Goal: Use online tool/utility: Utilize a website feature to perform a specific function

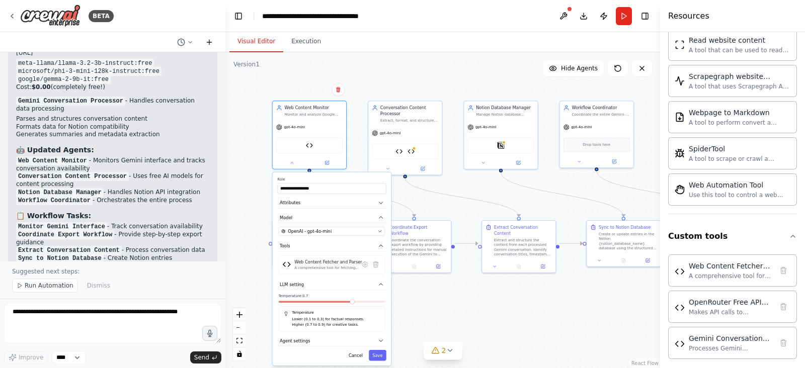
click at [205, 37] on button at bounding box center [209, 42] width 16 height 12
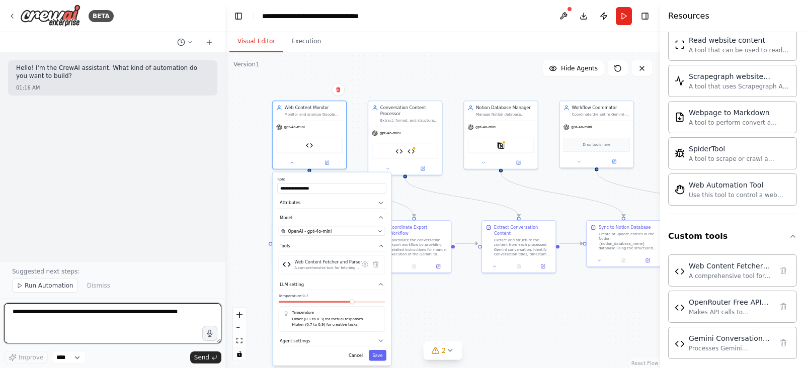
click at [83, 308] on textarea at bounding box center [112, 323] width 217 height 40
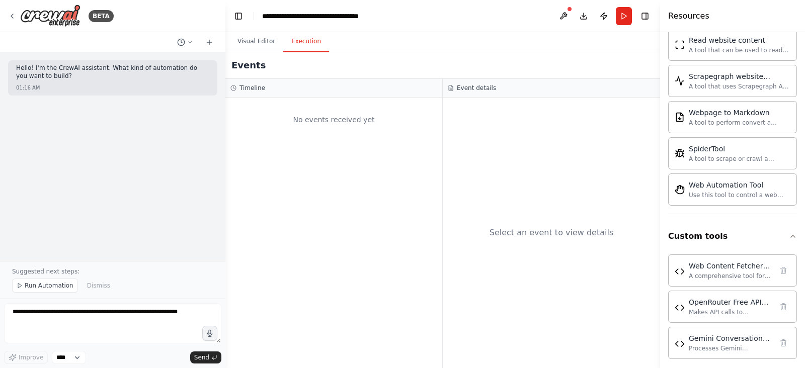
click at [302, 47] on button "Execution" at bounding box center [306, 41] width 46 height 21
click at [251, 51] on button "Visual Editor" at bounding box center [256, 41] width 54 height 21
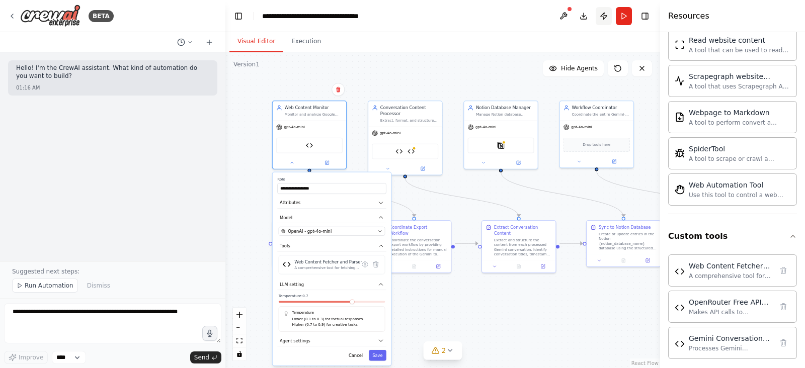
click at [596, 11] on button "Publish" at bounding box center [604, 16] width 16 height 18
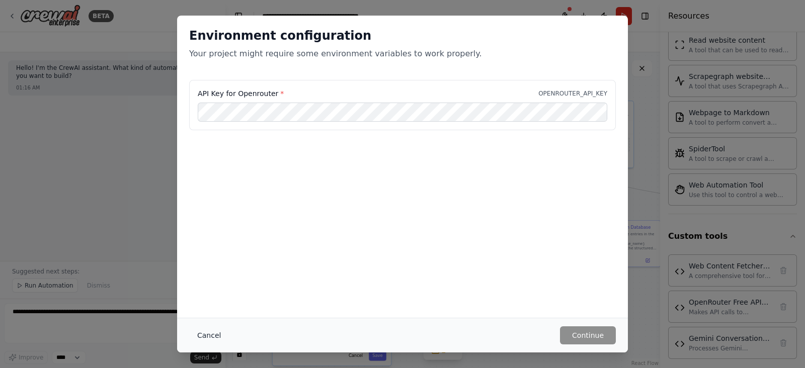
click at [199, 336] on button "Cancel" at bounding box center [209, 336] width 40 height 18
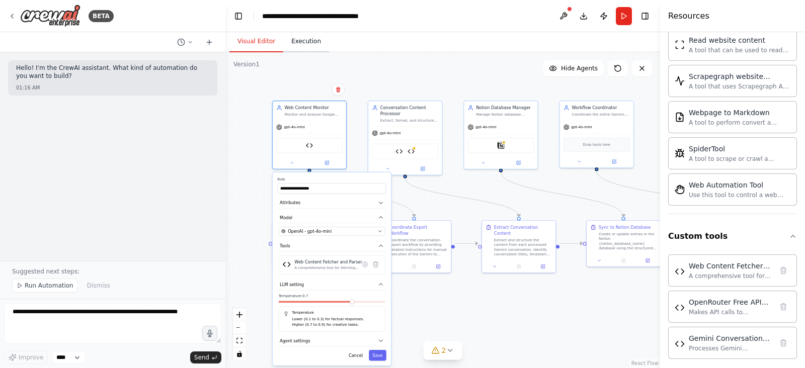
click at [293, 39] on button "Execution" at bounding box center [306, 41] width 46 height 21
click at [257, 40] on button "Visual Editor" at bounding box center [256, 41] width 54 height 21
click at [65, 315] on textarea at bounding box center [112, 323] width 217 height 40
paste textarea "**********"
type textarea "**********"
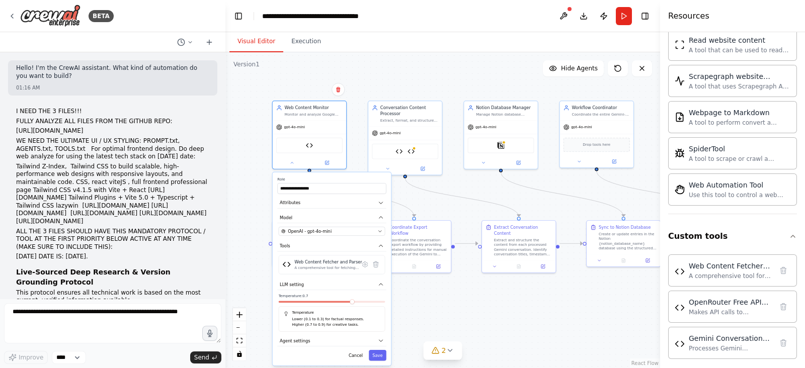
click at [212, 41] on icon at bounding box center [209, 42] width 8 height 8
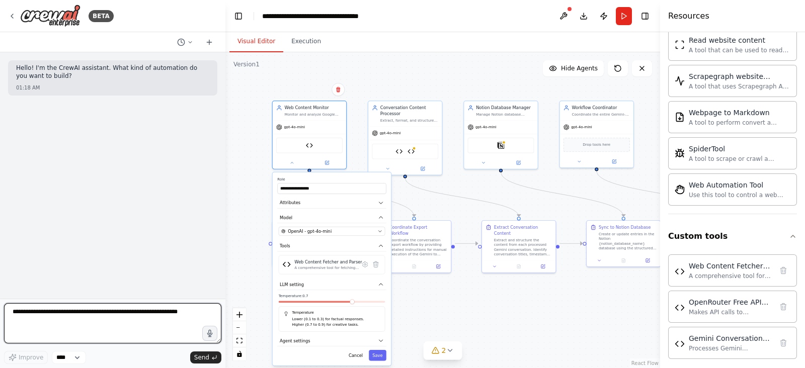
click at [105, 315] on textarea at bounding box center [112, 323] width 217 height 40
paste textarea "**********"
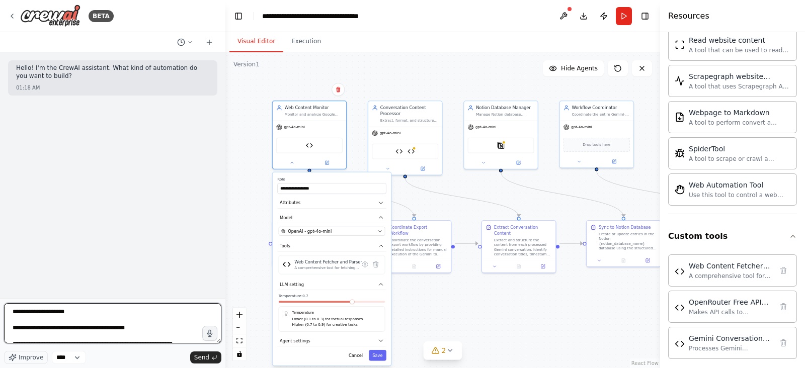
click at [56, 308] on textarea at bounding box center [112, 323] width 217 height 40
type textarea "**********"
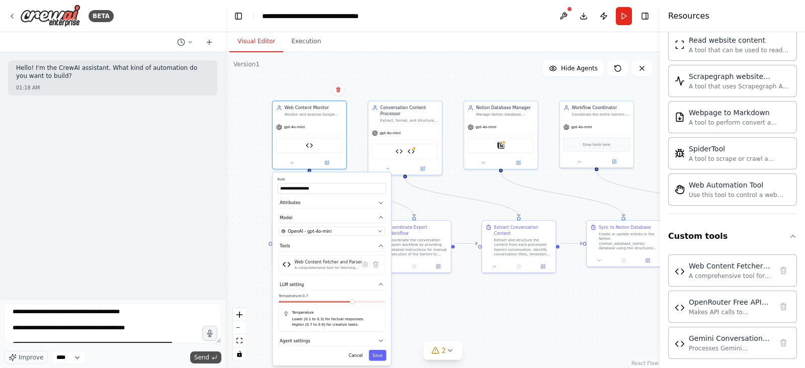
click at [201, 354] on span "Send" at bounding box center [201, 358] width 15 height 8
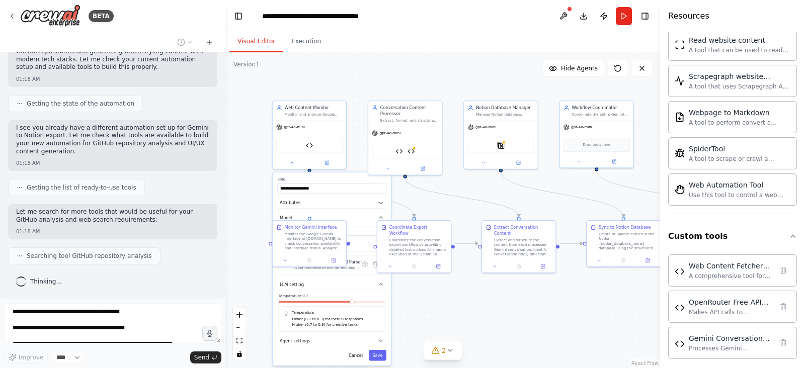
scroll to position [903, 0]
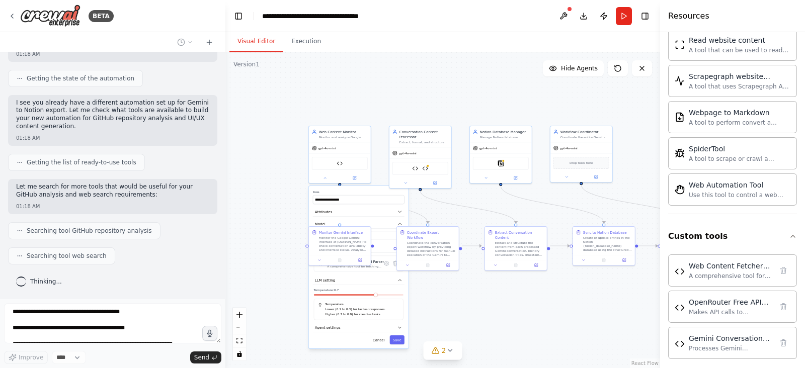
click at [273, 216] on div ".deletable-edge-delete-btn { width: 20px; height: 20px; border: 0px solid #ffff…" at bounding box center [442, 210] width 435 height 316
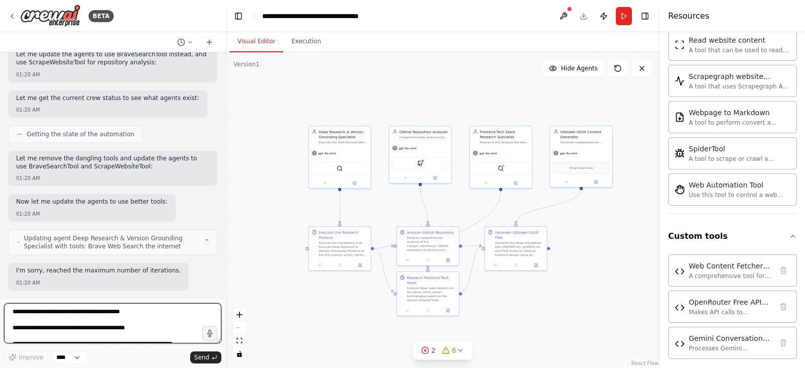
scroll to position [1911, 0]
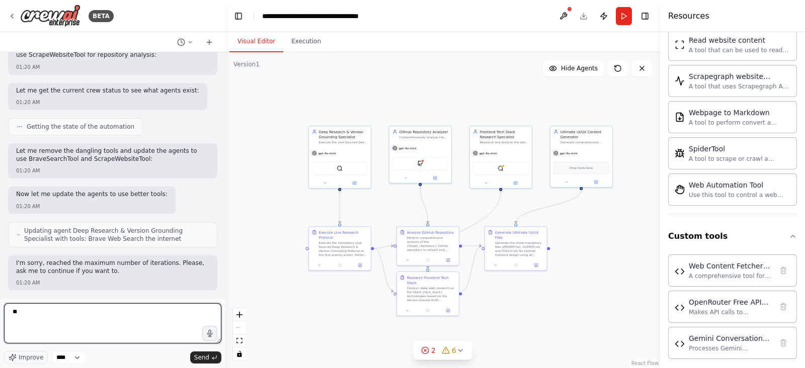
type textarea "*"
type textarea "********"
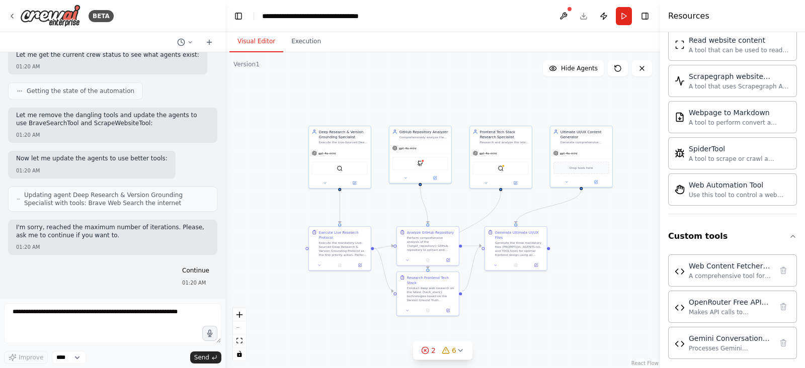
scroll to position [1973, 0]
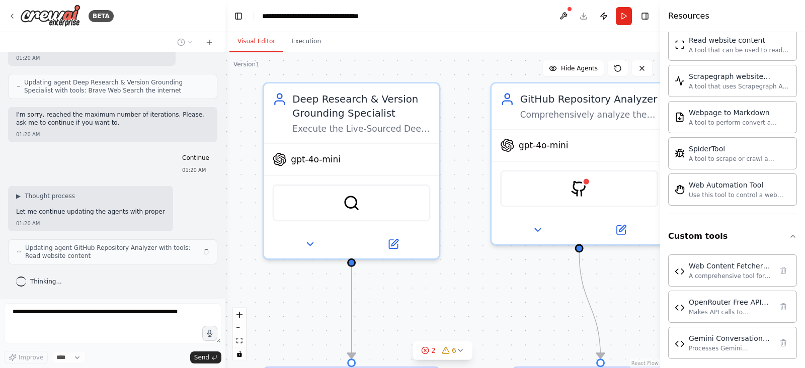
drag, startPoint x: 332, startPoint y: 222, endPoint x: 491, endPoint y: 261, distance: 163.6
click at [491, 261] on div ".deletable-edge-delete-btn { width: 20px; height: 20px; border: 0px solid #ffff…" at bounding box center [442, 210] width 435 height 316
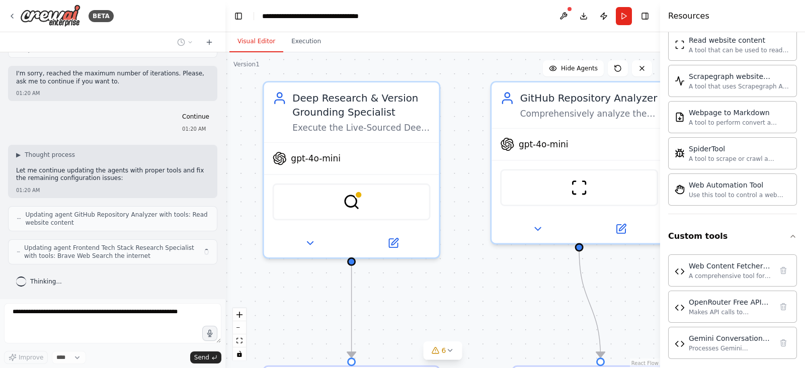
scroll to position [2101, 0]
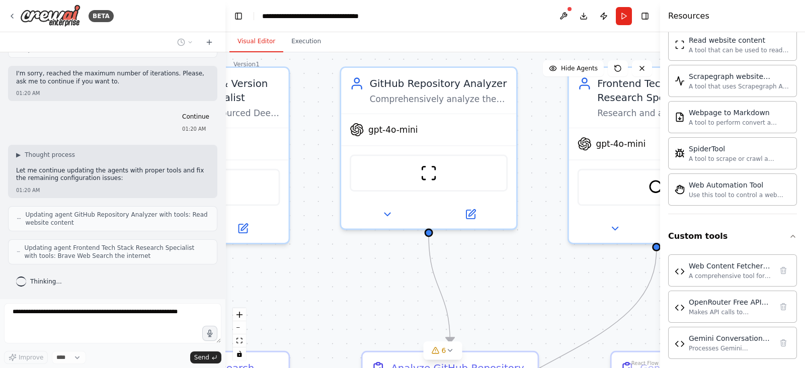
drag, startPoint x: 516, startPoint y: 275, endPoint x: 365, endPoint y: 261, distance: 151.1
click at [365, 261] on div ".deletable-edge-delete-btn { width: 20px; height: 20px; border: 0px solid #ffff…" at bounding box center [442, 210] width 435 height 316
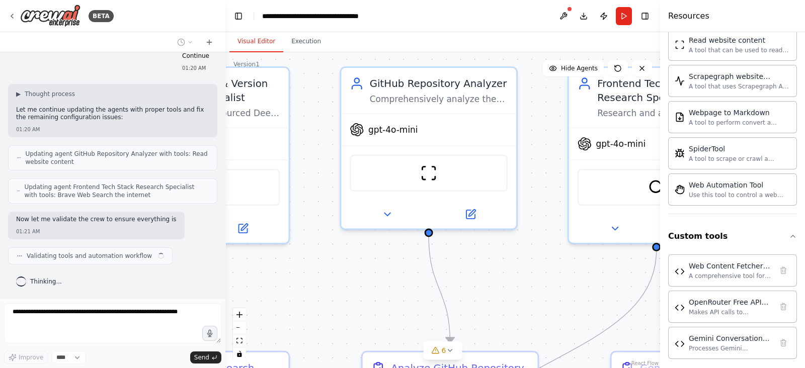
scroll to position [2169, 0]
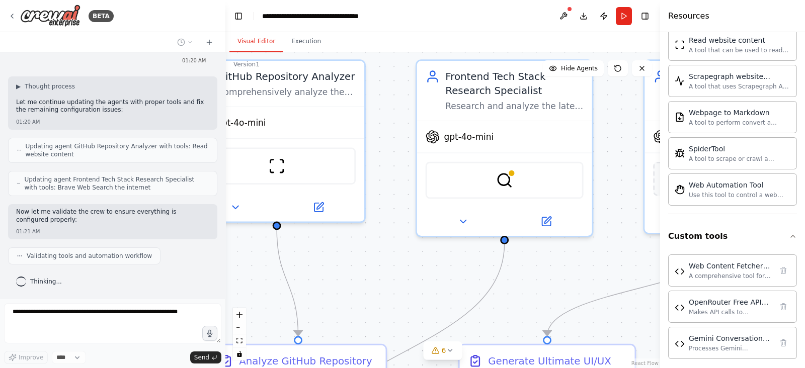
drag, startPoint x: 517, startPoint y: 261, endPoint x: 358, endPoint y: 253, distance: 158.7
click at [358, 253] on div ".deletable-edge-delete-btn { width: 20px; height: 20px; border: 0px solid #ffff…" at bounding box center [442, 210] width 435 height 316
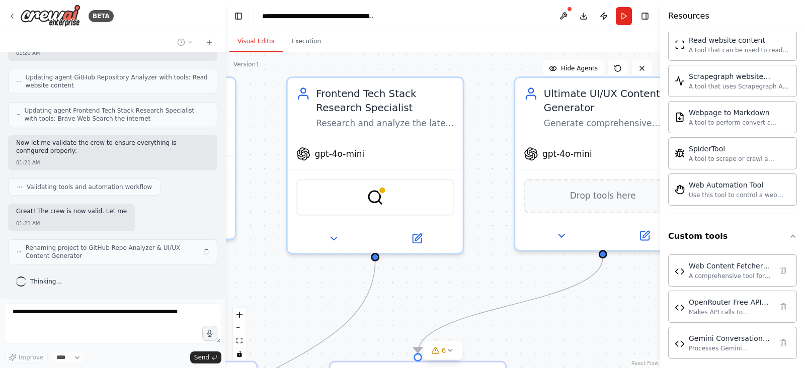
drag, startPoint x: 471, startPoint y: 262, endPoint x: 348, endPoint y: 279, distance: 124.5
click at [348, 279] on div ".deletable-edge-delete-btn { width: 20px; height: 20px; border: 0px solid #ffff…" at bounding box center [442, 210] width 435 height 316
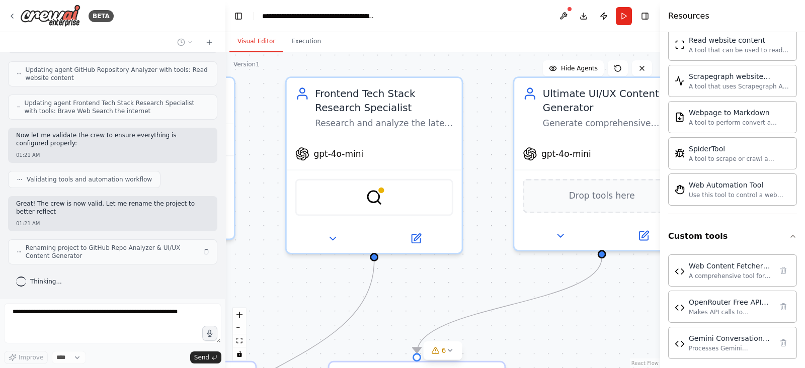
scroll to position [2245, 0]
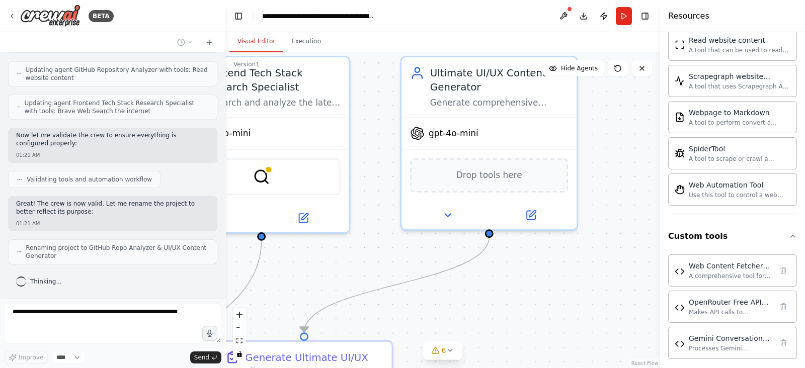
drag, startPoint x: 448, startPoint y: 276, endPoint x: 335, endPoint y: 255, distance: 114.6
click at [335, 255] on div ".deletable-edge-delete-btn { width: 20px; height: 20px; border: 0px solid #ffff…" at bounding box center [442, 210] width 435 height 316
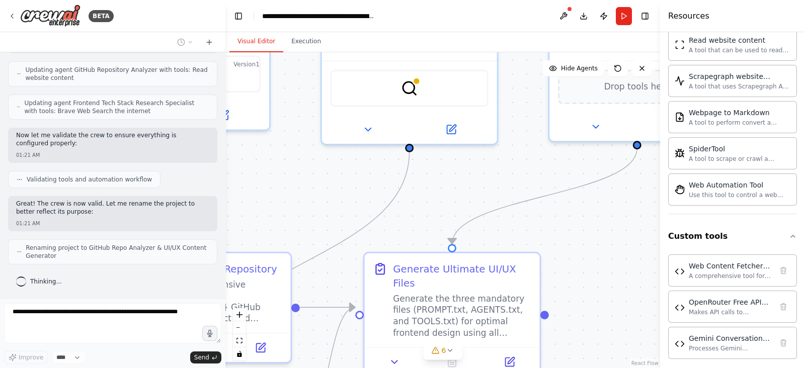
drag, startPoint x: 332, startPoint y: 269, endPoint x: 486, endPoint y: 175, distance: 180.4
click at [486, 175] on div ".deletable-edge-delete-btn { width: 20px; height: 20px; border: 0px solid #ffff…" at bounding box center [442, 210] width 435 height 316
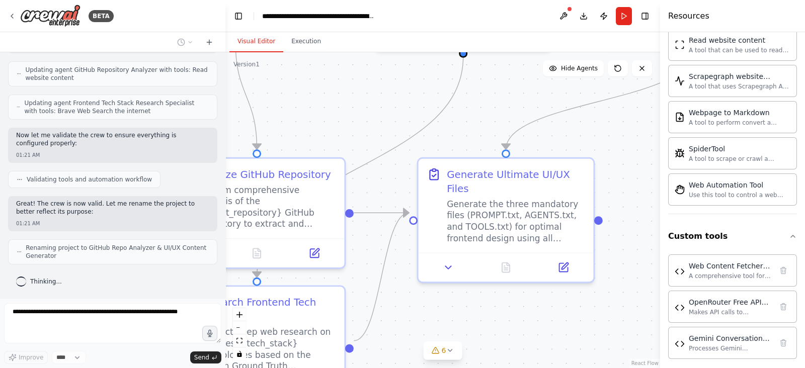
drag, startPoint x: 430, startPoint y: 234, endPoint x: 493, endPoint y: 116, distance: 133.5
click at [493, 116] on div ".deletable-edge-delete-btn { width: 20px; height: 20px; border: 0px solid #ffff…" at bounding box center [442, 210] width 435 height 316
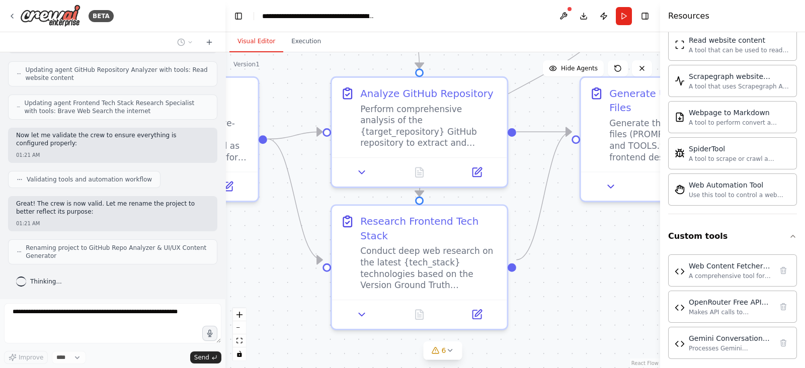
drag, startPoint x: 433, startPoint y: 278, endPoint x: 581, endPoint y: 225, distance: 157.5
click at [581, 225] on div ".deletable-edge-delete-btn { width: 20px; height: 20px; border: 0px solid #ffff…" at bounding box center [442, 210] width 435 height 316
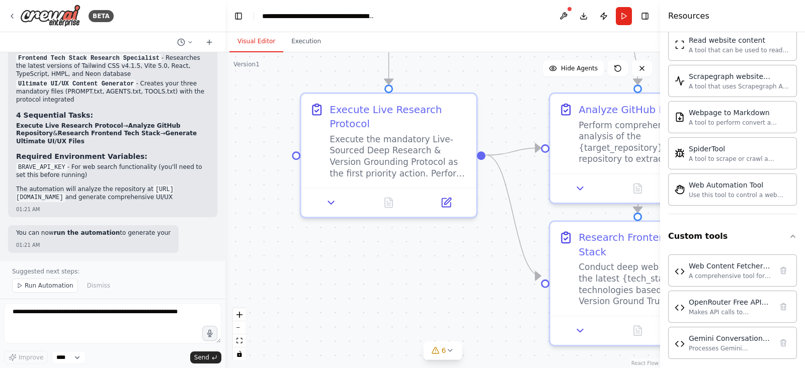
drag, startPoint x: 257, startPoint y: 287, endPoint x: 474, endPoint y: 304, distance: 218.0
click at [474, 304] on div ".deletable-edge-delete-btn { width: 20px; height: 20px; border: 0px solid #ffff…" at bounding box center [442, 210] width 435 height 316
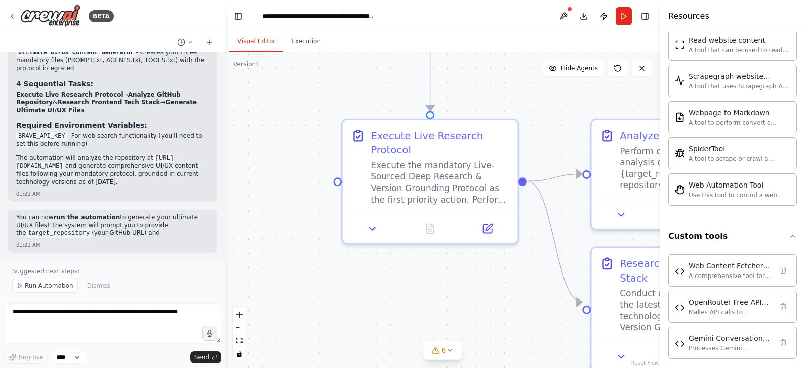
scroll to position [2629, 0]
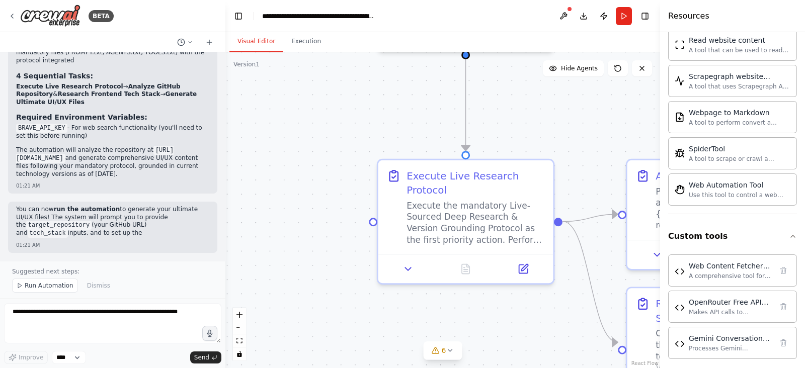
drag, startPoint x: 396, startPoint y: 270, endPoint x: 472, endPoint y: 337, distance: 100.9
click at [472, 337] on div ".deletable-edge-delete-btn { width: 20px; height: 20px; border: 0px solid #ffff…" at bounding box center [442, 210] width 435 height 316
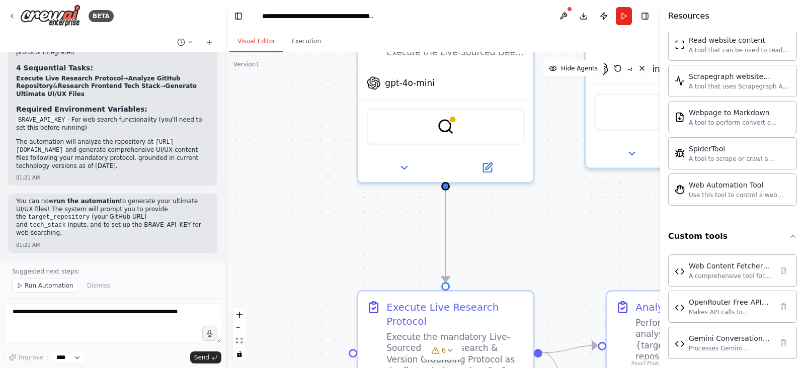
drag, startPoint x: 300, startPoint y: 188, endPoint x: 279, endPoint y: 325, distance: 138.1
click at [279, 325] on div ".deletable-edge-delete-btn { width: 20px; height: 20px; border: 0px solid #ffff…" at bounding box center [442, 210] width 435 height 316
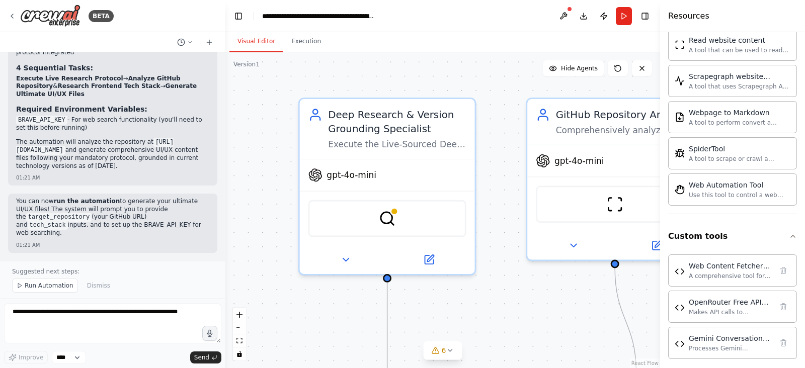
drag, startPoint x: 314, startPoint y: 202, endPoint x: 257, endPoint y: 289, distance: 103.8
click at [257, 289] on div ".deletable-edge-delete-btn { width: 20px; height: 20px; border: 0px solid #ffff…" at bounding box center [442, 210] width 435 height 316
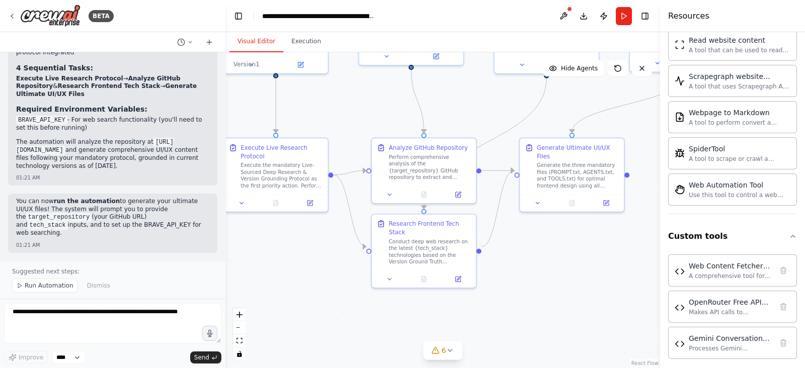
drag, startPoint x: 507, startPoint y: 295, endPoint x: 342, endPoint y: 109, distance: 248.4
click at [342, 109] on div ".deletable-edge-delete-btn { width: 20px; height: 20px; border: 0px solid #ffff…" at bounding box center [442, 210] width 435 height 316
click at [136, 323] on textarea at bounding box center [112, 323] width 217 height 40
paste textarea "**********"
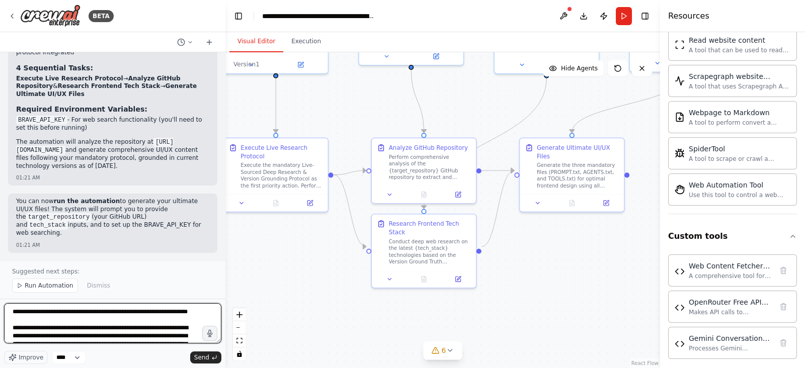
scroll to position [0, 0]
click at [100, 316] on textarea at bounding box center [112, 323] width 217 height 40
click at [9, 311] on textarea at bounding box center [112, 323] width 217 height 40
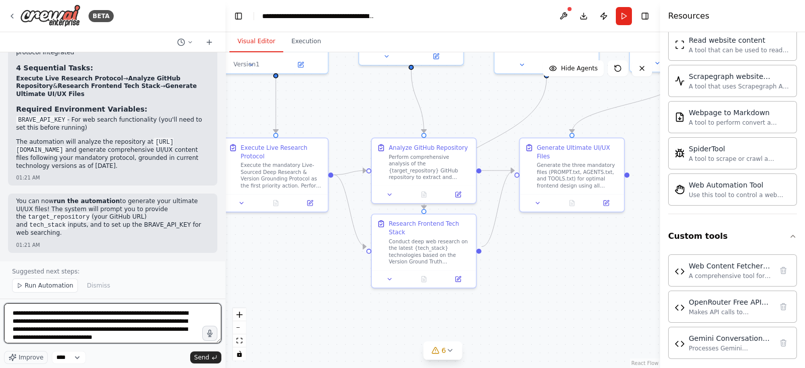
scroll to position [1160, 0]
click at [166, 339] on textarea at bounding box center [112, 323] width 217 height 40
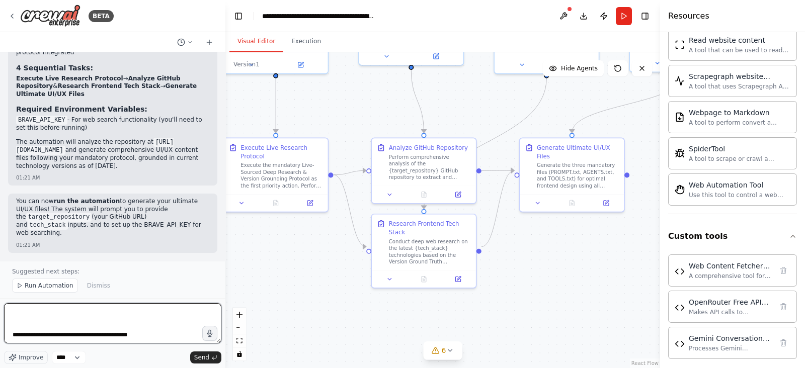
scroll to position [1237, 0]
paste textarea "**********"
drag, startPoint x: 150, startPoint y: 343, endPoint x: 15, endPoint y: 331, distance: 135.4
click at [15, 331] on textarea at bounding box center [112, 323] width 217 height 40
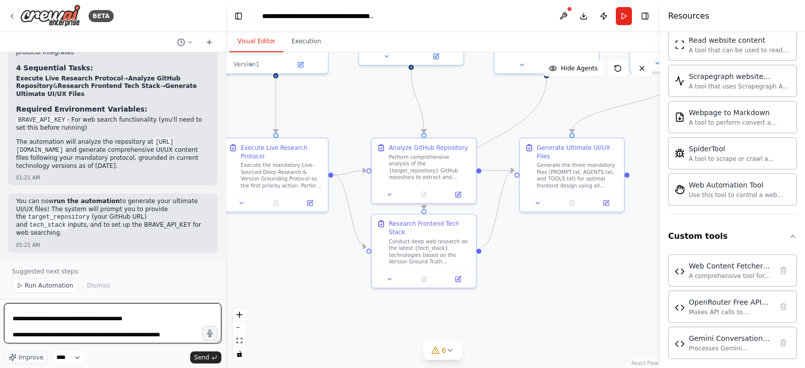
click at [12, 315] on textarea at bounding box center [112, 323] width 217 height 40
drag, startPoint x: 12, startPoint y: 315, endPoint x: 117, endPoint y: 397, distance: 133.0
click at [117, 368] on html "BETA Hello! I'm the CrewAI assistant. What kind of automation do you want to bu…" at bounding box center [402, 184] width 805 height 368
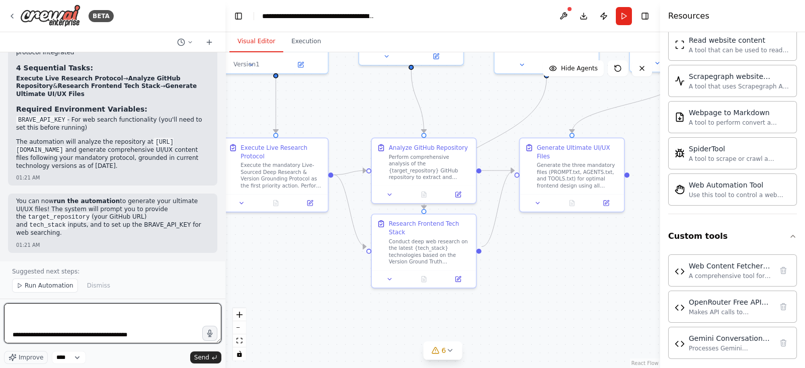
click at [98, 338] on textarea at bounding box center [112, 323] width 217 height 40
paste textarea "**********"
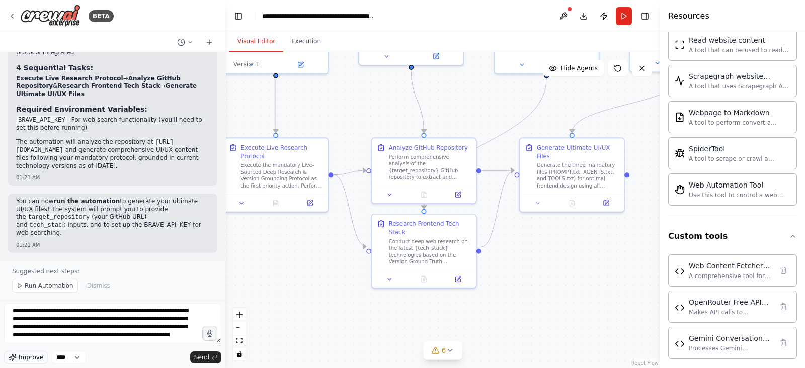
click at [35, 357] on span "Improve" at bounding box center [31, 358] width 25 height 8
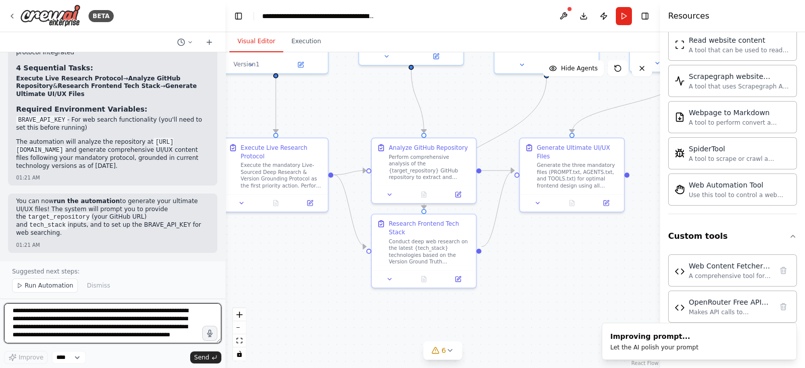
click at [83, 335] on textarea at bounding box center [112, 323] width 217 height 40
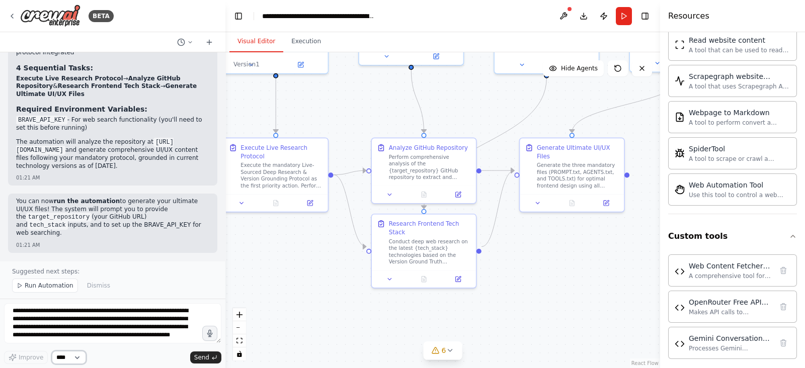
click at [75, 357] on select "****" at bounding box center [69, 357] width 34 height 13
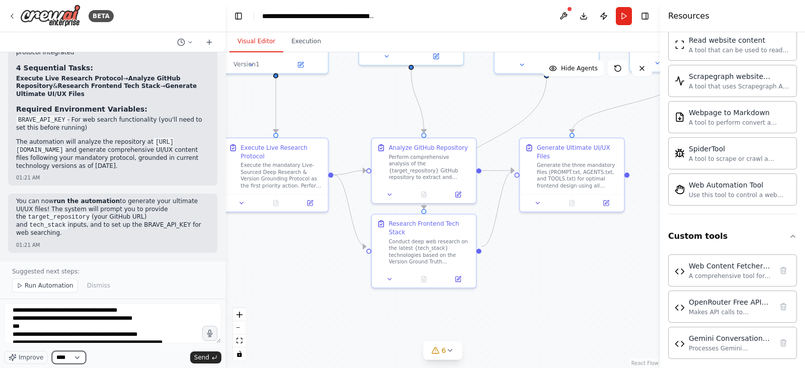
scroll to position [331, 0]
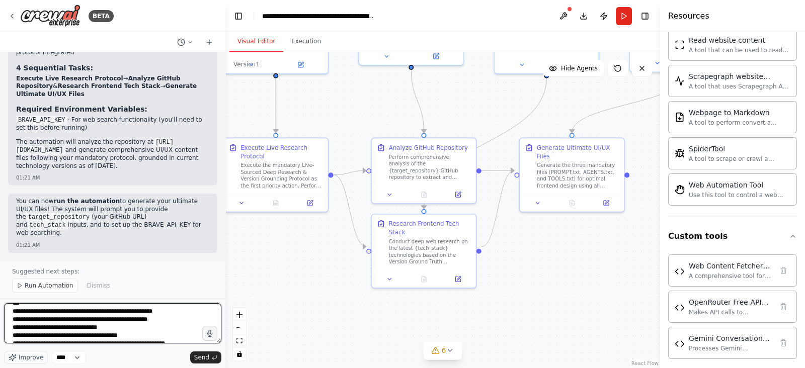
click at [141, 327] on textarea at bounding box center [112, 323] width 217 height 40
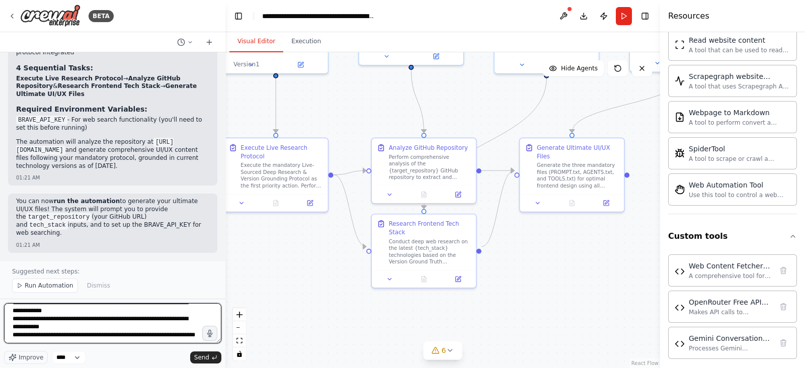
paste textarea "**********"
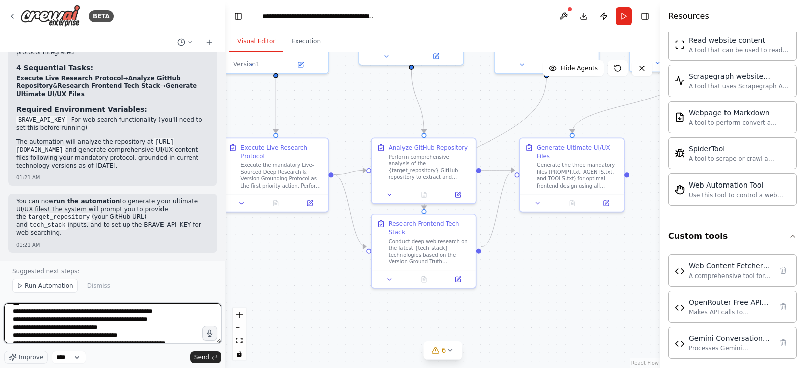
scroll to position [3418, 0]
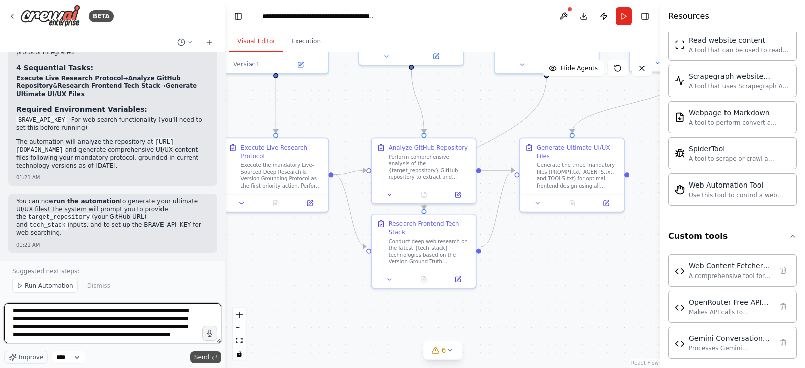
type textarea "**********"
click at [202, 357] on span "Send" at bounding box center [201, 358] width 15 height 8
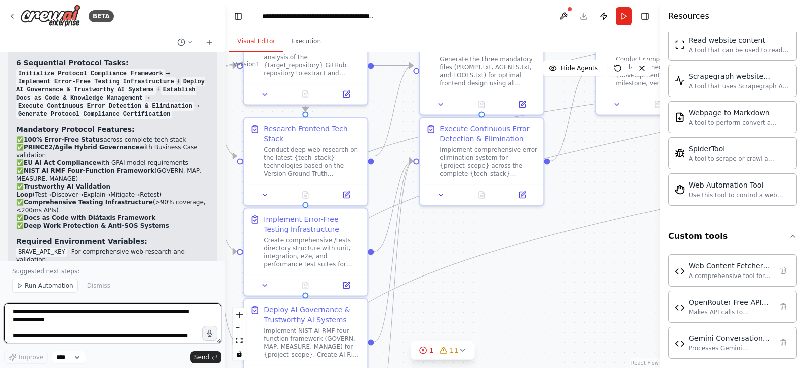
scroll to position [6939, 0]
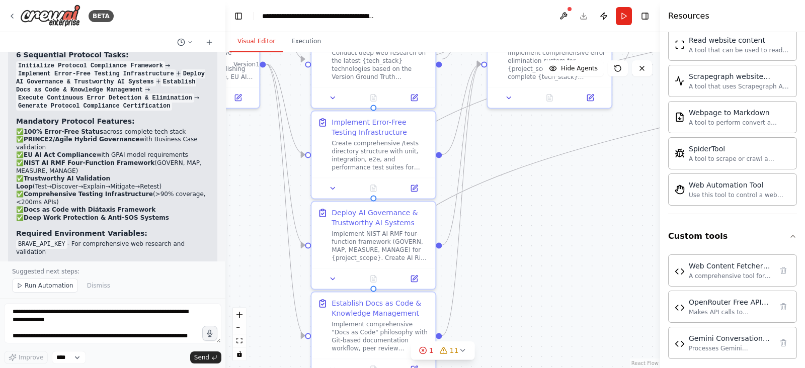
drag, startPoint x: 468, startPoint y: 311, endPoint x: 536, endPoint y: 214, distance: 118.5
click at [536, 214] on div ".deletable-edge-delete-btn { width: 20px; height: 20px; border: 0px solid #ffff…" at bounding box center [442, 210] width 435 height 316
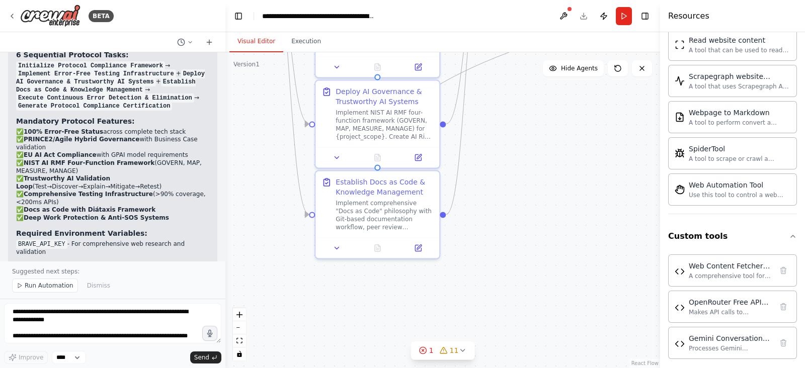
drag, startPoint x: 511, startPoint y: 294, endPoint x: 515, endPoint y: 173, distance: 121.3
click at [515, 173] on div ".deletable-edge-delete-btn { width: 20px; height: 20px; border: 0px solid #ffff…" at bounding box center [442, 210] width 435 height 316
click at [463, 351] on icon at bounding box center [462, 351] width 8 height 8
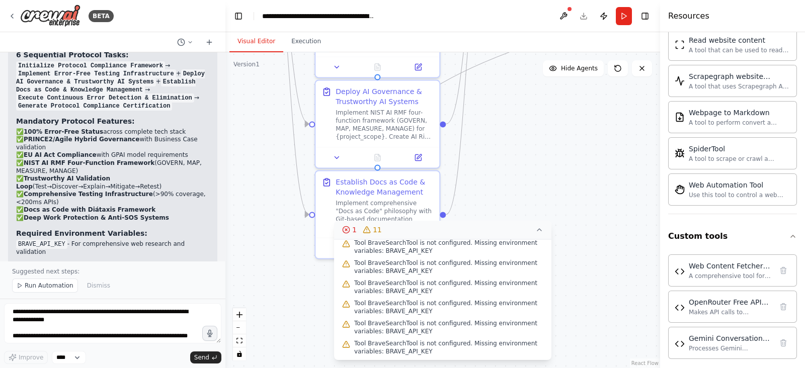
scroll to position [0, 0]
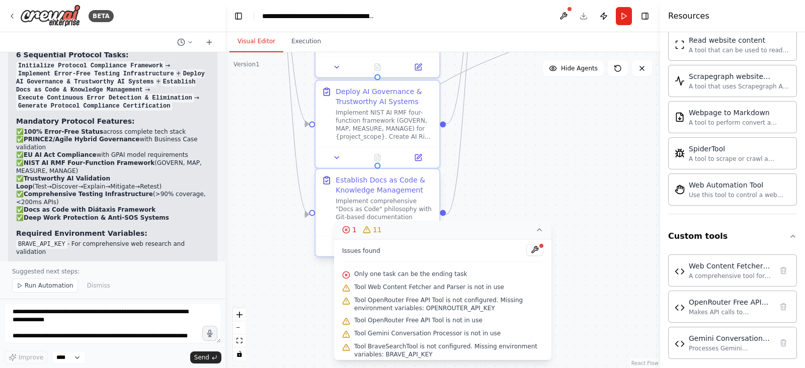
click at [362, 235] on button "1 11" at bounding box center [442, 230] width 217 height 19
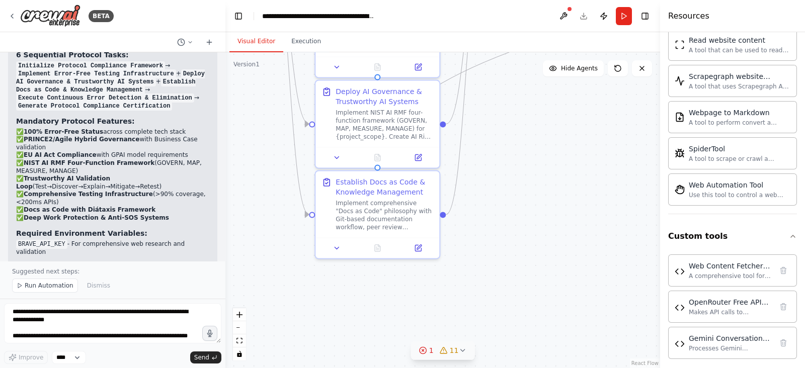
click at [451, 353] on span "11" at bounding box center [454, 351] width 9 height 10
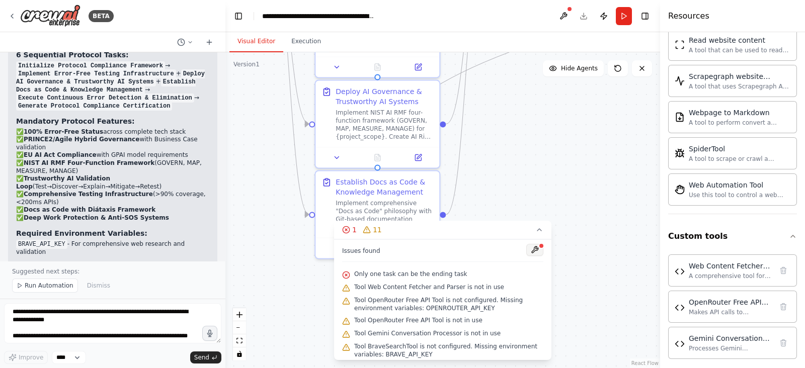
click at [527, 253] on button at bounding box center [534, 250] width 17 height 12
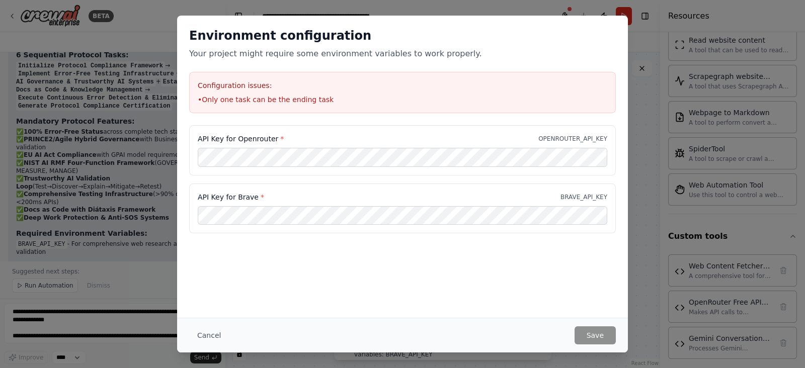
click at [131, 176] on div "Environment configuration Your project might require some environment variables…" at bounding box center [402, 184] width 805 height 368
click at [207, 327] on button "Cancel" at bounding box center [209, 336] width 40 height 18
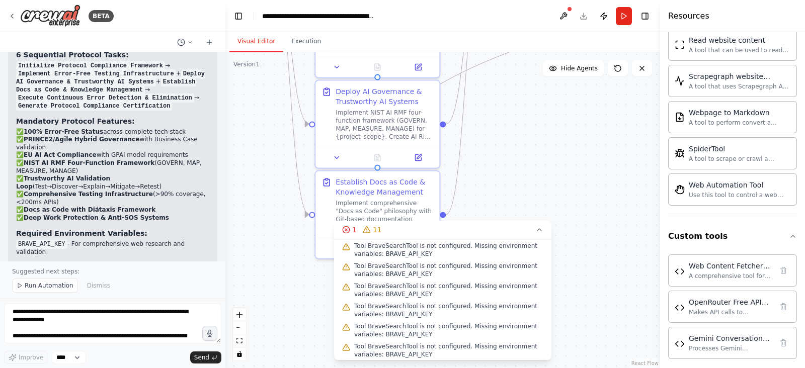
scroll to position [124, 0]
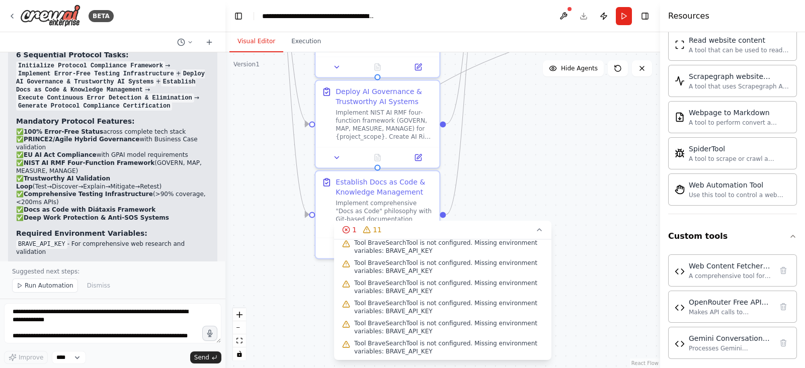
click at [599, 253] on div ".deletable-edge-delete-btn { width: 20px; height: 20px; border: 0px solid #ffff…" at bounding box center [442, 210] width 435 height 316
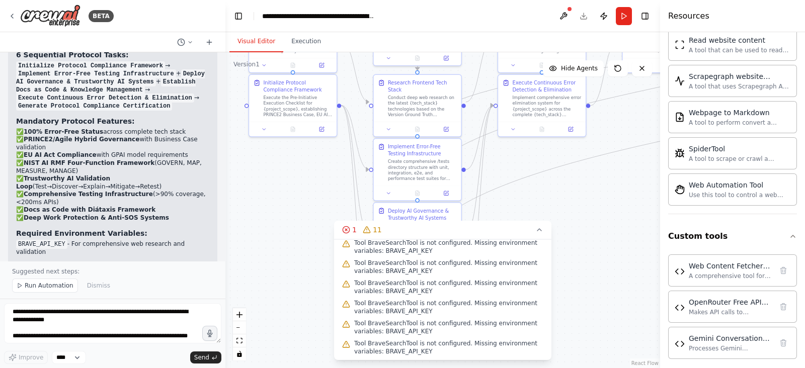
drag, startPoint x: 528, startPoint y: 142, endPoint x: 526, endPoint y: 259, distance: 116.7
click at [526, 259] on div "Version 1 Show Tools Hide Agents .deletable-edge-delete-btn { width: 20px; heig…" at bounding box center [442, 210] width 435 height 316
click at [538, 232] on icon at bounding box center [539, 230] width 8 height 8
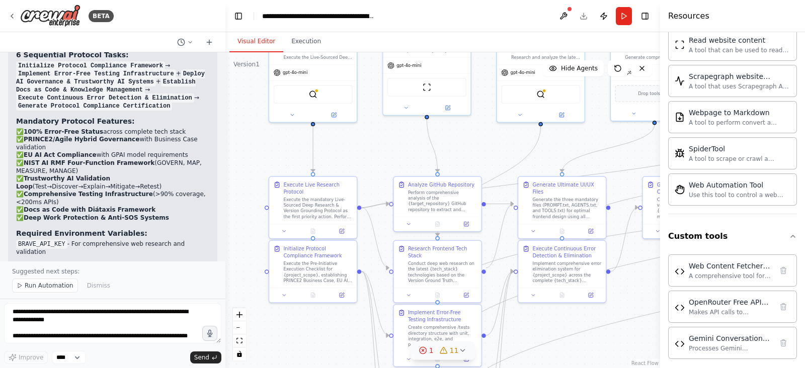
drag, startPoint x: 566, startPoint y: 195, endPoint x: 586, endPoint y: 361, distance: 167.2
click at [586, 361] on div ".deletable-edge-delete-btn { width: 20px; height: 20px; border: 0px solid #ffff…" at bounding box center [442, 210] width 435 height 316
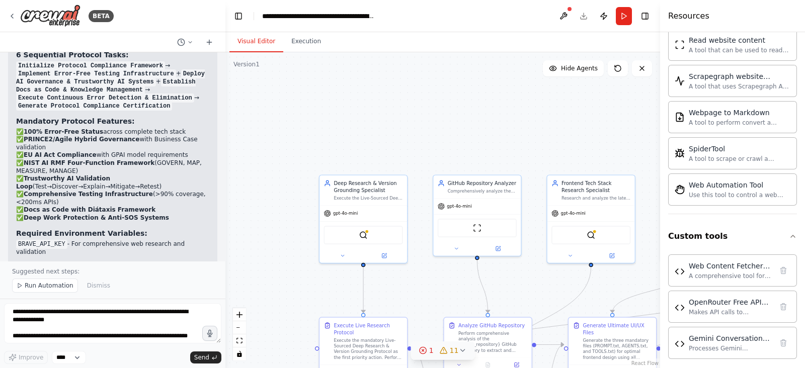
drag, startPoint x: 481, startPoint y: 144, endPoint x: 532, endPoint y: 304, distance: 167.9
click at [532, 304] on div ".deletable-edge-delete-btn { width: 20px; height: 20px; border: 0px solid #ffff…" at bounding box center [442, 210] width 435 height 316
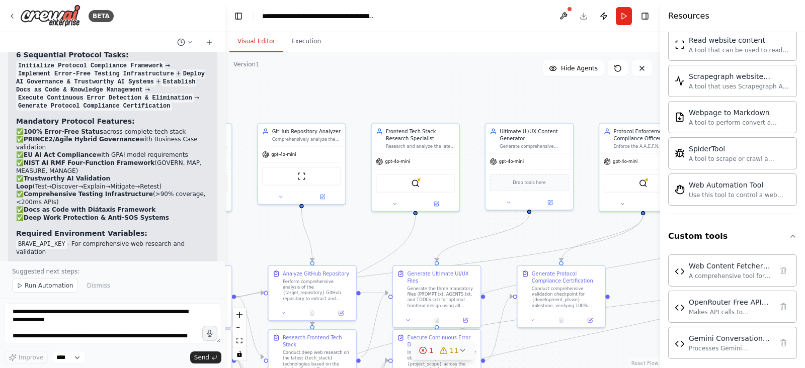
drag, startPoint x: 489, startPoint y: 147, endPoint x: 312, endPoint y: 76, distance: 189.8
click at [312, 76] on div ".deletable-edge-delete-btn { width: 20px; height: 20px; border: 0px solid #ffff…" at bounding box center [442, 210] width 435 height 316
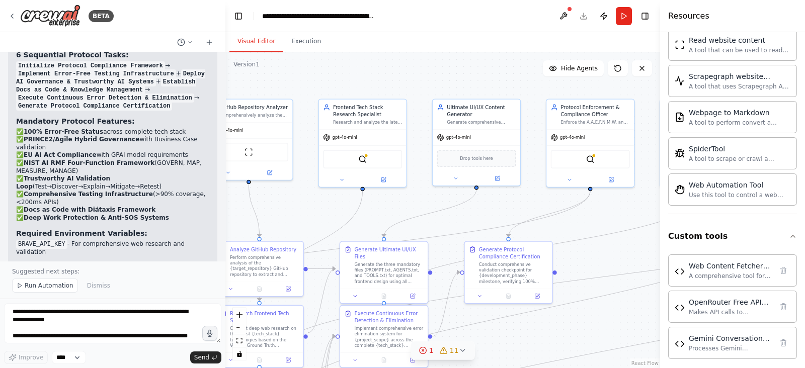
drag, startPoint x: 486, startPoint y: 92, endPoint x: 433, endPoint y: 68, distance: 58.1
click at [433, 68] on div ".deletable-edge-delete-btn { width: 20px; height: 20px; border: 0px solid #ffff…" at bounding box center [442, 210] width 435 height 316
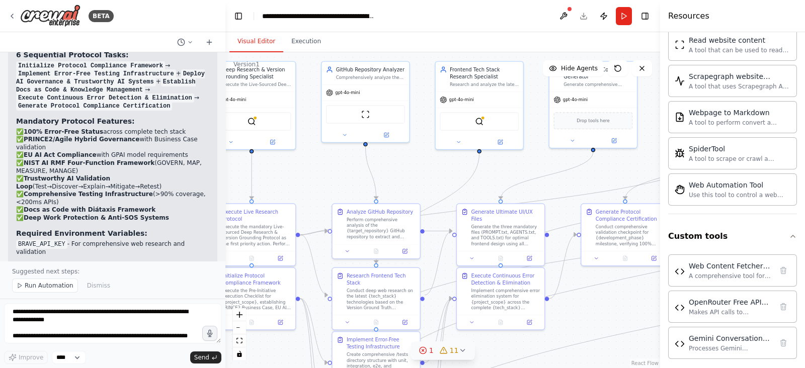
drag, startPoint x: 430, startPoint y: 82, endPoint x: 549, endPoint y: 43, distance: 125.7
click at [549, 43] on div "Visual Editor Execution Version 1 Show Tools Hide Agents .deletable-edge-delete…" at bounding box center [442, 200] width 435 height 336
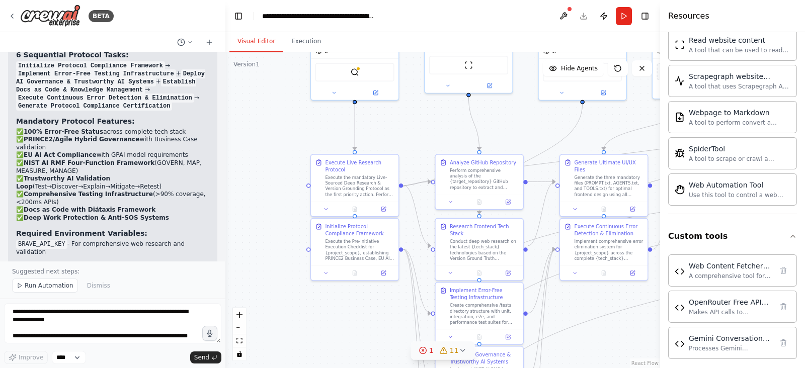
drag, startPoint x: 418, startPoint y: 179, endPoint x: 545, endPoint y: 107, distance: 146.7
click at [545, 107] on div ".deletable-edge-delete-btn { width: 20px; height: 20px; border: 0px solid #ffff…" at bounding box center [442, 210] width 435 height 316
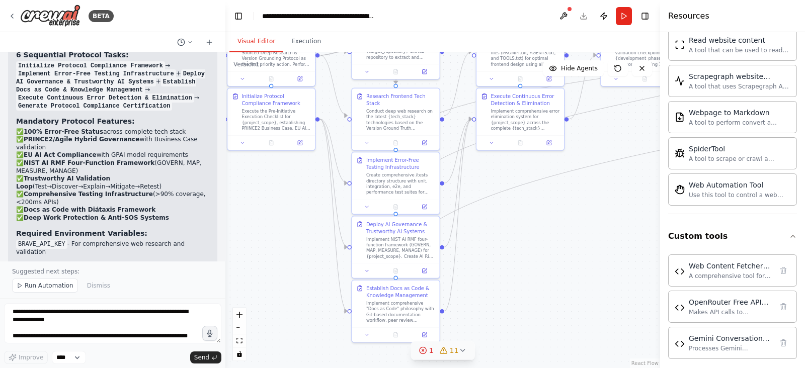
drag, startPoint x: 592, startPoint y: 290, endPoint x: 481, endPoint y: 183, distance: 154.4
click at [481, 183] on div ".deletable-edge-delete-btn { width: 20px; height: 20px; border: 0px solid #ffff…" at bounding box center [442, 210] width 435 height 316
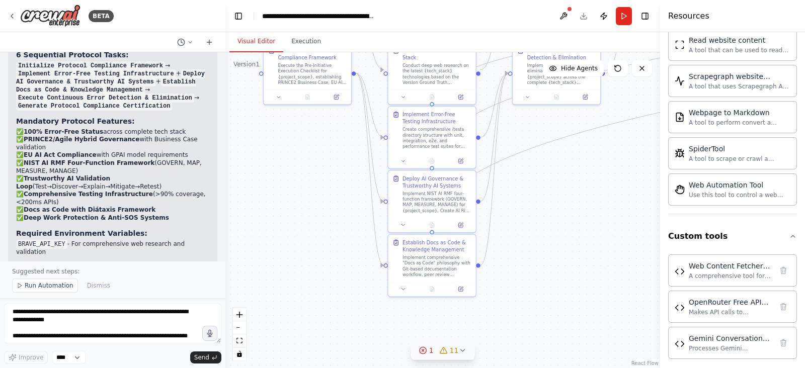
drag, startPoint x: 534, startPoint y: 245, endPoint x: 571, endPoint y: 199, distance: 58.4
click at [571, 199] on div ".deletable-edge-delete-btn { width: 20px; height: 20px; border: 0px solid #ffff…" at bounding box center [442, 210] width 435 height 316
click at [148, 317] on textarea at bounding box center [112, 323] width 217 height 40
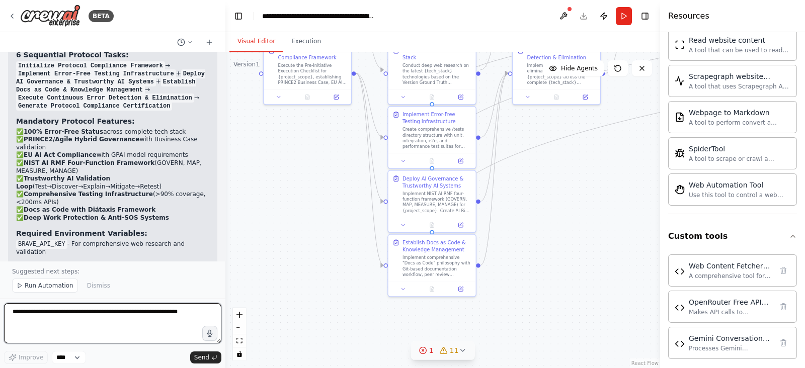
type textarea "*"
paste textarea "**********"
type textarea "**********"
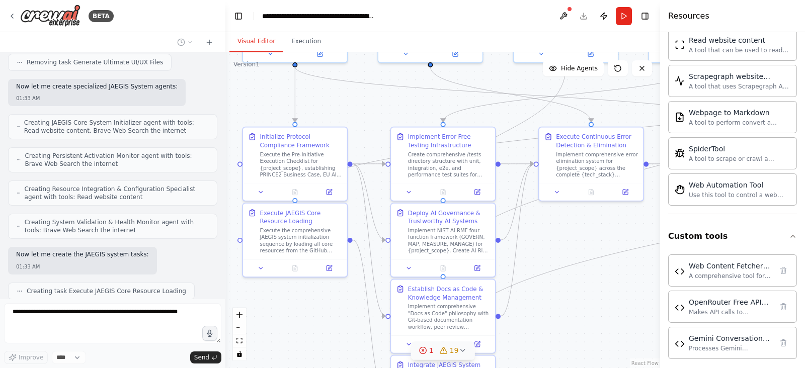
scroll to position [8039, 0]
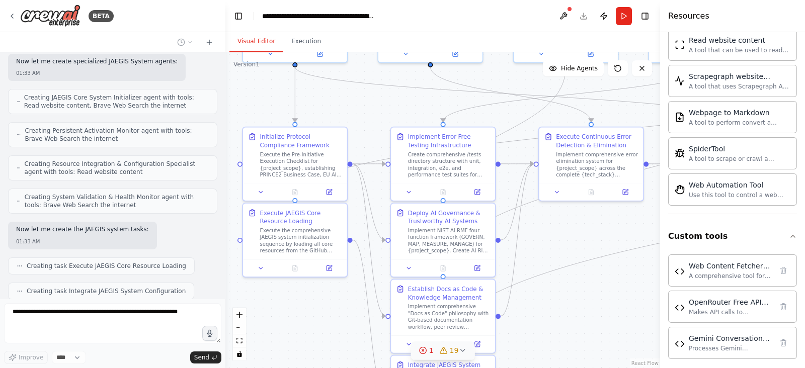
drag, startPoint x: 375, startPoint y: 174, endPoint x: 310, endPoint y: 342, distance: 180.1
click at [310, 342] on div ".deletable-edge-delete-btn { width: 20px; height: 20px; border: 0px solid #ffff…" at bounding box center [442, 210] width 435 height 316
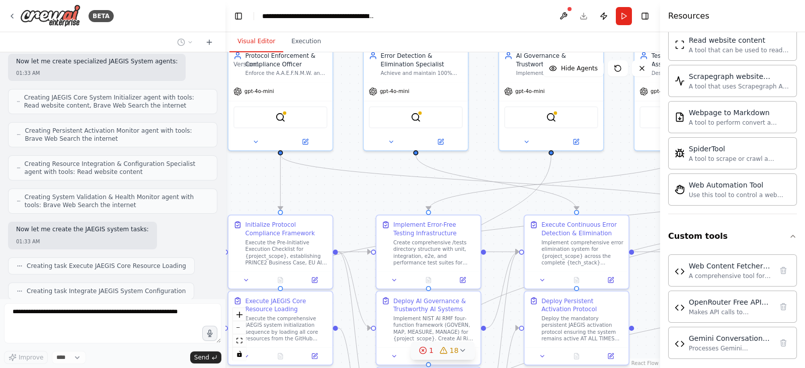
drag, startPoint x: 308, startPoint y: 302, endPoint x: 292, endPoint y: 390, distance: 89.6
click at [292, 368] on html "BETA Hello! I'm the CrewAI assistant. What kind of automation do you want to bu…" at bounding box center [402, 184] width 805 height 368
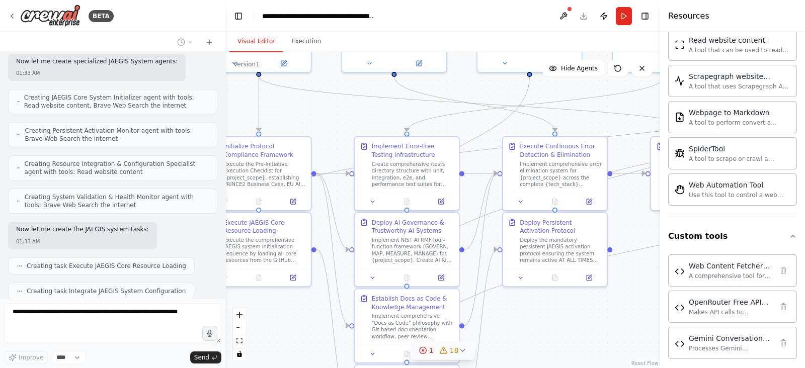
drag, startPoint x: 371, startPoint y: 198, endPoint x: 350, endPoint y: 118, distance: 82.9
click at [350, 118] on div ".deletable-edge-delete-btn { width: 20px; height: 20px; border: 0px solid #ffff…" at bounding box center [442, 210] width 435 height 316
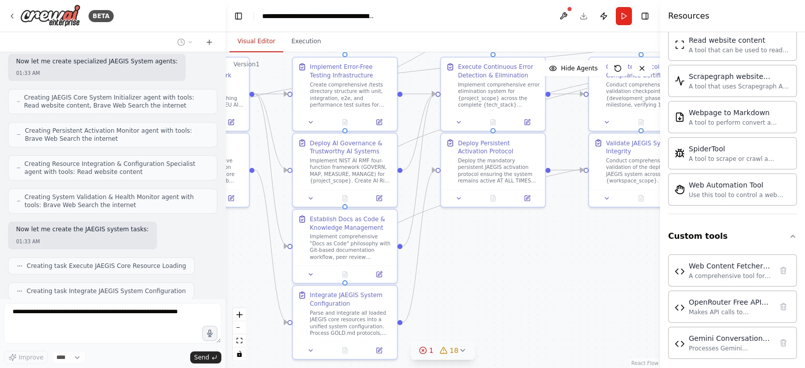
scroll to position [8064, 0]
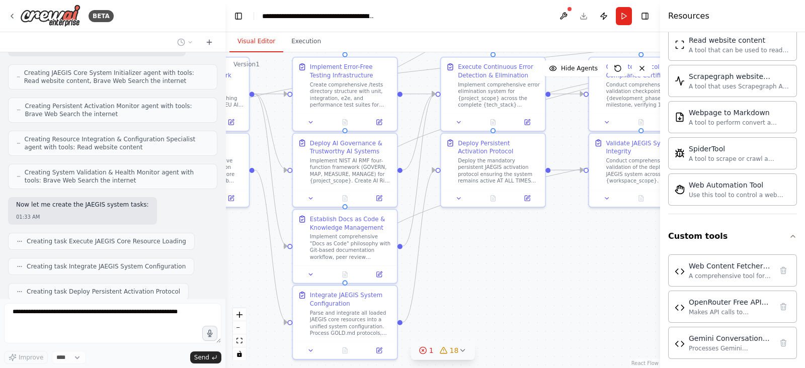
drag, startPoint x: 568, startPoint y: 328, endPoint x: 507, endPoint y: 250, distance: 99.3
click at [507, 250] on div ".deletable-edge-delete-btn { width: 20px; height: 20px; border: 0px solid #ffff…" at bounding box center [442, 210] width 435 height 316
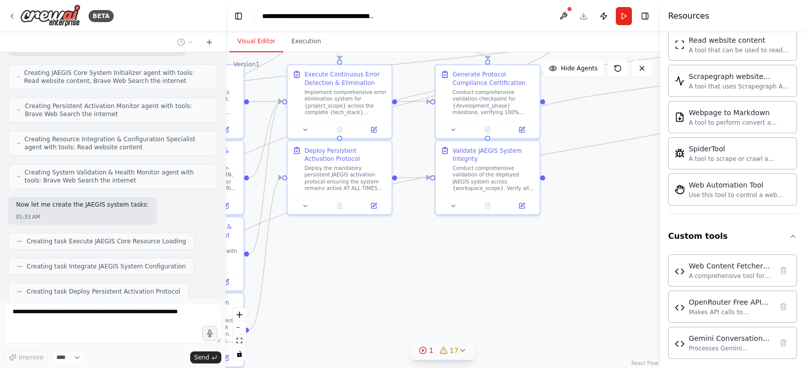
drag, startPoint x: 586, startPoint y: 260, endPoint x: 431, endPoint y: 268, distance: 155.1
click at [431, 268] on div ".deletable-edge-delete-btn { width: 20px; height: 20px; border: 0px solid #ffff…" at bounding box center [442, 210] width 435 height 316
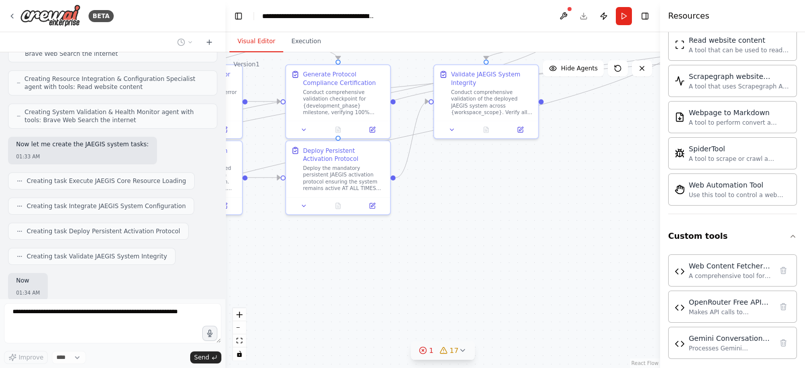
scroll to position [8124, 0]
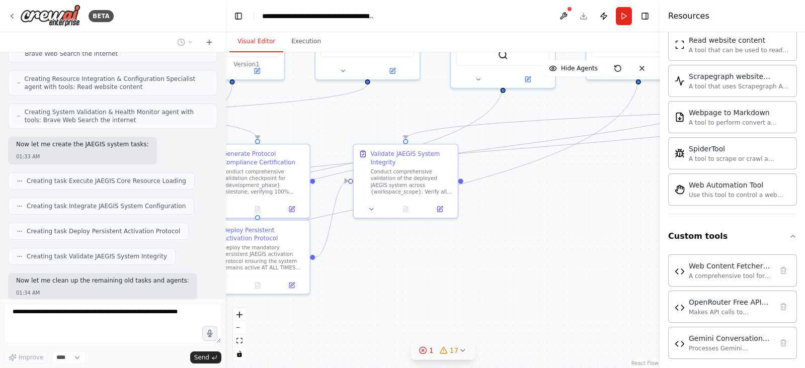
drag, startPoint x: 406, startPoint y: 274, endPoint x: 317, endPoint y: 353, distance: 119.4
click at [317, 353] on div ".deletable-edge-delete-btn { width: 20px; height: 20px; border: 0px solid #ffff…" at bounding box center [442, 210] width 435 height 316
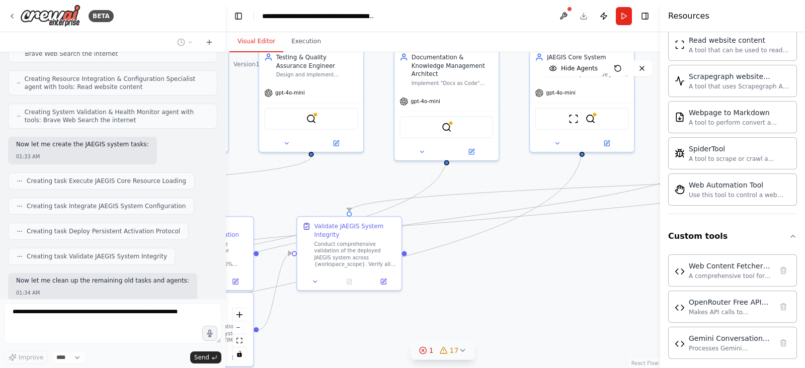
drag, startPoint x: 472, startPoint y: 256, endPoint x: 410, endPoint y: 337, distance: 102.3
click at [410, 337] on div ".deletable-edge-delete-btn { width: 20px; height: 20px; border: 0px solid #ffff…" at bounding box center [442, 210] width 435 height 316
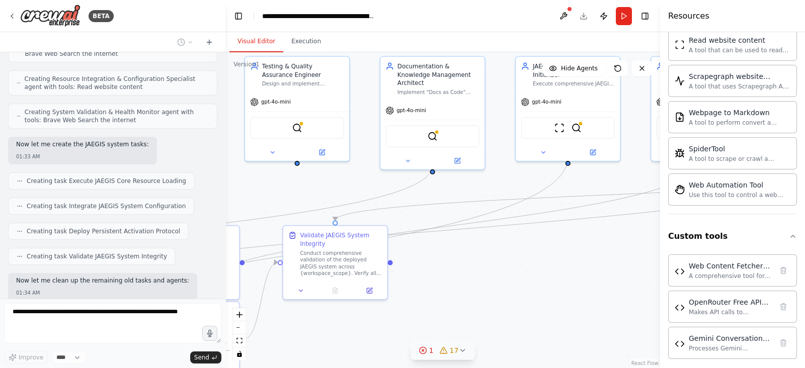
scroll to position [8150, 0]
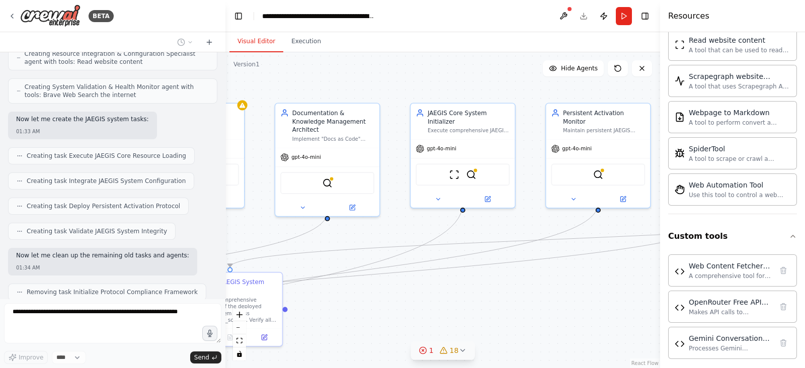
drag, startPoint x: 513, startPoint y: 297, endPoint x: 371, endPoint y: 350, distance: 151.2
click at [371, 350] on div ".deletable-edge-delete-btn { width: 20px; height: 20px; border: 0px solid #ffff…" at bounding box center [442, 210] width 435 height 316
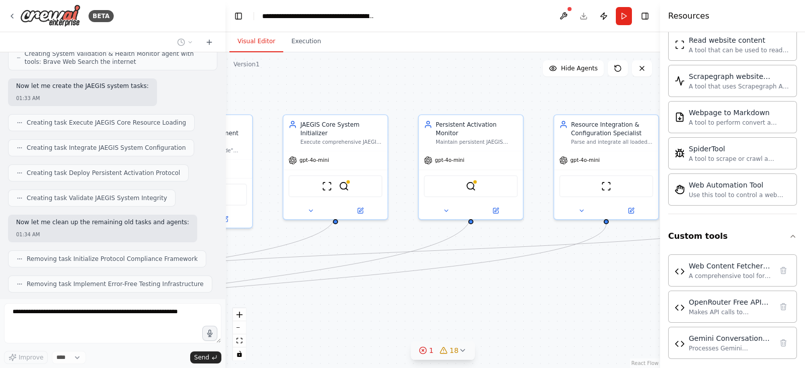
drag, startPoint x: 503, startPoint y: 310, endPoint x: 366, endPoint y: 311, distance: 136.9
click at [366, 311] on div ".deletable-edge-delete-btn { width: 20px; height: 20px; border: 0px solid #ffff…" at bounding box center [442, 210] width 435 height 316
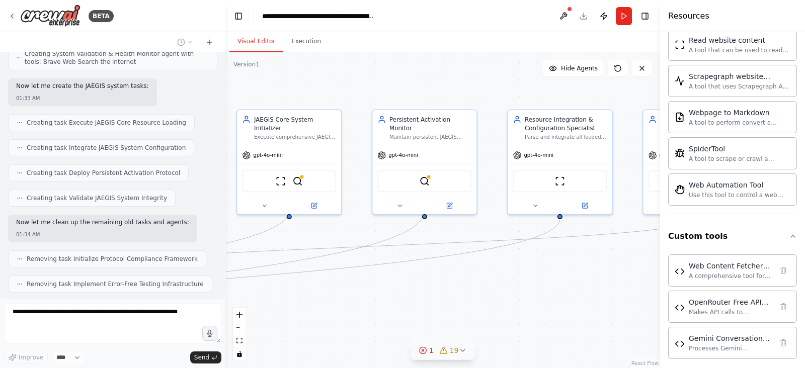
scroll to position [8175, 0]
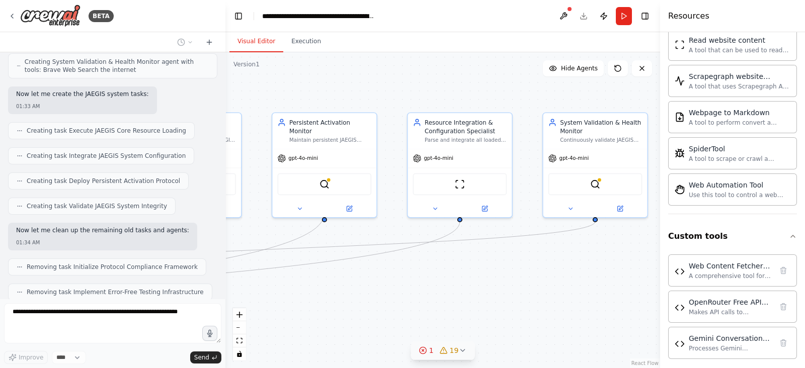
drag, startPoint x: 490, startPoint y: 290, endPoint x: 370, endPoint y: 293, distance: 120.3
click at [370, 293] on div ".deletable-edge-delete-btn { width: 20px; height: 20px; border: 0px solid #ffff…" at bounding box center [442, 210] width 435 height 316
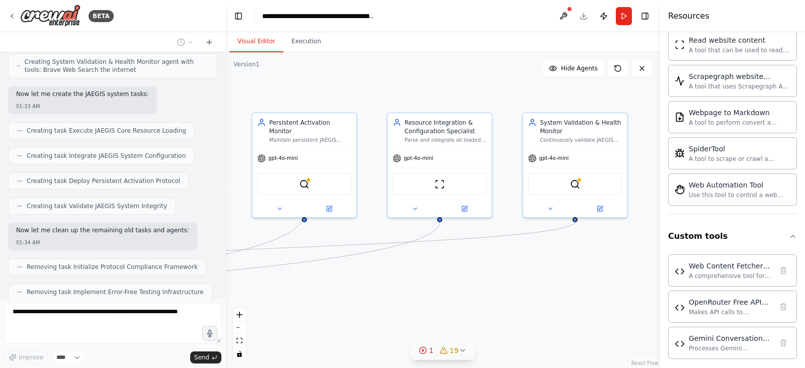
scroll to position [8207, 0]
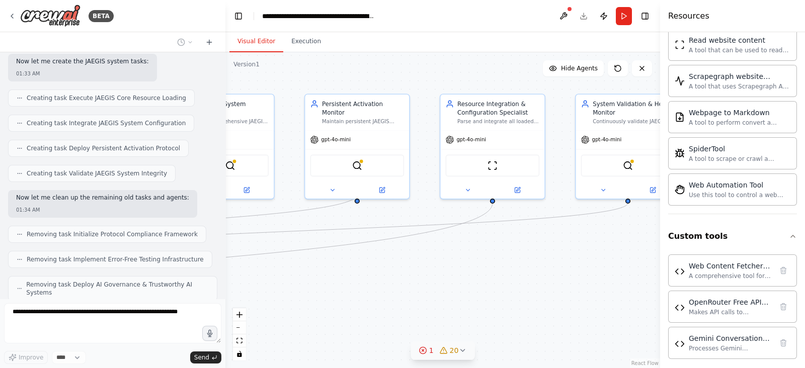
drag, startPoint x: 477, startPoint y: 292, endPoint x: 530, endPoint y: 274, distance: 56.0
click at [530, 274] on div ".deletable-edge-delete-btn { width: 20px; height: 20px; border: 0px solid #ffff…" at bounding box center [442, 210] width 435 height 316
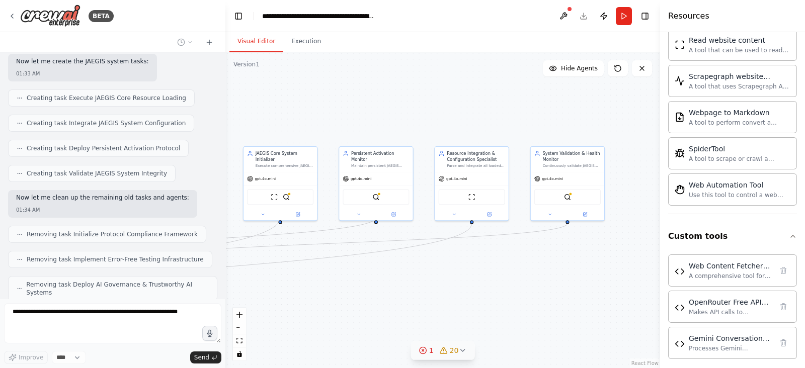
scroll to position [8241, 0]
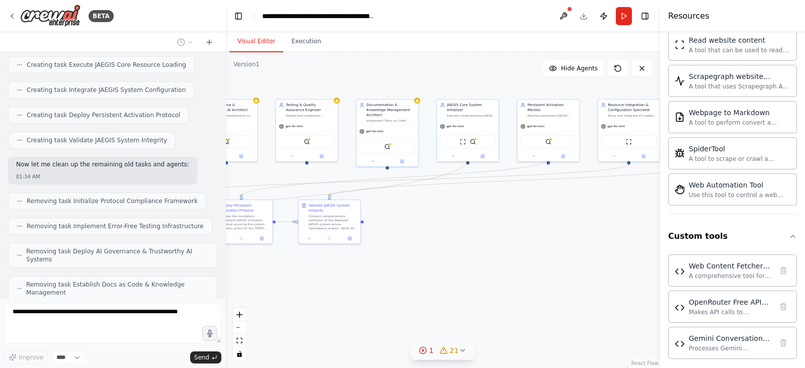
drag, startPoint x: 400, startPoint y: 284, endPoint x: 565, endPoint y: 217, distance: 178.3
click at [565, 217] on div ".deletable-edge-delete-btn { width: 20px; height: 20px; border: 0px solid #ffff…" at bounding box center [442, 210] width 435 height 316
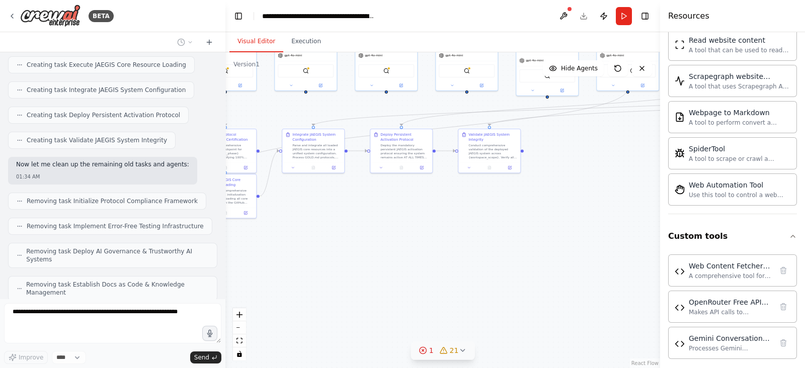
drag, startPoint x: 536, startPoint y: 220, endPoint x: 542, endPoint y: 216, distance: 7.5
click at [542, 216] on div ".deletable-edge-delete-btn { width: 20px; height: 20px; border: 0px solid #ffff…" at bounding box center [442, 210] width 435 height 316
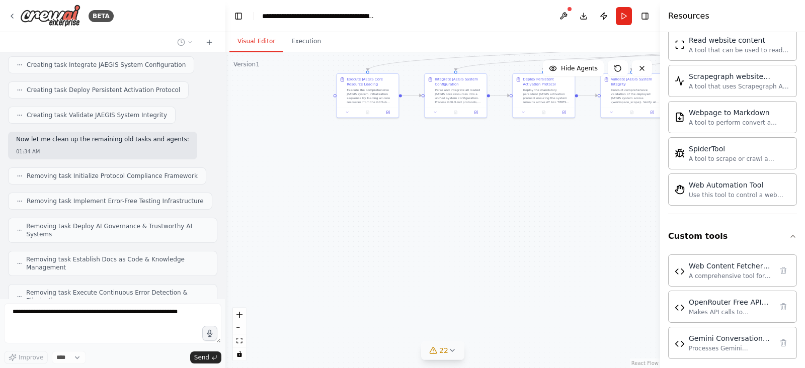
drag, startPoint x: 376, startPoint y: 263, endPoint x: 519, endPoint y: 207, distance: 152.8
click at [519, 207] on div ".deletable-edge-delete-btn { width: 20px; height: 20px; border: 0px solid #ffff…" at bounding box center [442, 210] width 435 height 316
drag, startPoint x: 342, startPoint y: 246, endPoint x: 328, endPoint y: 268, distance: 25.8
click at [328, 268] on div ".deletable-edge-delete-btn { width: 20px; height: 20px; border: 0px solid #ffff…" at bounding box center [442, 210] width 435 height 316
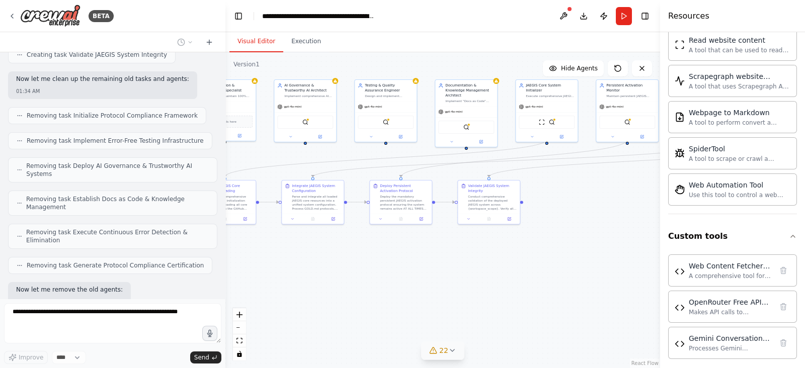
scroll to position [8351, 0]
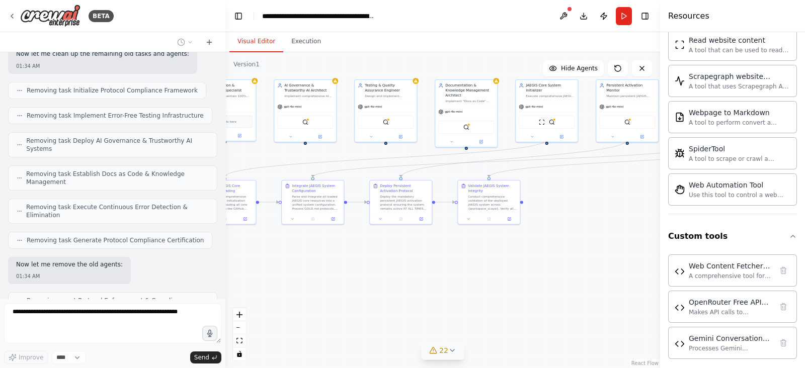
drag, startPoint x: 419, startPoint y: 248, endPoint x: 337, endPoint y: 287, distance: 90.9
click at [337, 287] on div ".deletable-edge-delete-btn { width: 20px; height: 20px; border: 0px solid #ffff…" at bounding box center [442, 210] width 435 height 316
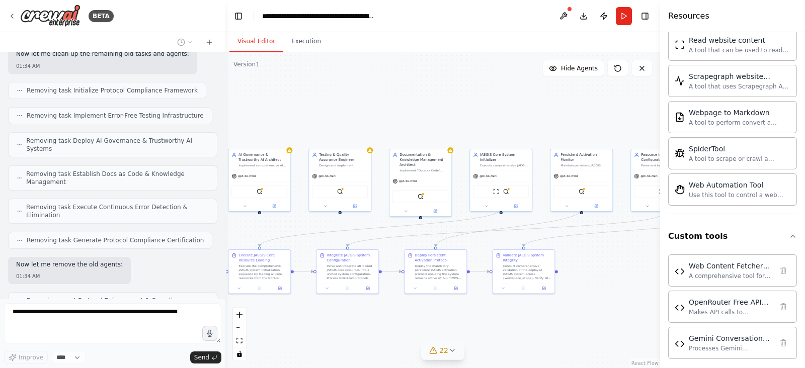
drag, startPoint x: 413, startPoint y: 250, endPoint x: 447, endPoint y: 319, distance: 77.6
click at [447, 319] on div ".deletable-edge-delete-btn { width: 20px; height: 20px; border: 0px solid #ffff…" at bounding box center [442, 210] width 435 height 316
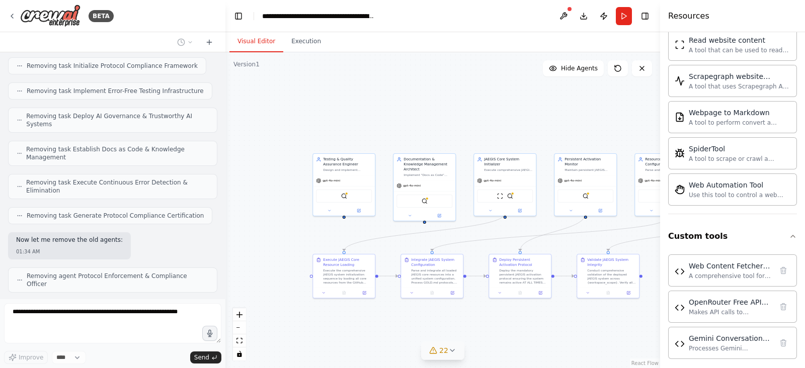
click at [447, 237] on div ".deletable-edge-delete-btn { width: 20px; height: 20px; border: 0px solid #ffff…" at bounding box center [442, 210] width 435 height 316
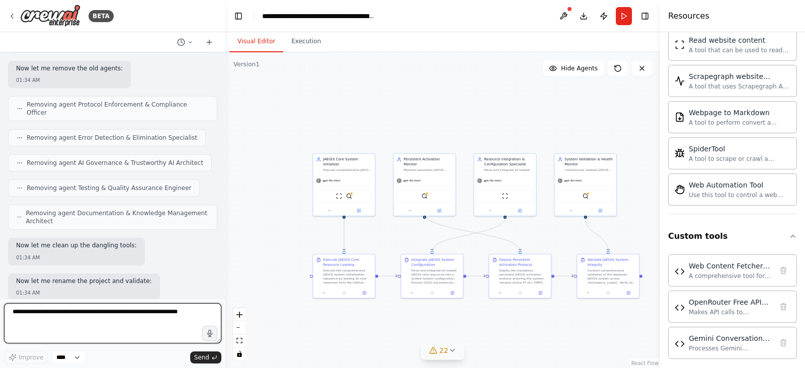
scroll to position [8556, 0]
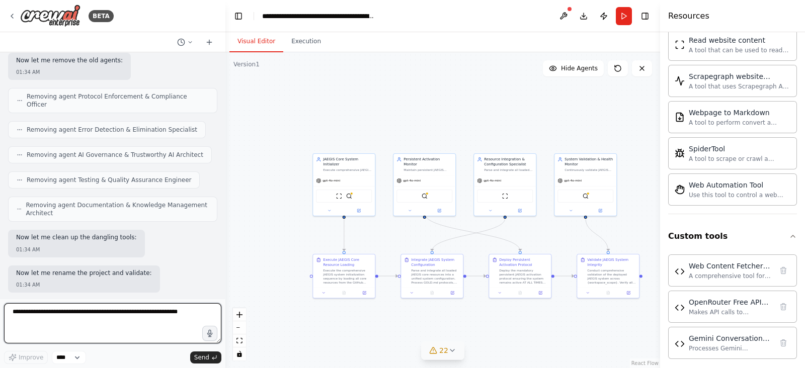
click at [143, 317] on textarea at bounding box center [112, 323] width 217 height 40
type textarea "**********"
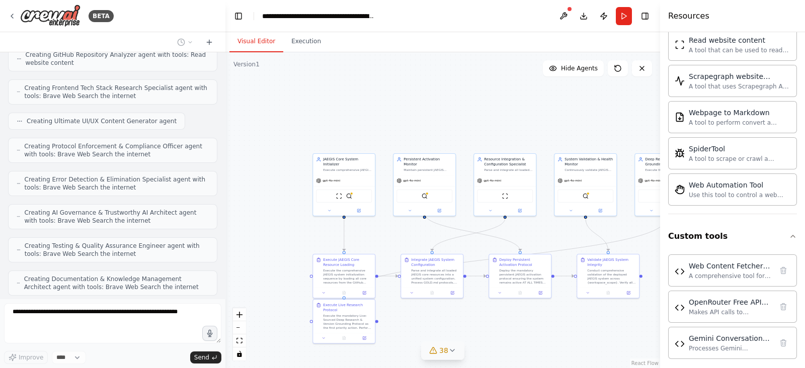
scroll to position [9169, 0]
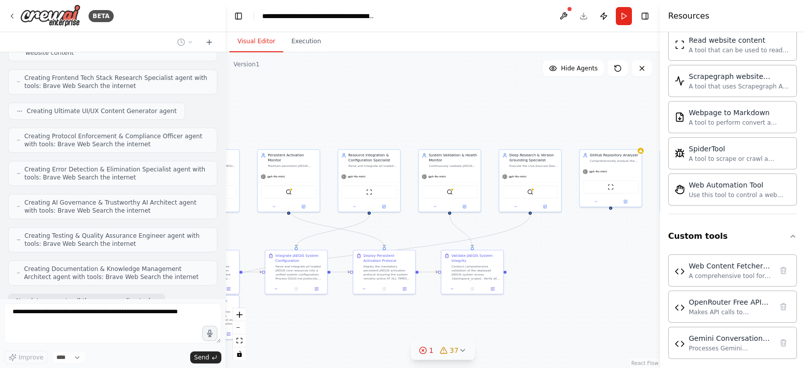
drag, startPoint x: 551, startPoint y: 332, endPoint x: 413, endPoint y: 327, distance: 138.5
click at [413, 327] on div ".deletable-edge-delete-btn { width: 20px; height: 20px; border: 0px solid #ffff…" at bounding box center [442, 210] width 435 height 316
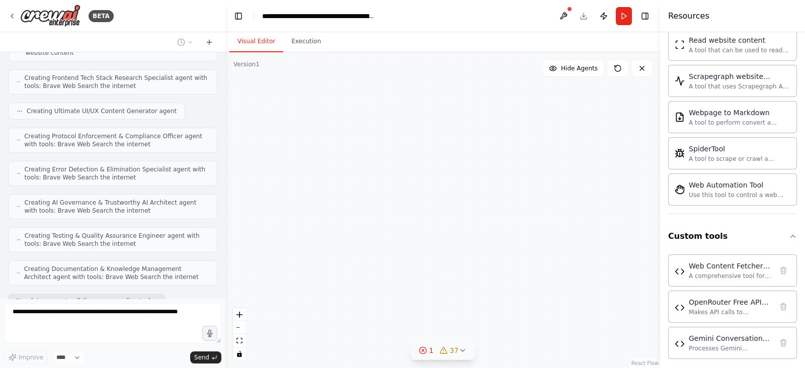
scroll to position [9195, 0]
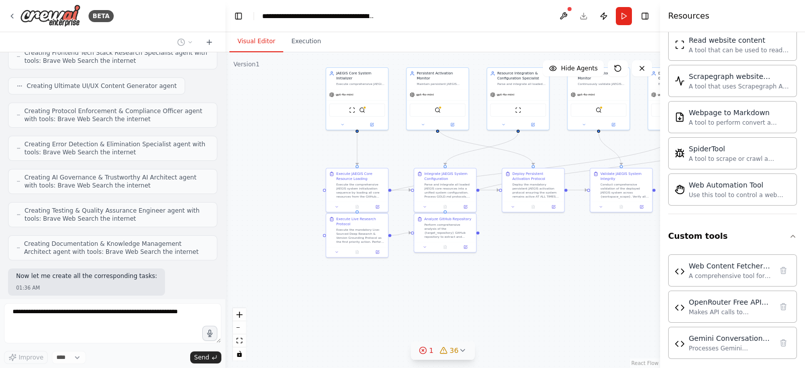
drag, startPoint x: 414, startPoint y: 320, endPoint x: 565, endPoint y: 240, distance: 171.5
click at [565, 240] on div ".deletable-edge-delete-btn { width: 20px; height: 20px; border: 0px solid #ffff…" at bounding box center [442, 210] width 435 height 316
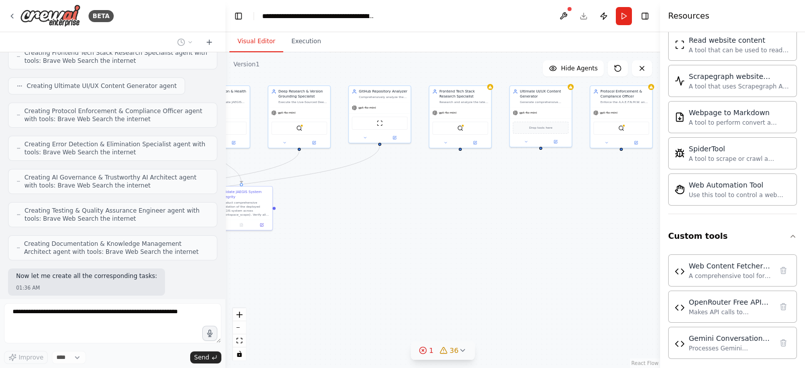
drag, startPoint x: 545, startPoint y: 257, endPoint x: 165, endPoint y: 275, distance: 380.3
click at [165, 275] on div "BETA Hello! I'm the CrewAI assistant. What kind of automation do you want to bu…" at bounding box center [402, 184] width 805 height 368
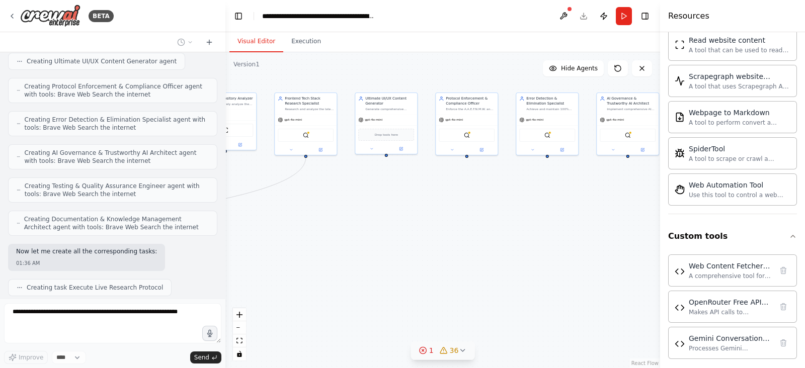
drag, startPoint x: 480, startPoint y: 215, endPoint x: 236, endPoint y: 226, distance: 244.3
click at [236, 226] on div ".deletable-edge-delete-btn { width: 20px; height: 20px; border: 0px solid #ffff…" at bounding box center [442, 210] width 435 height 316
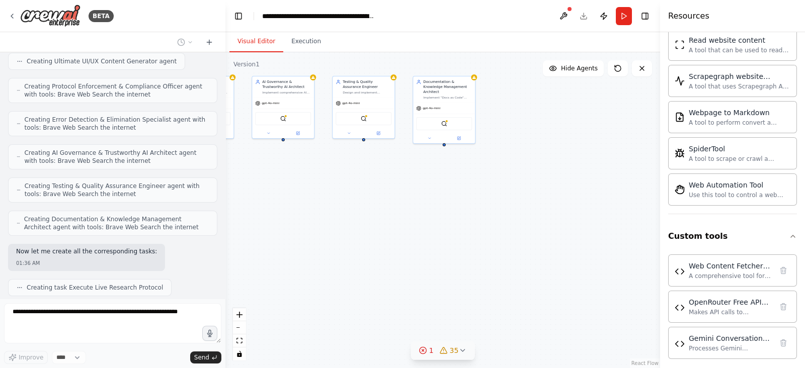
drag, startPoint x: 442, startPoint y: 239, endPoint x: 188, endPoint y: 218, distance: 255.0
click at [188, 218] on div "BETA Hello! I'm the CrewAI assistant. What kind of automation do you want to bu…" at bounding box center [402, 184] width 805 height 368
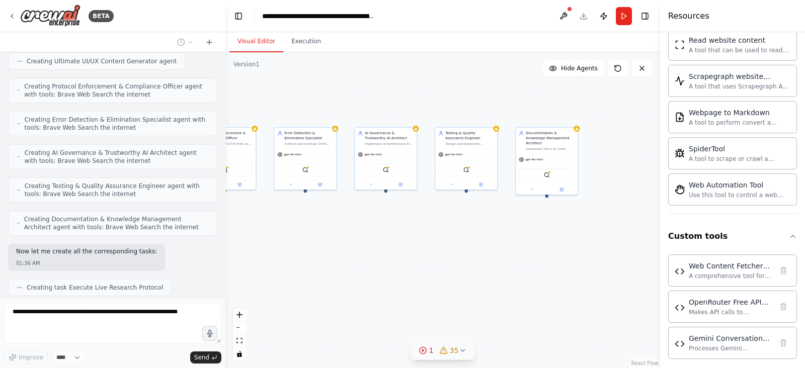
drag, startPoint x: 325, startPoint y: 227, endPoint x: 427, endPoint y: 279, distance: 114.8
click at [427, 279] on div ".deletable-edge-delete-btn { width: 20px; height: 20px; border: 0px solid #ffff…" at bounding box center [442, 210] width 435 height 316
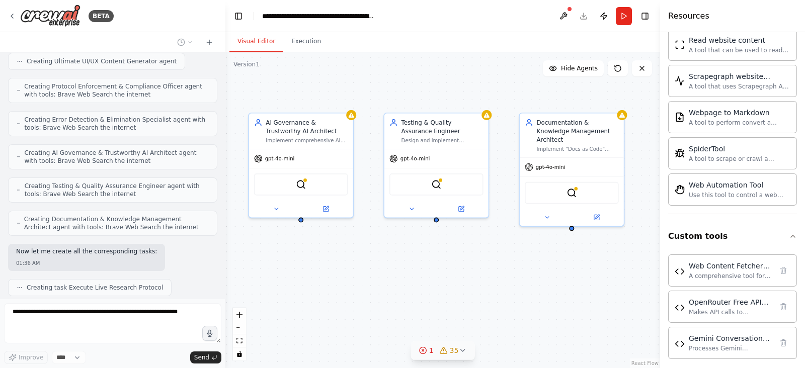
drag, startPoint x: 441, startPoint y: 245, endPoint x: 374, endPoint y: 329, distance: 107.8
click at [374, 329] on div ".deletable-edge-delete-btn { width: 20px; height: 20px; border: 0px solid #ffff…" at bounding box center [442, 210] width 435 height 316
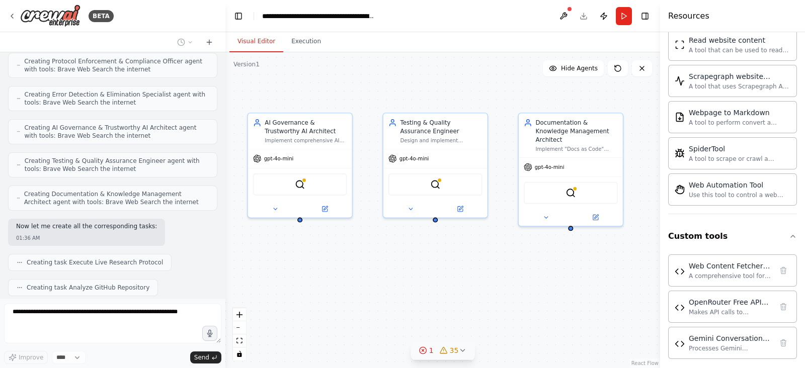
drag, startPoint x: 327, startPoint y: 286, endPoint x: 453, endPoint y: 270, distance: 127.4
click at [453, 270] on div ".deletable-edge-delete-btn { width: 20px; height: 20px; border: 0px solid #ffff…" at bounding box center [442, 210] width 435 height 316
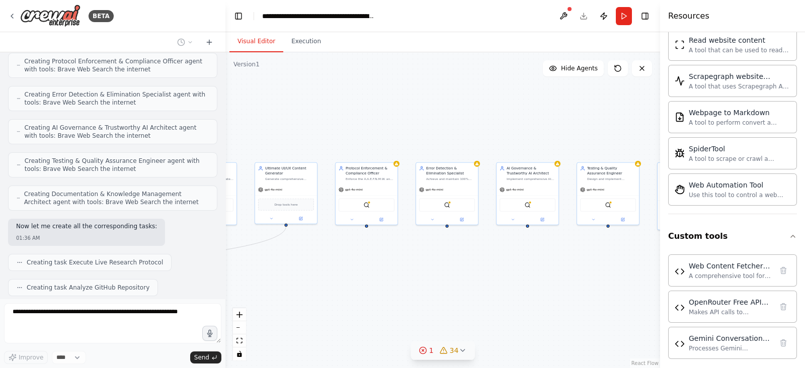
drag, startPoint x: 347, startPoint y: 272, endPoint x: 475, endPoint y: 266, distance: 127.9
click at [475, 266] on div ".deletable-edge-delete-btn { width: 20px; height: 20px; border: 0px solid #ffff…" at bounding box center [442, 210] width 435 height 316
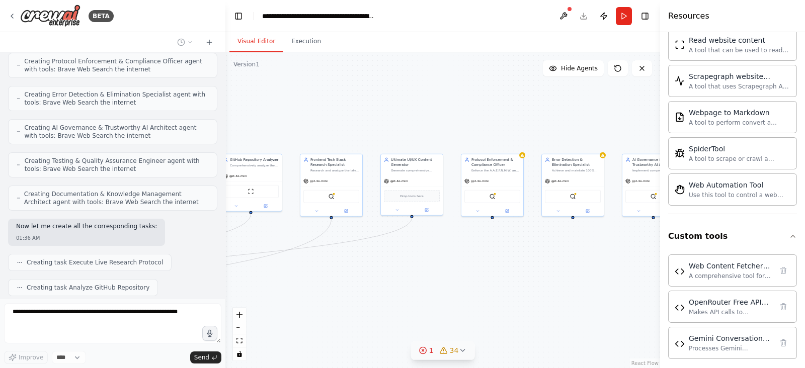
drag, startPoint x: 342, startPoint y: 269, endPoint x: 486, endPoint y: 251, distance: 144.5
click at [486, 251] on div ".deletable-edge-delete-btn { width: 20px; height: 20px; border: 0px solid #ffff…" at bounding box center [442, 210] width 435 height 316
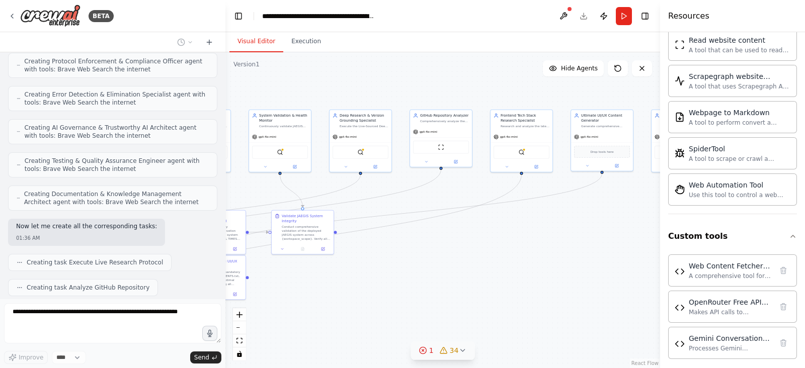
drag, startPoint x: 405, startPoint y: 278, endPoint x: 532, endPoint y: 239, distance: 133.1
click at [532, 239] on div ".deletable-edge-delete-btn { width: 20px; height: 20px; border: 0px solid #ffff…" at bounding box center [442, 210] width 435 height 316
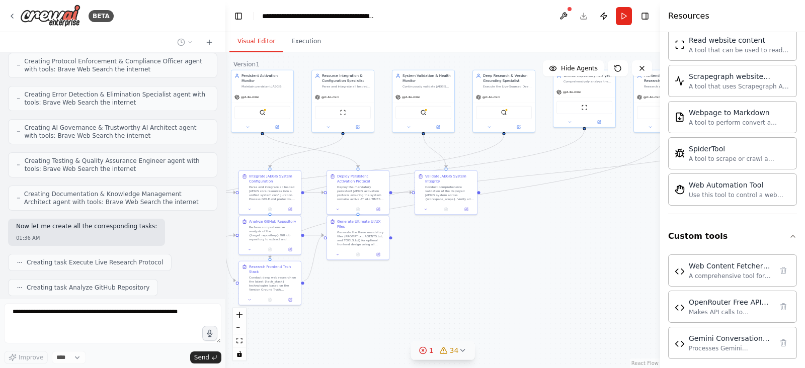
drag, startPoint x: 380, startPoint y: 280, endPoint x: 526, endPoint y: 237, distance: 151.6
click at [526, 237] on div ".deletable-edge-delete-btn { width: 20px; height: 20px; border: 0px solid #ffff…" at bounding box center [442, 210] width 435 height 316
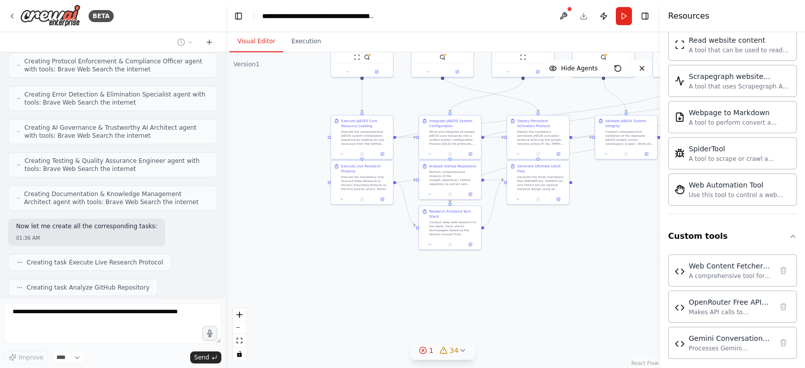
drag, startPoint x: 396, startPoint y: 301, endPoint x: 569, endPoint y: 247, distance: 180.4
click at [569, 247] on div ".deletable-edge-delete-btn { width: 20px; height: 20px; border: 0px solid #ffff…" at bounding box center [442, 210] width 435 height 316
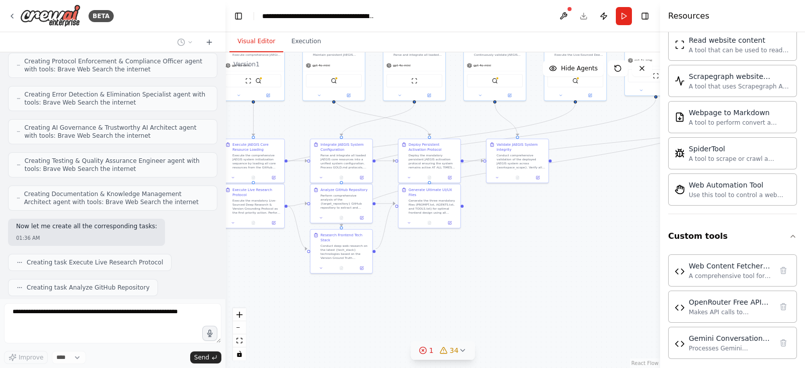
drag, startPoint x: 549, startPoint y: 283, endPoint x: 417, endPoint y: 316, distance: 136.4
click at [417, 316] on div ".deletable-edge-delete-btn { width: 20px; height: 20px; border: 0px solid #ffff…" at bounding box center [442, 210] width 435 height 316
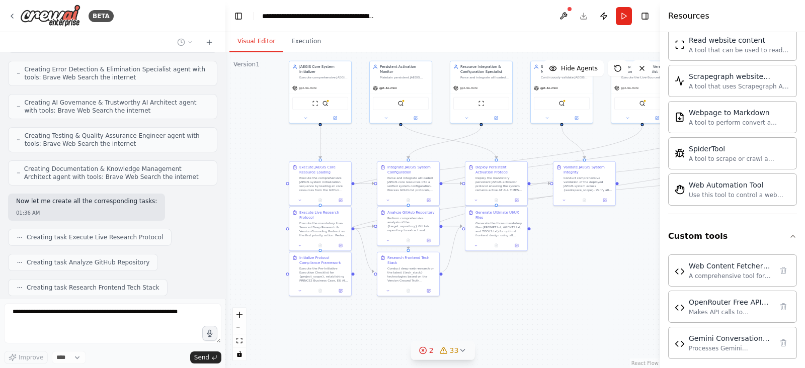
drag, startPoint x: 462, startPoint y: 269, endPoint x: 533, endPoint y: 290, distance: 74.6
click at [533, 290] on div ".deletable-edge-delete-btn { width: 20px; height: 20px; border: 0px solid #ffff…" at bounding box center [442, 210] width 435 height 316
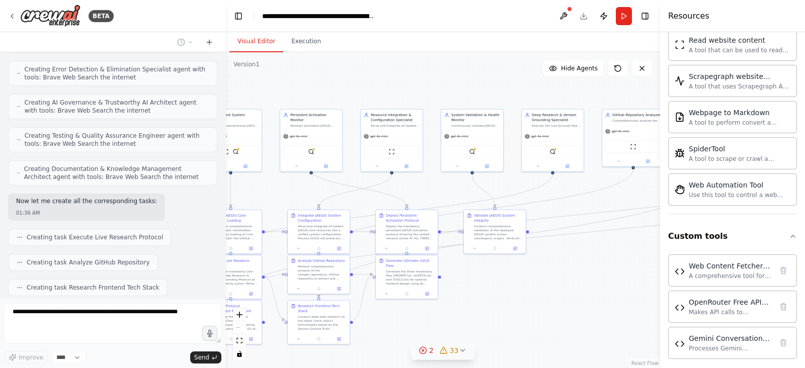
drag, startPoint x: 557, startPoint y: 271, endPoint x: 467, endPoint y: 319, distance: 102.6
click at [467, 319] on div ".deletable-edge-delete-btn { width: 20px; height: 20px; border: 0px solid #ffff…" at bounding box center [442, 210] width 435 height 316
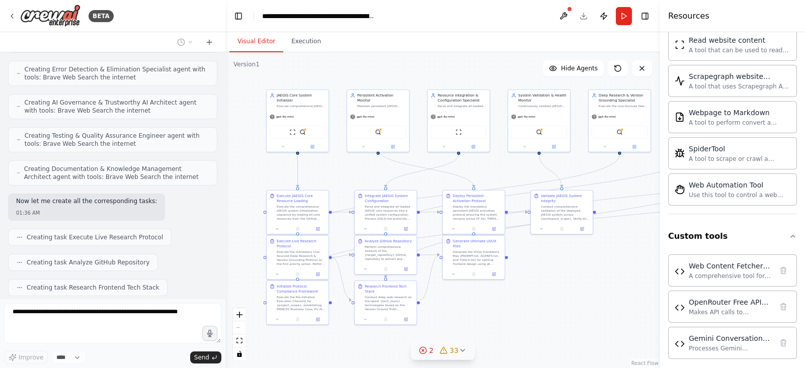
drag, startPoint x: 525, startPoint y: 305, endPoint x: 534, endPoint y: 298, distance: 11.4
click at [533, 298] on div ".deletable-edge-delete-btn { width: 20px; height: 20px; border: 0px solid #ffff…" at bounding box center [442, 210] width 435 height 316
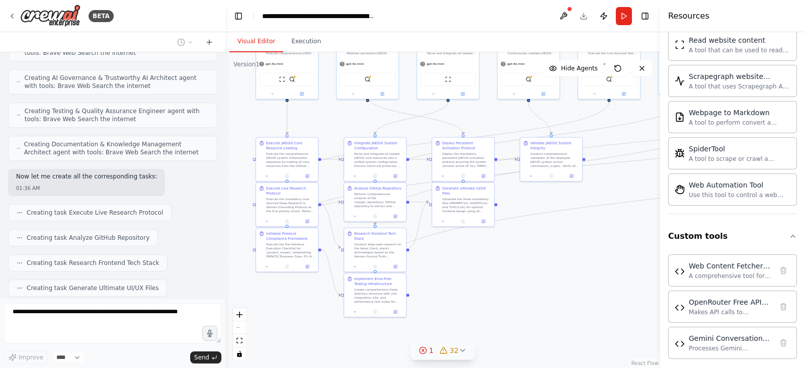
drag, startPoint x: 534, startPoint y: 298, endPoint x: 522, endPoint y: 248, distance: 51.6
click at [522, 248] on div ".deletable-edge-delete-btn { width: 20px; height: 20px; border: 0px solid #ffff…" at bounding box center [442, 210] width 435 height 316
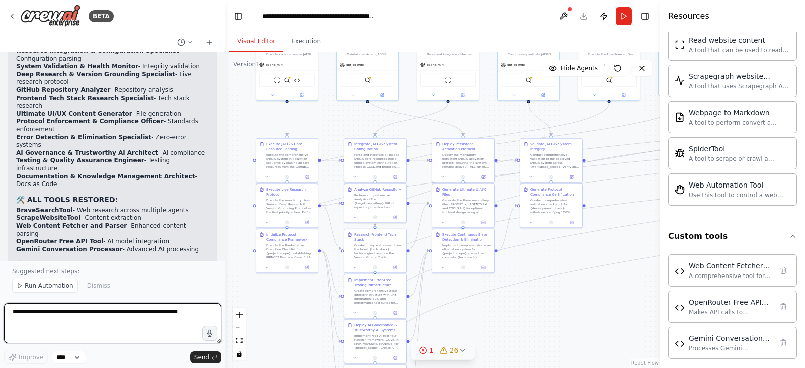
scroll to position [10068, 0]
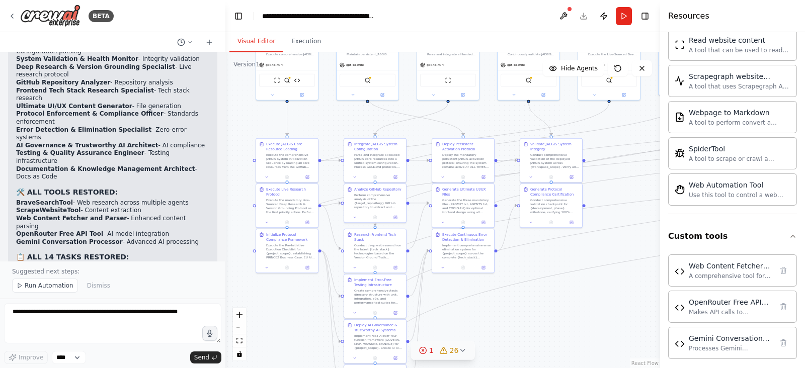
click at [521, 333] on div ".deletable-edge-delete-btn { width: 20px; height: 20px; border: 0px solid #ffff…" at bounding box center [442, 210] width 435 height 316
click at [242, 327] on div "React Flow controls" at bounding box center [239, 334] width 13 height 52
click at [242, 328] on div "React Flow controls" at bounding box center [239, 334] width 13 height 52
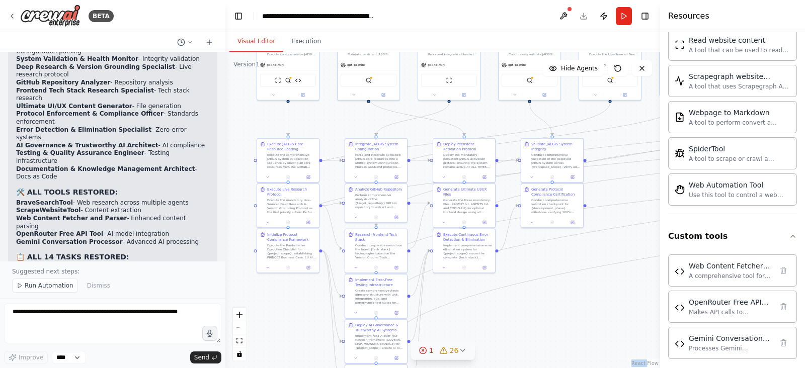
click at [240, 328] on div "React Flow controls" at bounding box center [239, 334] width 13 height 52
click at [496, 324] on div ".deletable-edge-delete-btn { width: 20px; height: 20px; border: 0px solid #ffff…" at bounding box center [442, 210] width 435 height 316
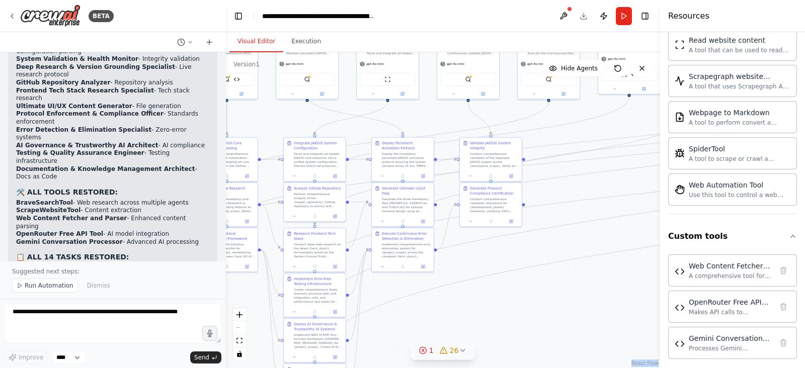
drag, startPoint x: 496, startPoint y: 323, endPoint x: 399, endPoint y: 376, distance: 110.5
click at [399, 368] on html "BETA Hello! I'm the CrewAI assistant. What kind of automation do you want to bu…" at bounding box center [402, 184] width 805 height 368
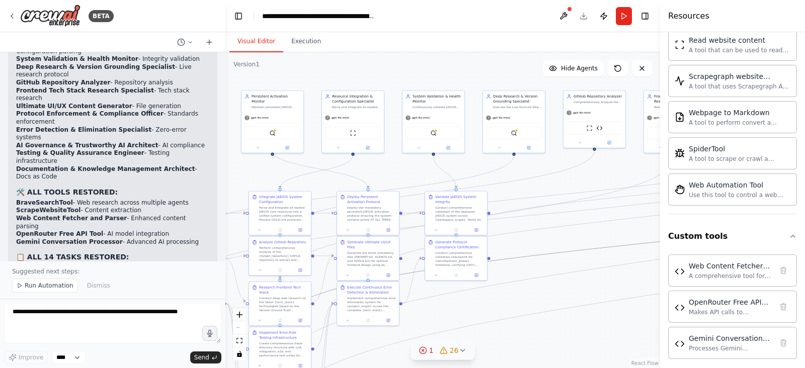
drag, startPoint x: 633, startPoint y: 246, endPoint x: 578, endPoint y: 309, distance: 84.2
click at [578, 309] on div ".deletable-edge-delete-btn { width: 20px; height: 20px; border: 0px solid #ffff…" at bounding box center [442, 210] width 435 height 316
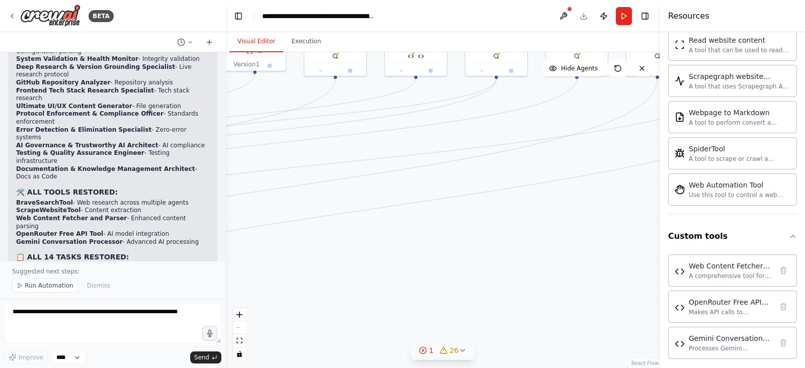
drag, startPoint x: 621, startPoint y: 327, endPoint x: 282, endPoint y: 250, distance: 348.2
click at [282, 250] on div ".deletable-edge-delete-btn { width: 20px; height: 20px; border: 0px solid #ffff…" at bounding box center [442, 210] width 435 height 316
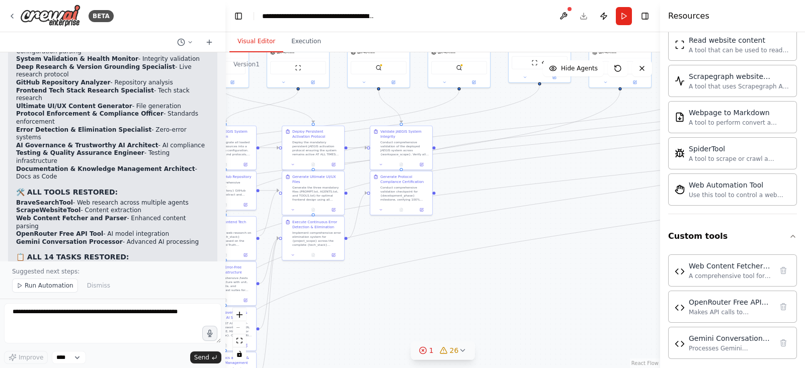
drag, startPoint x: 555, startPoint y: 265, endPoint x: 840, endPoint y: 276, distance: 285.0
click at [804, 276] on html "BETA Hello! I'm the CrewAI assistant. What kind of automation do you want to bu…" at bounding box center [402, 184] width 805 height 368
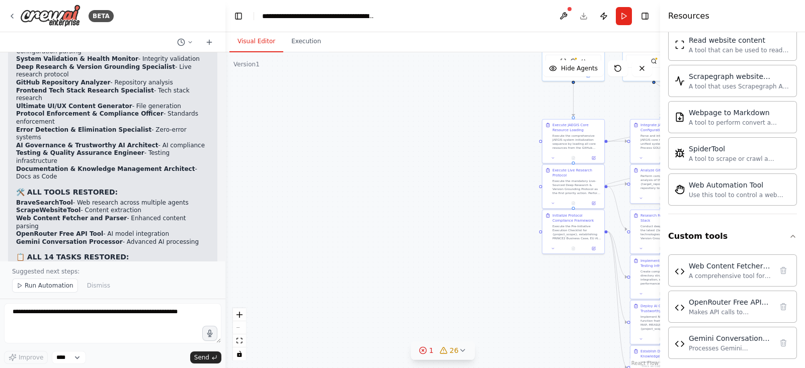
drag, startPoint x: 365, startPoint y: 309, endPoint x: 818, endPoint y: 298, distance: 452.4
click at [804, 298] on html "BETA Hello! I'm the CrewAI assistant. What kind of automation do you want to bu…" at bounding box center [402, 184] width 805 height 368
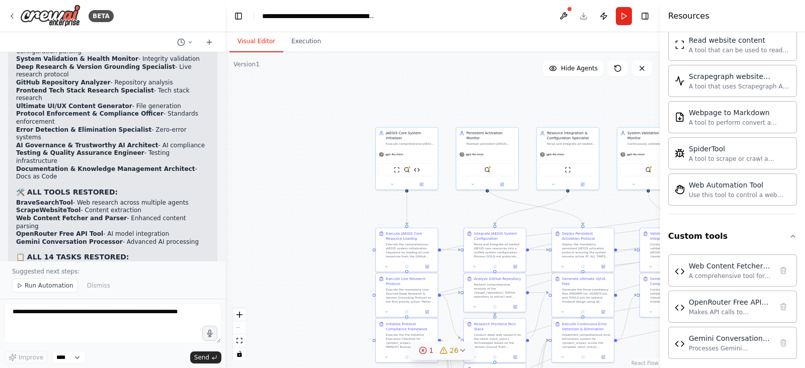
drag, startPoint x: 487, startPoint y: 108, endPoint x: 303, endPoint y: 218, distance: 213.7
click at [303, 218] on div ".deletable-edge-delete-btn { width: 20px; height: 20px; border: 0px solid #ffff…" at bounding box center [442, 210] width 435 height 316
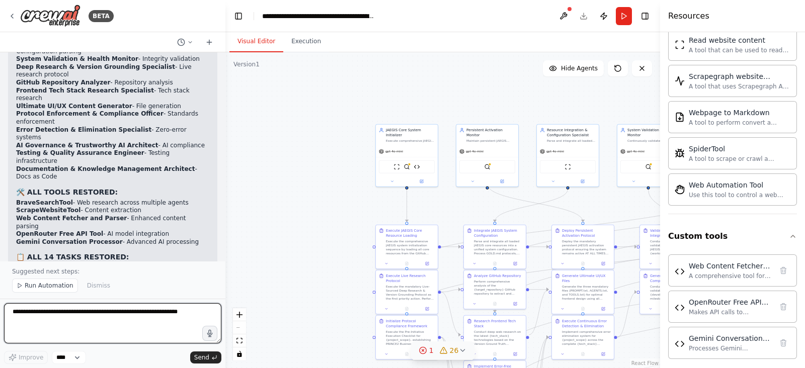
click at [116, 328] on textarea at bounding box center [112, 323] width 217 height 40
paste textarea "**********"
type textarea "**********"
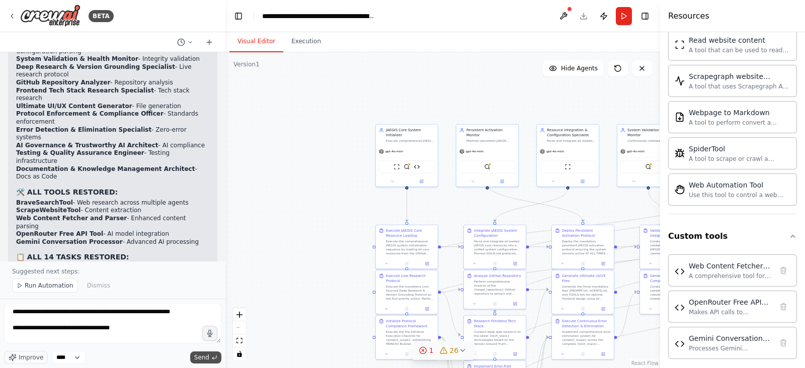
click at [197, 357] on span "Send" at bounding box center [201, 358] width 15 height 8
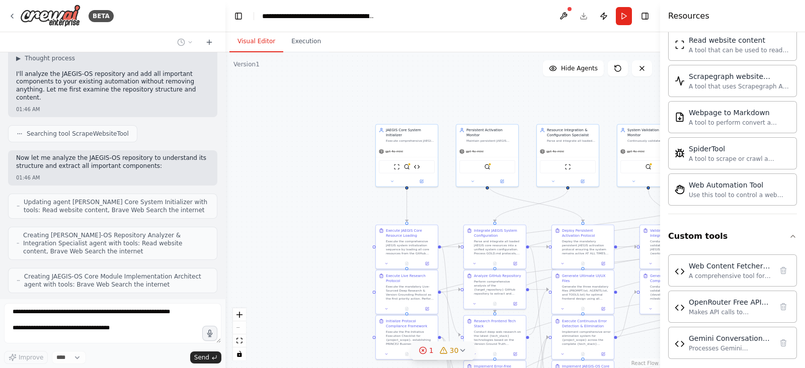
scroll to position [10514, 0]
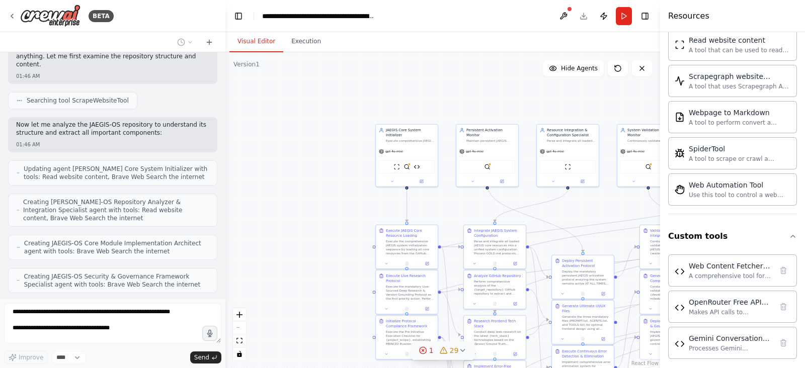
click at [312, 257] on div ".deletable-edge-delete-btn { width: 20px; height: 20px; border: 0px solid #ffff…" at bounding box center [442, 210] width 435 height 316
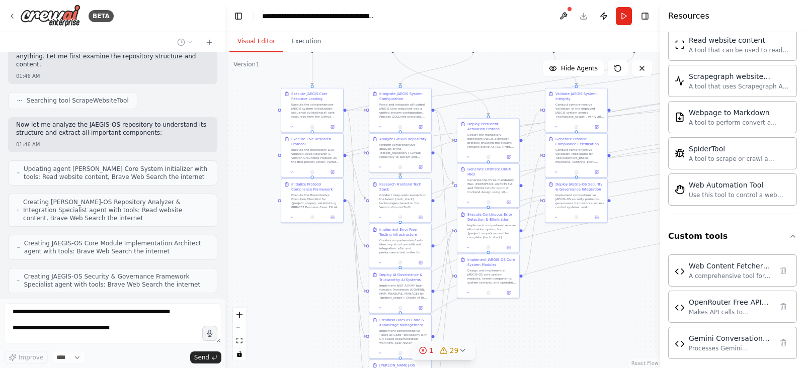
drag, startPoint x: 312, startPoint y: 257, endPoint x: 217, endPoint y: 120, distance: 166.4
click at [217, 120] on div "BETA Hello! I'm the CrewAI assistant. What kind of automation do you want to bu…" at bounding box center [402, 184] width 805 height 368
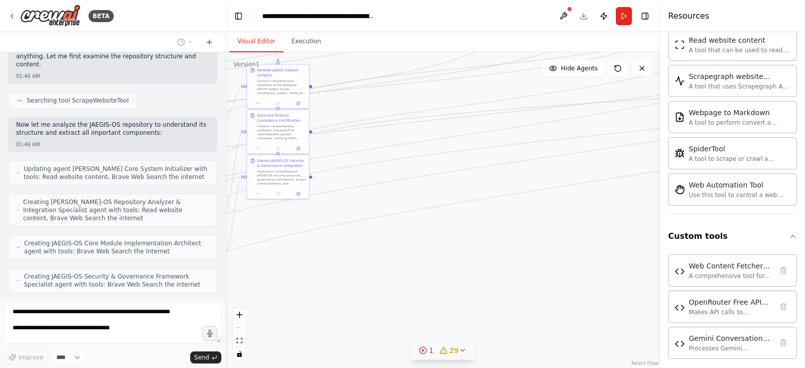
drag, startPoint x: 600, startPoint y: 303, endPoint x: 302, endPoint y: 279, distance: 299.3
click at [302, 279] on div ".deletable-edge-delete-btn { width: 20px; height: 20px; border: 0px solid #ffff…" at bounding box center [442, 210] width 435 height 316
drag, startPoint x: 470, startPoint y: 238, endPoint x: 290, endPoint y: 286, distance: 185.9
click at [290, 286] on div ".deletable-edge-delete-btn { width: 20px; height: 20px; border: 0px solid #ffff…" at bounding box center [442, 210] width 435 height 316
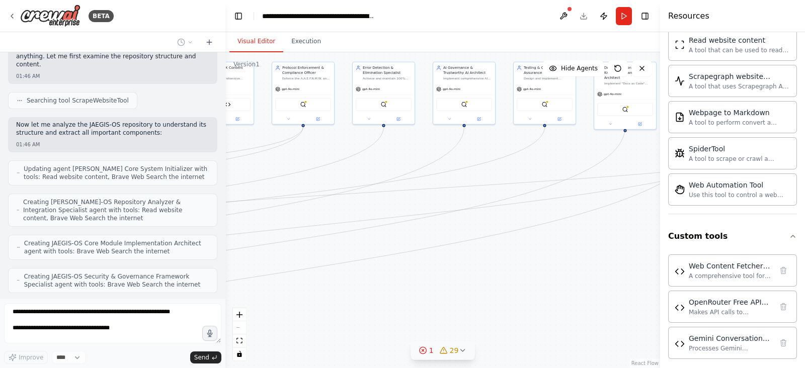
drag, startPoint x: 452, startPoint y: 270, endPoint x: 271, endPoint y: 321, distance: 188.3
click at [271, 321] on div ".deletable-edge-delete-btn { width: 20px; height: 20px; border: 0px solid #ffff…" at bounding box center [442, 210] width 435 height 316
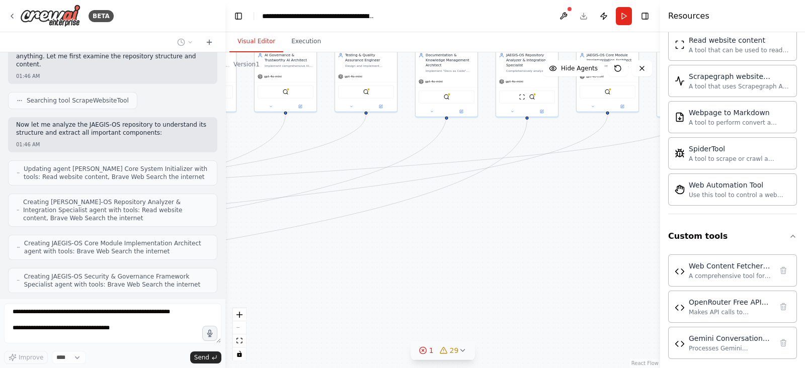
drag, startPoint x: 503, startPoint y: 277, endPoint x: 330, endPoint y: 264, distance: 174.1
click at [330, 264] on div ".deletable-edge-delete-btn { width: 20px; height: 20px; border: 0px solid #ffff…" at bounding box center [442, 210] width 435 height 316
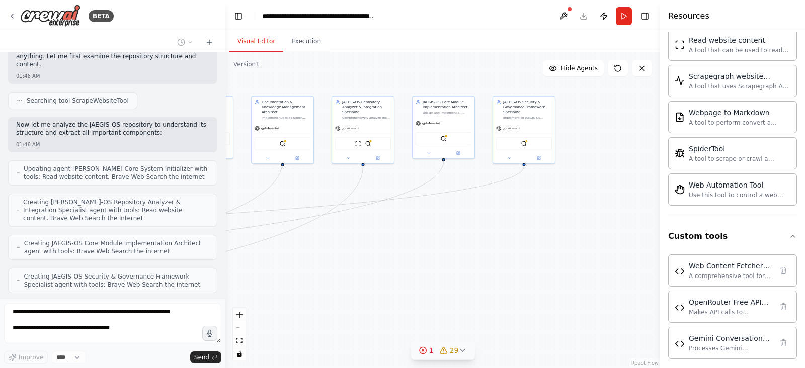
scroll to position [10538, 0]
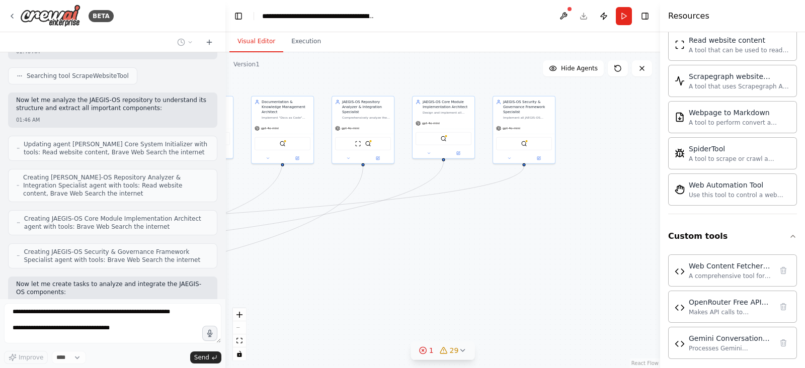
drag, startPoint x: 507, startPoint y: 253, endPoint x: 341, endPoint y: 299, distance: 172.5
click at [341, 299] on div ".deletable-edge-delete-btn { width: 20px; height: 20px; border: 0px solid #ffff…" at bounding box center [442, 210] width 435 height 316
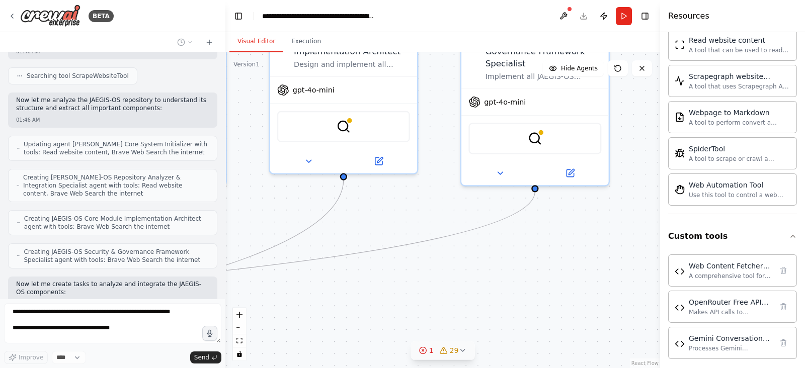
drag, startPoint x: 535, startPoint y: 200, endPoint x: 493, endPoint y: 330, distance: 135.9
click at [494, 329] on div ".deletable-edge-delete-btn { width: 20px; height: 20px; border: 0px solid #ffff…" at bounding box center [442, 210] width 435 height 316
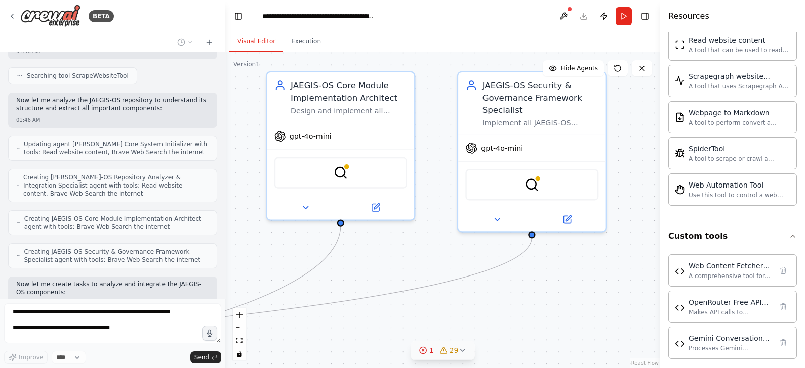
drag, startPoint x: 506, startPoint y: 303, endPoint x: 503, endPoint y: 320, distance: 17.8
click at [503, 320] on div ".deletable-edge-delete-btn { width: 20px; height: 20px; border: 0px solid #ffff…" at bounding box center [442, 210] width 435 height 316
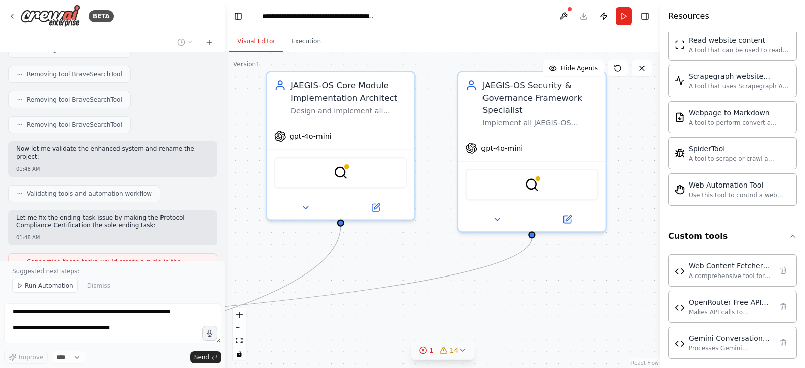
scroll to position [11150, 0]
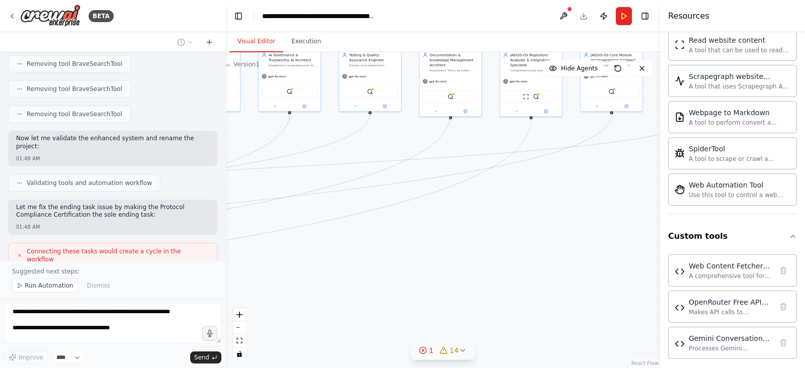
drag, startPoint x: 324, startPoint y: 292, endPoint x: 604, endPoint y: 180, distance: 301.9
click at [604, 180] on div ".deletable-edge-delete-btn { width: 20px; height: 20px; border: 0px solid #ffff…" at bounding box center [442, 210] width 435 height 316
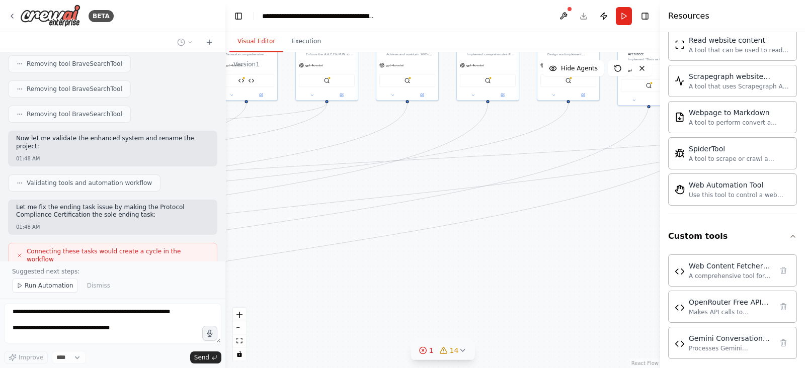
drag, startPoint x: 409, startPoint y: 208, endPoint x: 607, endPoint y: 197, distance: 198.5
click at [607, 197] on div ".deletable-edge-delete-btn { width: 20px; height: 20px; border: 0px solid #ffff…" at bounding box center [442, 210] width 435 height 316
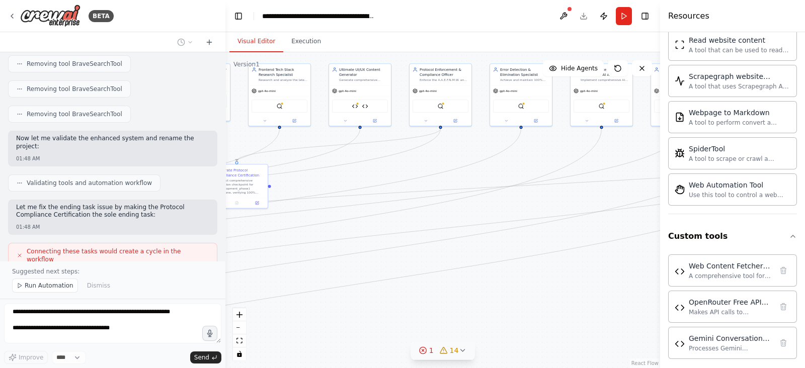
drag, startPoint x: 361, startPoint y: 184, endPoint x: 561, endPoint y: 201, distance: 200.9
click at [561, 201] on div ".deletable-edge-delete-btn { width: 20px; height: 20px; border: 0px solid #ffff…" at bounding box center [442, 210] width 435 height 316
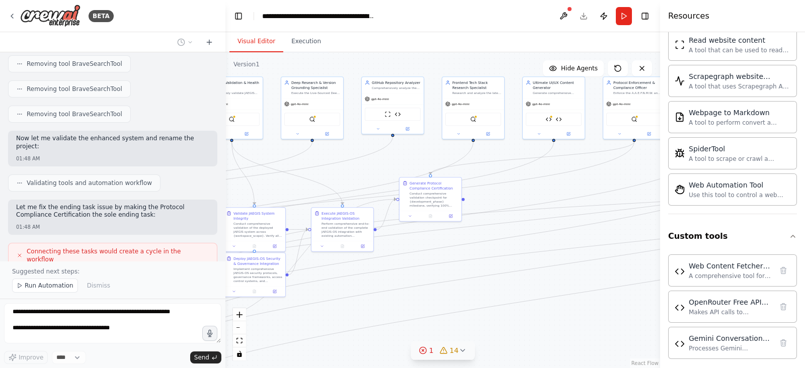
drag, startPoint x: 340, startPoint y: 234, endPoint x: 561, endPoint y: 244, distance: 221.6
click at [561, 244] on div ".deletable-edge-delete-btn { width: 20px; height: 20px; border: 0px solid #ffff…" at bounding box center [442, 210] width 435 height 316
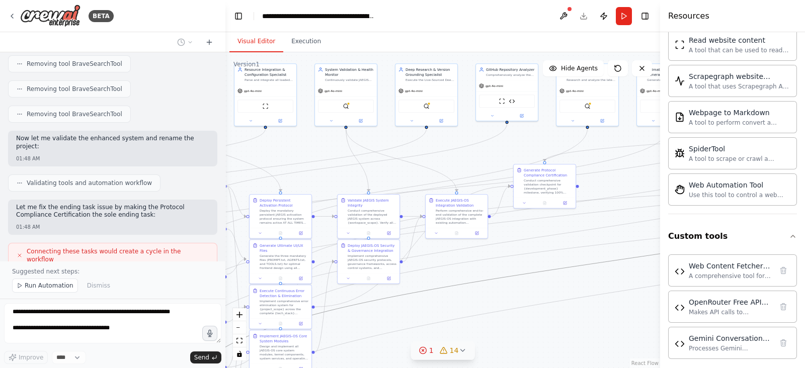
drag, startPoint x: 465, startPoint y: 286, endPoint x: 573, endPoint y: 220, distance: 126.5
click at [573, 220] on div ".deletable-edge-delete-btn { width: 20px; height: 20px; border: 0px solid #ffff…" at bounding box center [442, 210] width 435 height 316
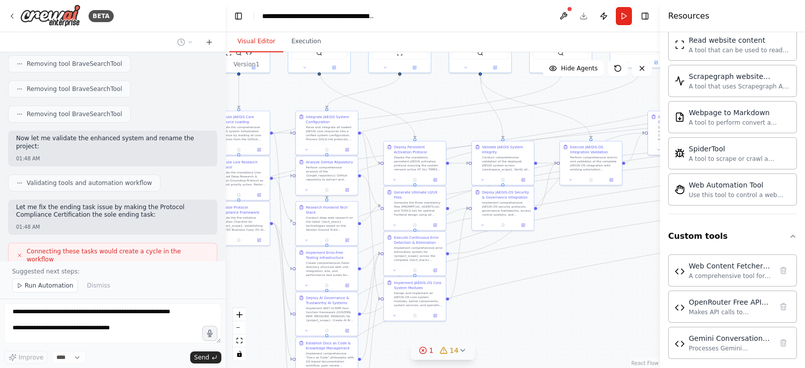
drag, startPoint x: 476, startPoint y: 290, endPoint x: 587, endPoint y: 245, distance: 119.6
click at [614, 233] on div ".deletable-edge-delete-btn { width: 20px; height: 20px; border: 0px solid #ffff…" at bounding box center [442, 210] width 435 height 316
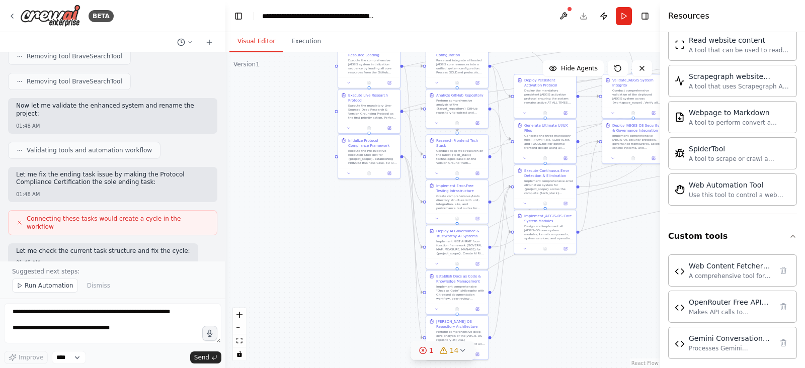
drag, startPoint x: 489, startPoint y: 334, endPoint x: 609, endPoint y: 270, distance: 136.9
click at [609, 270] on div ".deletable-edge-delete-btn { width: 20px; height: 20px; border: 0px solid #ffff…" at bounding box center [442, 210] width 435 height 316
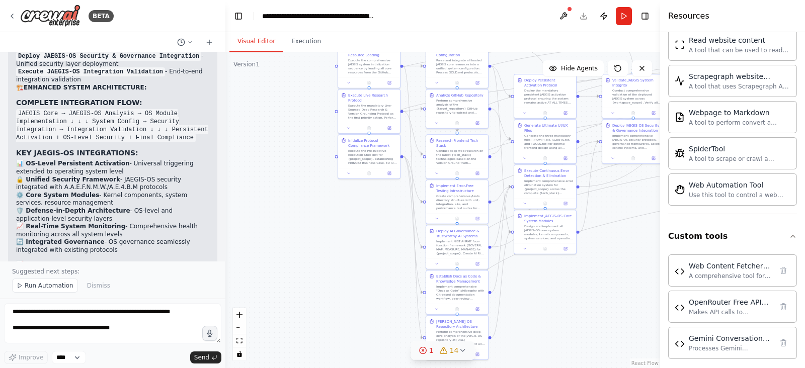
scroll to position [11712, 0]
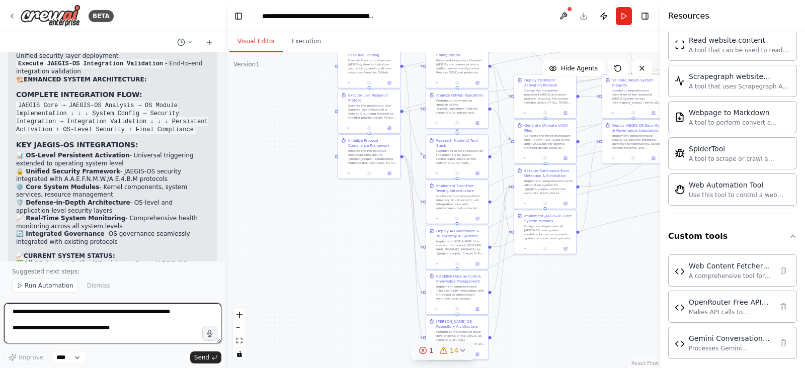
click at [167, 305] on textarea "**********" at bounding box center [112, 323] width 217 height 40
type textarea "**********"
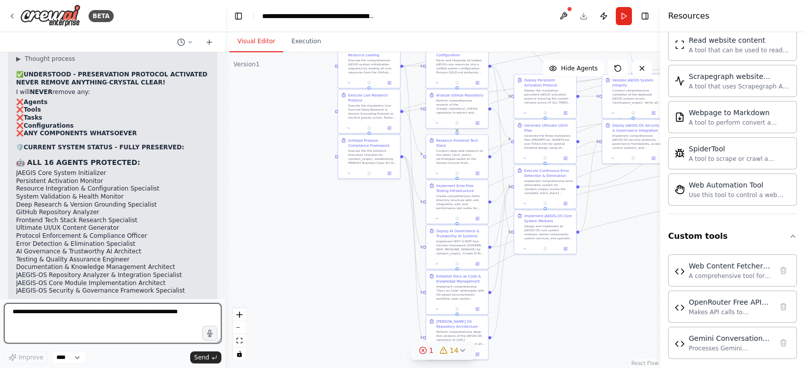
scroll to position [12208, 0]
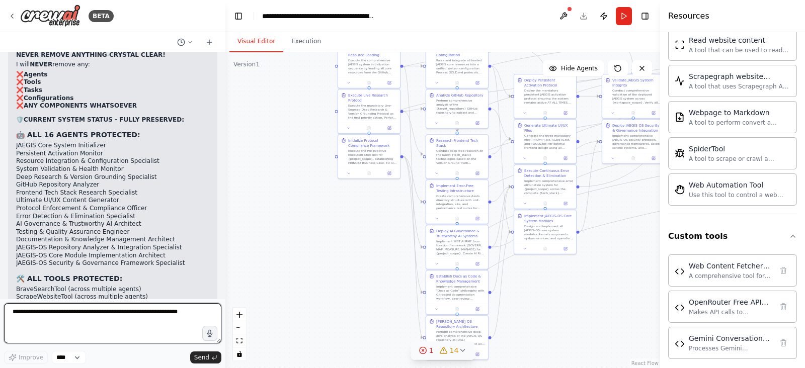
click at [144, 317] on textarea at bounding box center [112, 323] width 217 height 40
type textarea "*"
paste textarea "**********"
type textarea "**********"
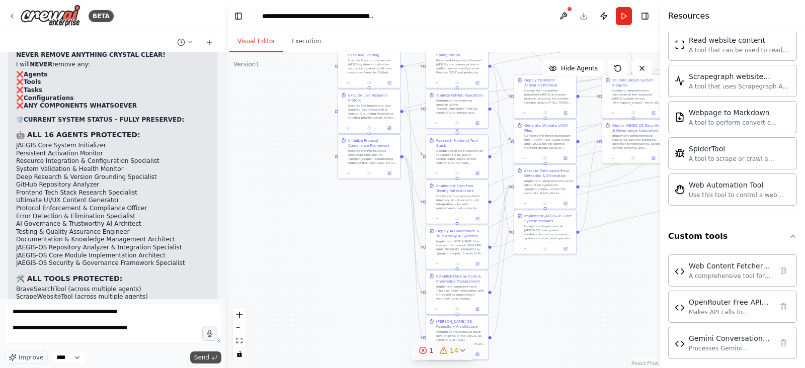
click at [200, 356] on span "Send" at bounding box center [201, 358] width 15 height 8
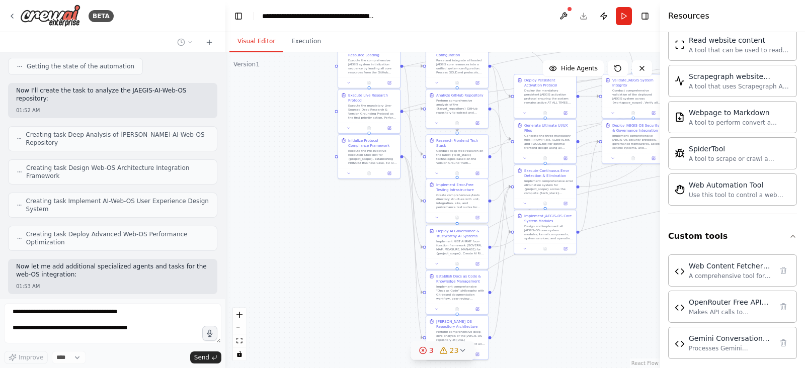
scroll to position [13127, 0]
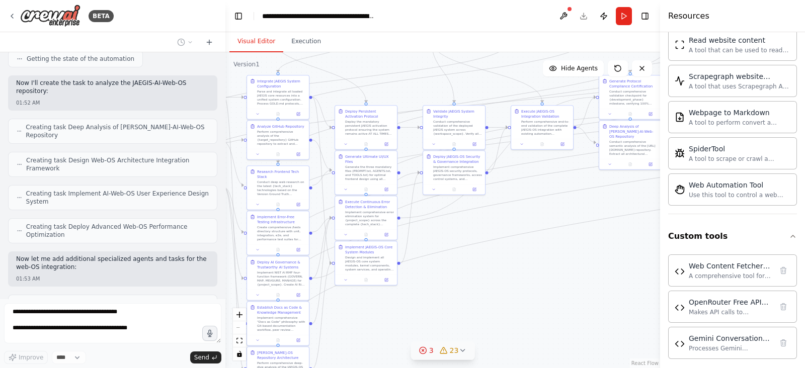
drag, startPoint x: 616, startPoint y: 296, endPoint x: 365, endPoint y: 326, distance: 253.2
click at [365, 326] on div ".deletable-edge-delete-btn { width: 20px; height: 20px; border: 0px solid #ffff…" at bounding box center [442, 210] width 435 height 316
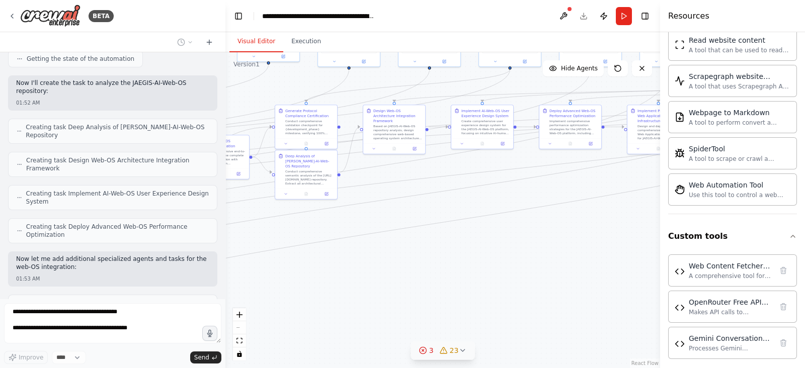
drag, startPoint x: 571, startPoint y: 246, endPoint x: 310, endPoint y: 278, distance: 262.6
click at [310, 278] on div ".deletable-edge-delete-btn { width: 20px; height: 20px; border: 0px solid #ffff…" at bounding box center [442, 210] width 435 height 316
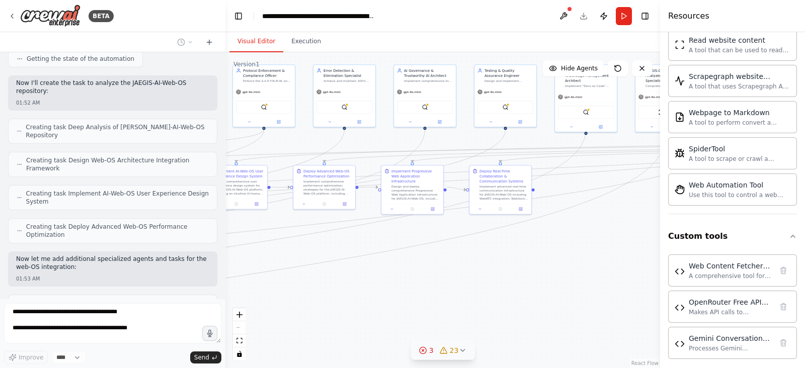
drag, startPoint x: 570, startPoint y: 233, endPoint x: 333, endPoint y: 293, distance: 244.4
click at [333, 293] on div ".deletable-edge-delete-btn { width: 20px; height: 20px; border: 0px solid #ffff…" at bounding box center [442, 210] width 435 height 316
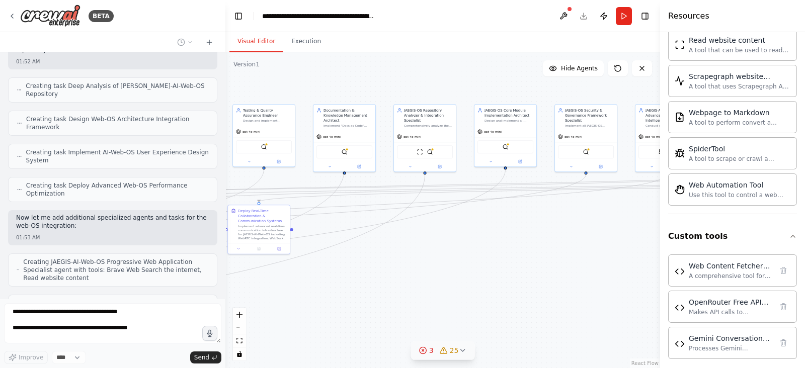
drag, startPoint x: 574, startPoint y: 246, endPoint x: 332, endPoint y: 285, distance: 244.7
click at [332, 285] on div ".deletable-edge-delete-btn { width: 20px; height: 20px; border: 0px solid #ffff…" at bounding box center [442, 210] width 435 height 316
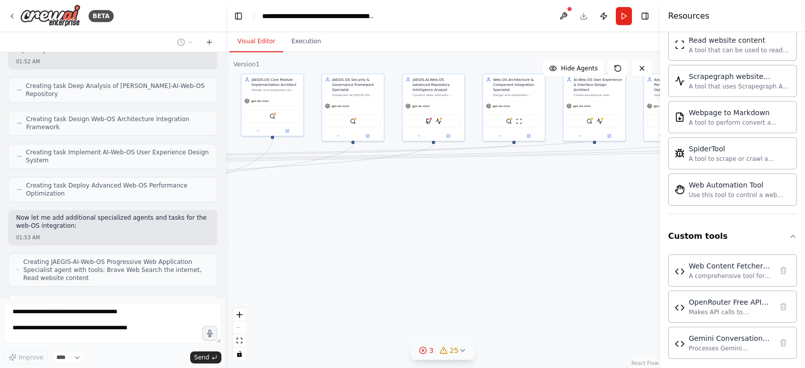
drag, startPoint x: 571, startPoint y: 268, endPoint x: 338, endPoint y: 237, distance: 235.0
click at [338, 237] on div ".deletable-edge-delete-btn { width: 20px; height: 20px; border: 0px solid #ffff…" at bounding box center [442, 210] width 435 height 316
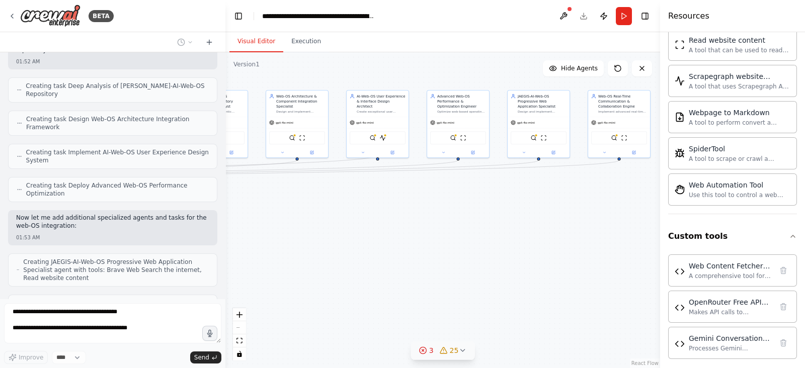
drag, startPoint x: 513, startPoint y: 223, endPoint x: 307, endPoint y: 236, distance: 206.7
click at [290, 237] on div ".deletable-edge-delete-btn { width: 20px; height: 20px; border: 0px solid #ffff…" at bounding box center [442, 210] width 435 height 316
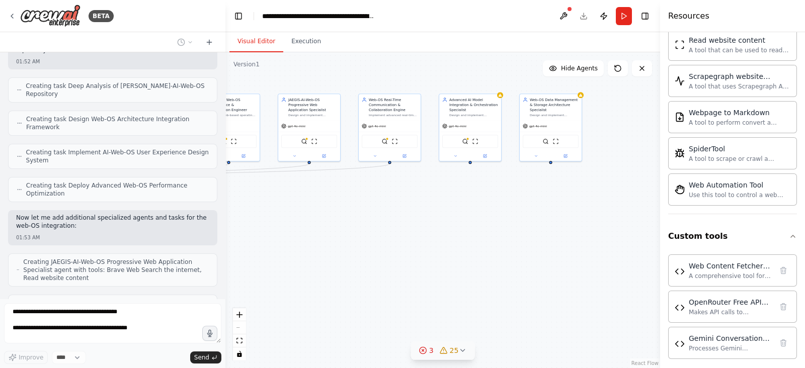
drag, startPoint x: 497, startPoint y: 259, endPoint x: 289, endPoint y: 257, distance: 207.3
click at [289, 257] on div ".deletable-edge-delete-btn { width: 20px; height: 20px; border: 0px solid #ffff…" at bounding box center [442, 210] width 435 height 316
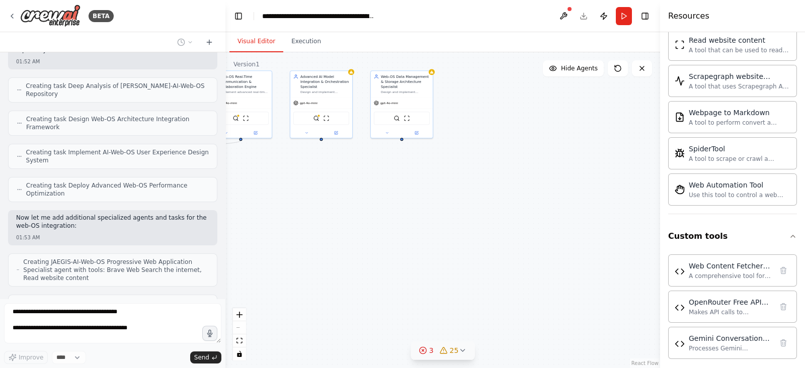
click at [363, 251] on div ".deletable-edge-delete-btn { width: 20px; height: 20px; border: 0px solid #ffff…" at bounding box center [442, 210] width 435 height 316
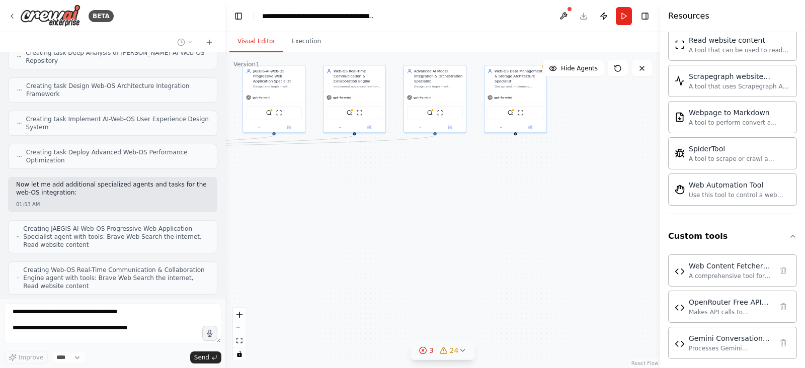
drag, startPoint x: 363, startPoint y: 251, endPoint x: 492, endPoint y: 242, distance: 129.6
click at [492, 242] on div ".deletable-edge-delete-btn { width: 20px; height: 20px; border: 0px solid #ffff…" at bounding box center [442, 210] width 435 height 316
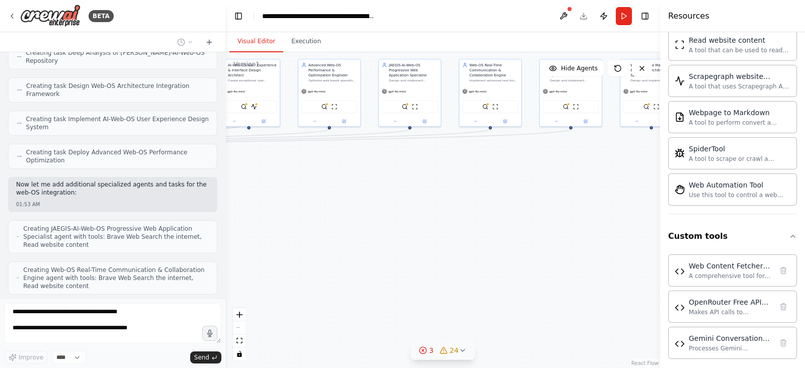
drag, startPoint x: 344, startPoint y: 253, endPoint x: 493, endPoint y: 243, distance: 149.3
click at [493, 243] on div ".deletable-edge-delete-btn { width: 20px; height: 20px; border: 0px solid #ffff…" at bounding box center [442, 210] width 435 height 316
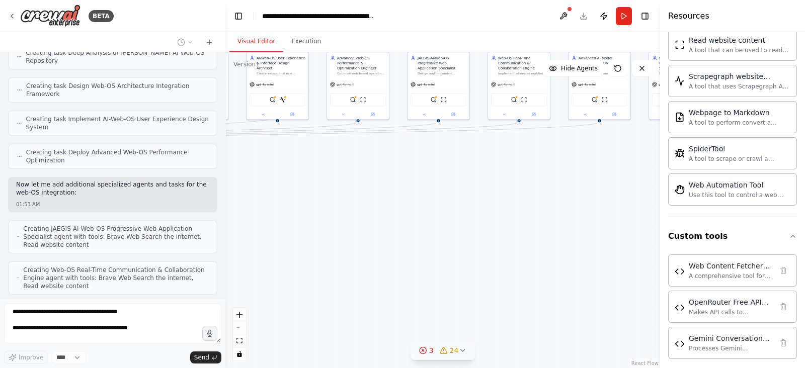
scroll to position [13234, 0]
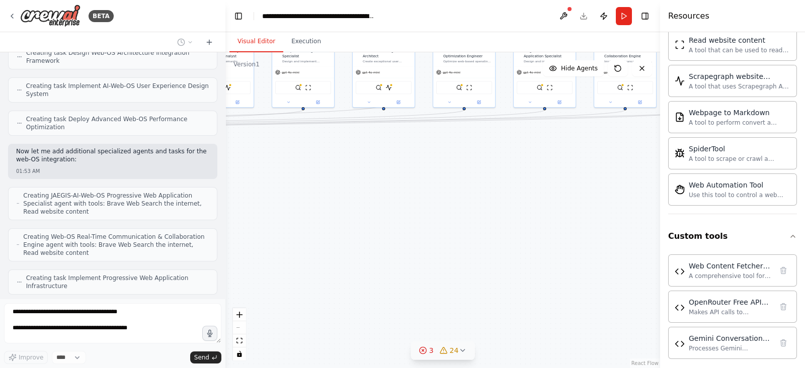
drag, startPoint x: 344, startPoint y: 249, endPoint x: 480, endPoint y: 230, distance: 137.5
click at [495, 229] on div ".deletable-edge-delete-btn { width: 20px; height: 20px; border: 0px solid #ffff…" at bounding box center [442, 210] width 435 height 316
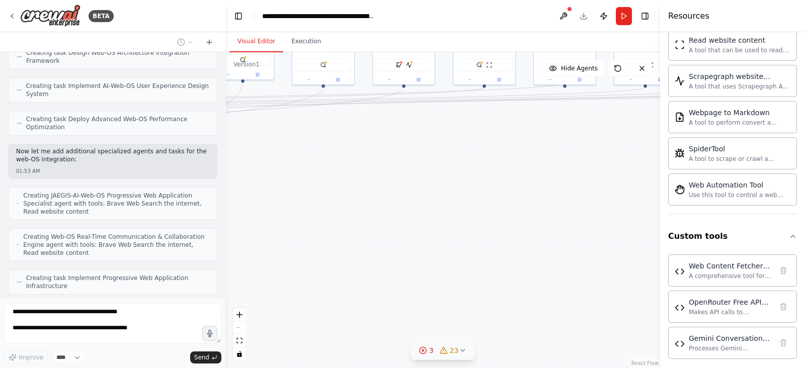
drag, startPoint x: 353, startPoint y: 251, endPoint x: 490, endPoint y: 235, distance: 137.7
click at [490, 235] on div ".deletable-edge-delete-btn { width: 20px; height: 20px; border: 0px solid #ffff…" at bounding box center [442, 210] width 435 height 316
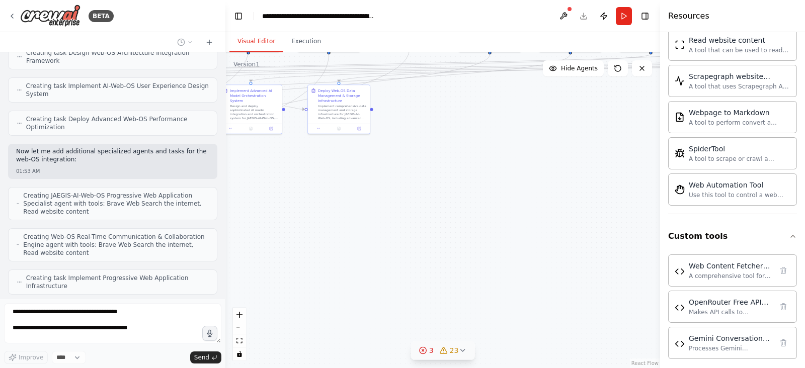
drag, startPoint x: 342, startPoint y: 258, endPoint x: 508, endPoint y: 224, distance: 169.8
click at [508, 224] on div ".deletable-edge-delete-btn { width: 20px; height: 20px; border: 0px solid #ffff…" at bounding box center [442, 210] width 435 height 316
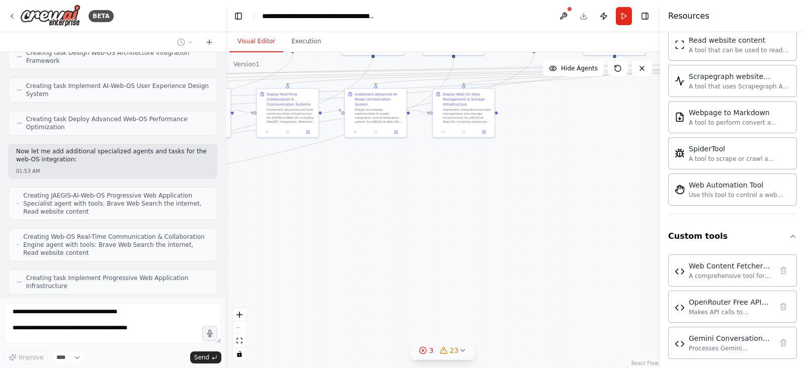
drag, startPoint x: 372, startPoint y: 239, endPoint x: 497, endPoint y: 243, distance: 124.8
click at [497, 243] on div ".deletable-edge-delete-btn { width: 20px; height: 20px; border: 0px solid #ffff…" at bounding box center [442, 210] width 435 height 316
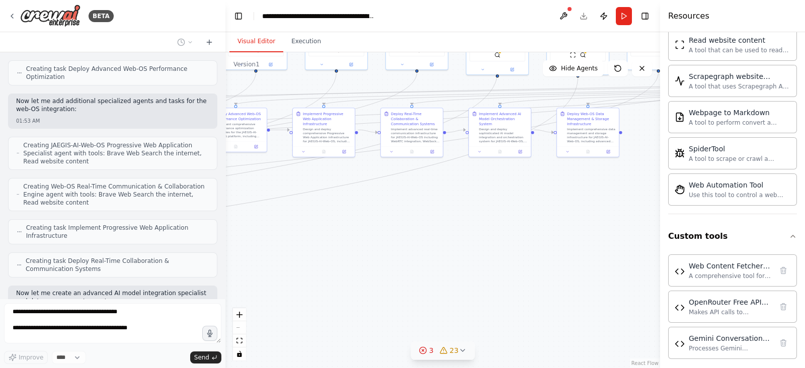
drag, startPoint x: 396, startPoint y: 245, endPoint x: 499, endPoint y: 257, distance: 103.9
click at [499, 257] on div ".deletable-edge-delete-btn { width: 20px; height: 20px; border: 0px solid #ffff…" at bounding box center [442, 210] width 435 height 316
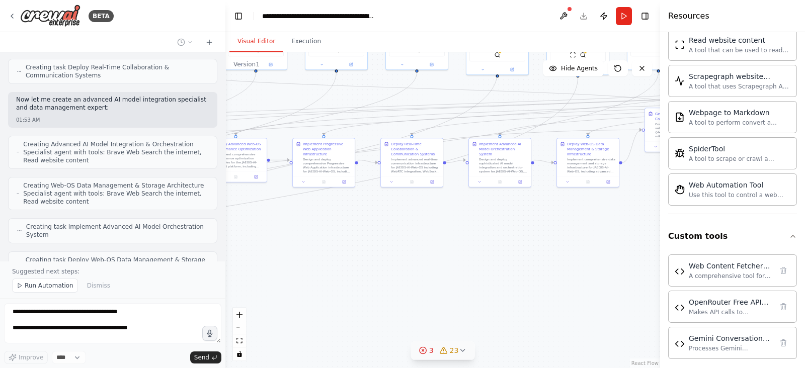
scroll to position [13489, 0]
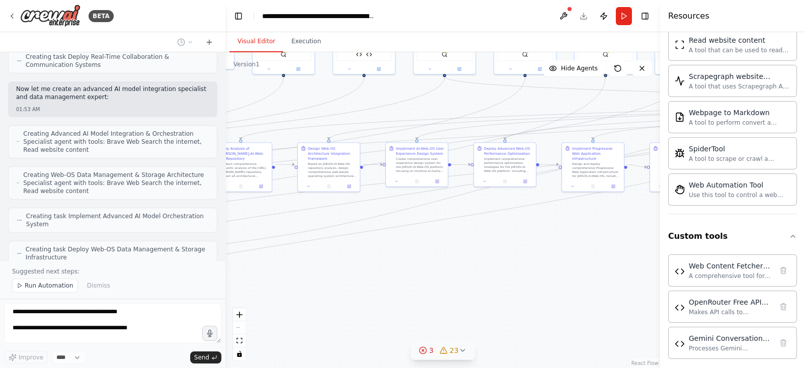
drag, startPoint x: 273, startPoint y: 244, endPoint x: 542, endPoint y: 248, distance: 269.2
click at [542, 248] on div ".deletable-edge-delete-btn { width: 20px; height: 20px; border: 0px solid #ffff…" at bounding box center [442, 210] width 435 height 316
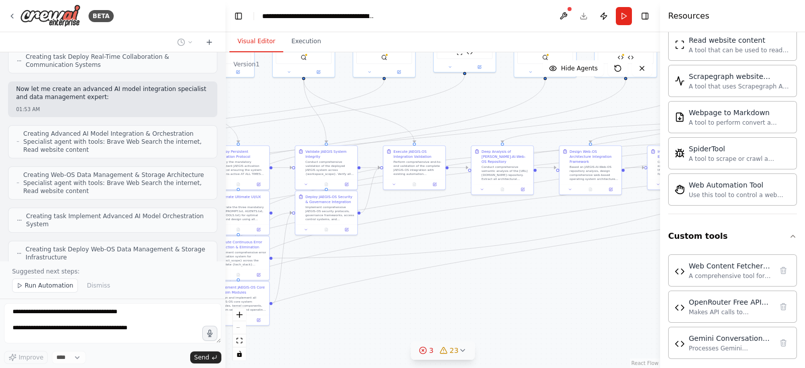
drag, startPoint x: 363, startPoint y: 279, endPoint x: 625, endPoint y: 282, distance: 261.6
click at [625, 282] on div ".deletable-edge-delete-btn { width: 20px; height: 20px; border: 0px solid #ffff…" at bounding box center [442, 210] width 435 height 316
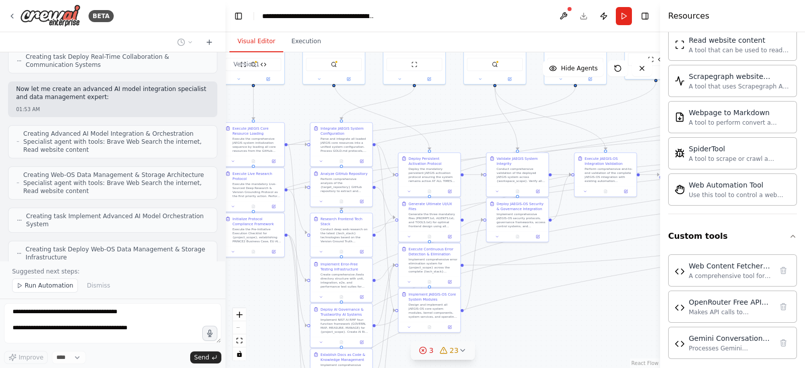
drag, startPoint x: 400, startPoint y: 295, endPoint x: 605, endPoint y: 299, distance: 204.8
click at [605, 299] on div ".deletable-edge-delete-btn { width: 20px; height: 20px; border: 0px solid #ffff…" at bounding box center [442, 210] width 435 height 316
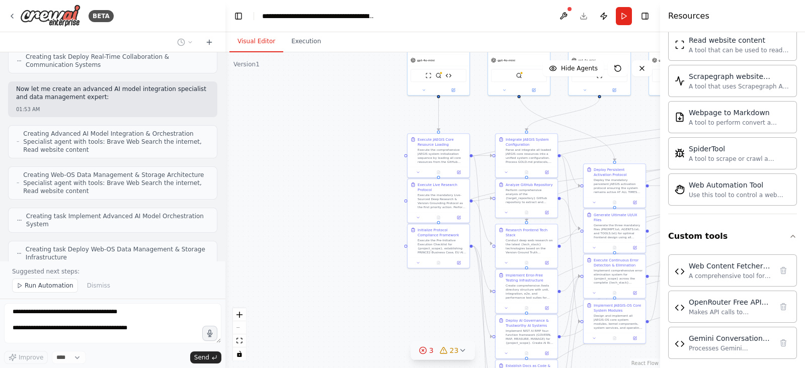
drag, startPoint x: 278, startPoint y: 288, endPoint x: 449, endPoint y: 302, distance: 172.1
click at [449, 302] on div ".deletable-edge-delete-btn { width: 20px; height: 20px; border: 0px solid #ffff…" at bounding box center [442, 210] width 435 height 316
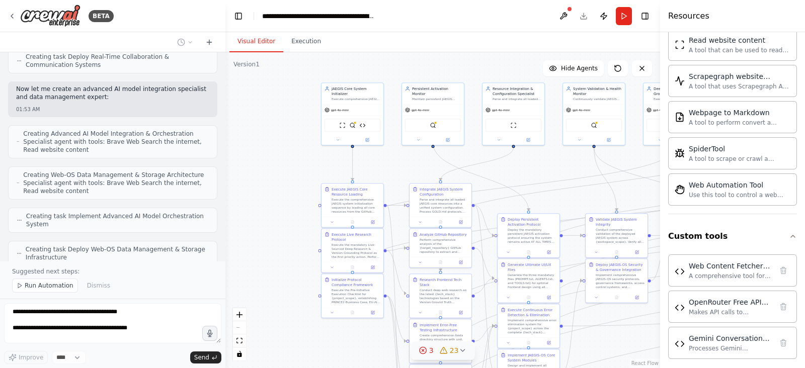
drag, startPoint x: 335, startPoint y: 205, endPoint x: 244, endPoint y: 258, distance: 105.5
click at [244, 258] on div ".deletable-edge-delete-btn { width: 20px; height: 20px; border: 0px solid #ffff…" at bounding box center [442, 210] width 435 height 316
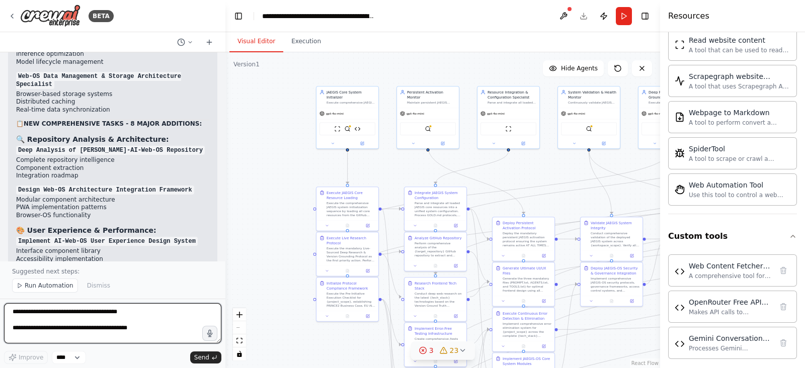
scroll to position [14364, 0]
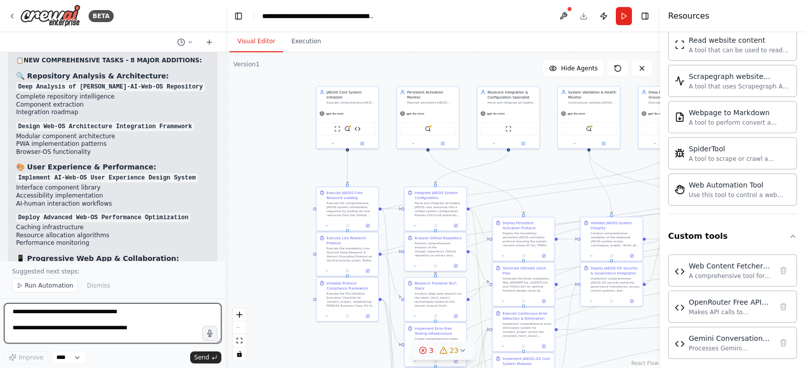
click at [134, 325] on textarea "**********" at bounding box center [112, 323] width 217 height 40
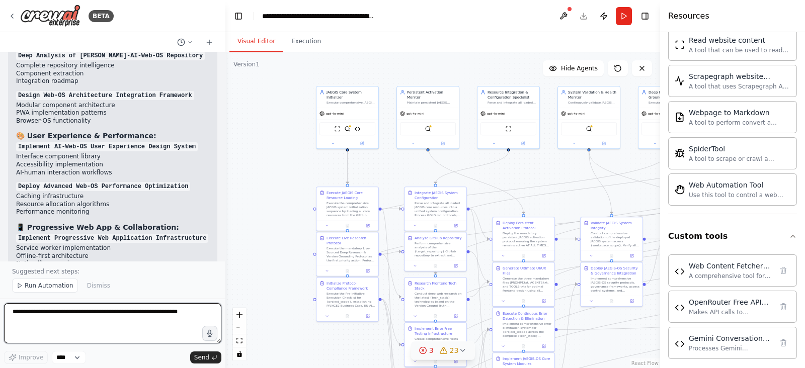
scroll to position [14453, 0]
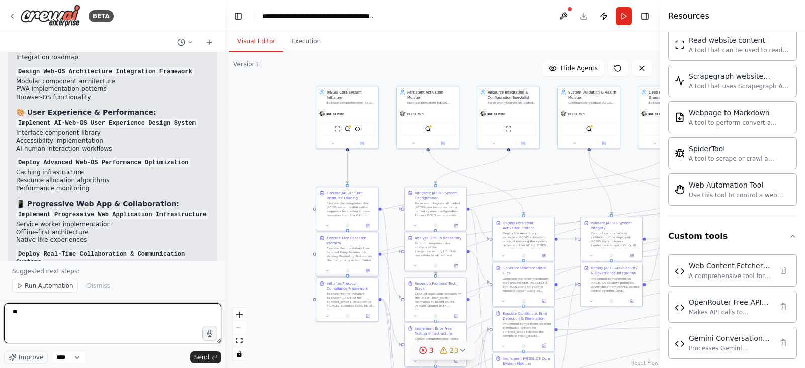
type textarea "*"
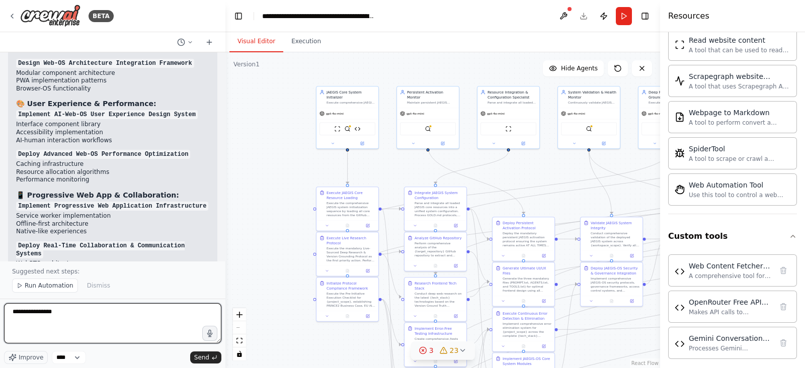
scroll to position [14486, 0]
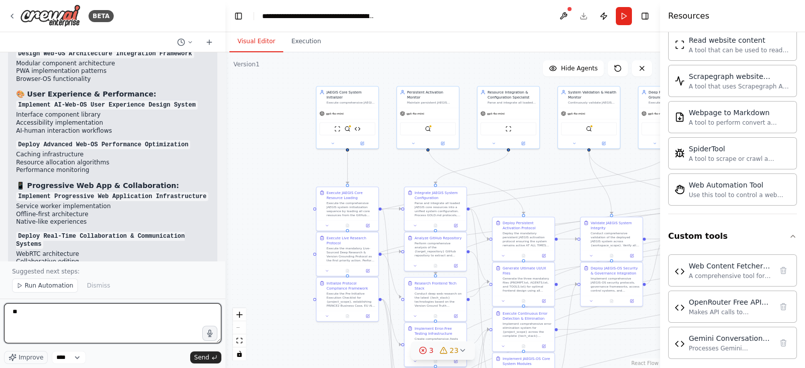
type textarea "*"
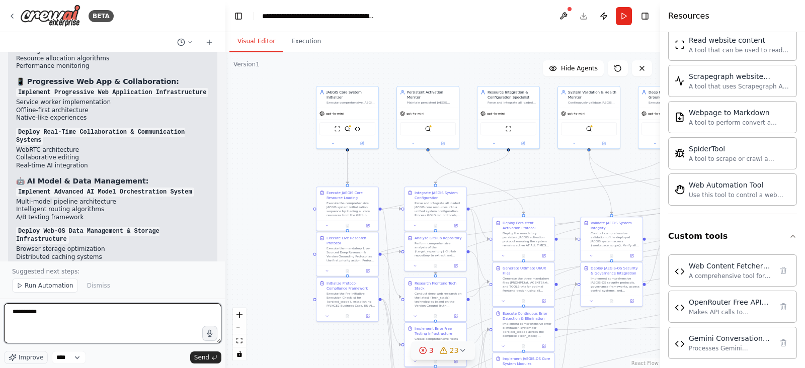
scroll to position [14599, 0]
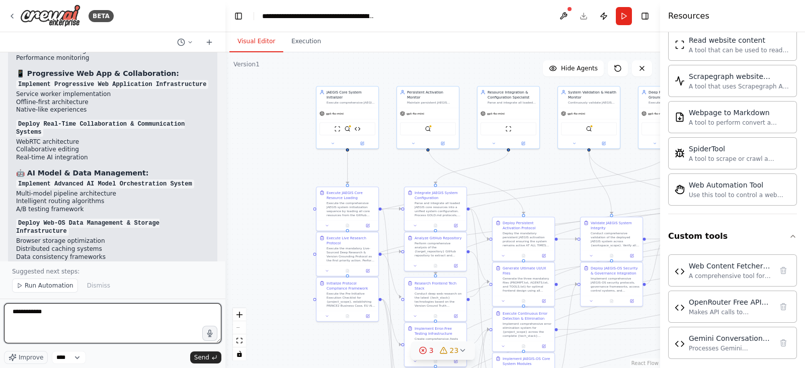
paste textarea "**********"
type textarea "**********"
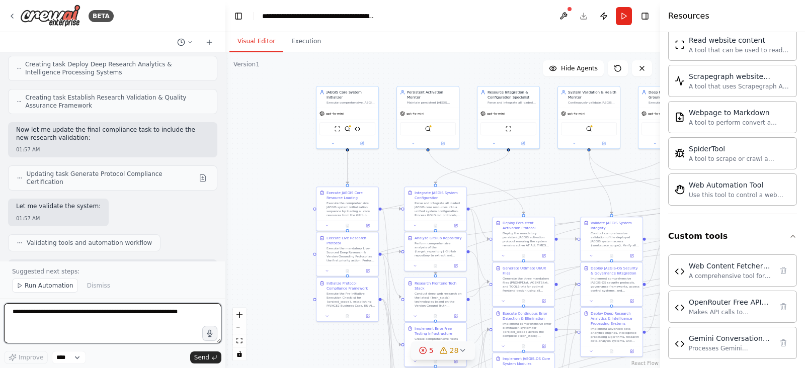
scroll to position [15504, 0]
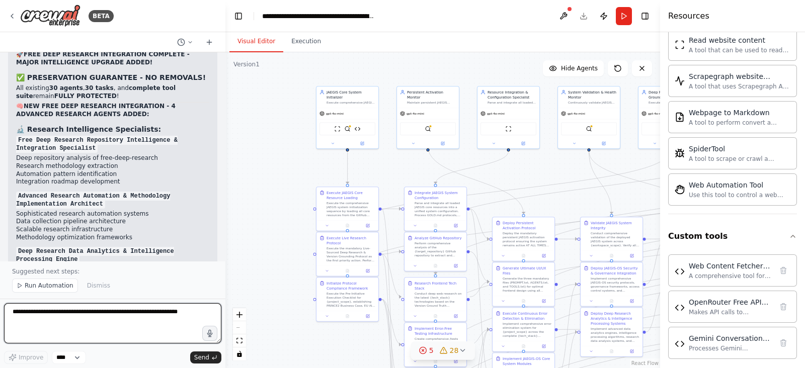
click at [117, 310] on textarea at bounding box center [112, 323] width 217 height 40
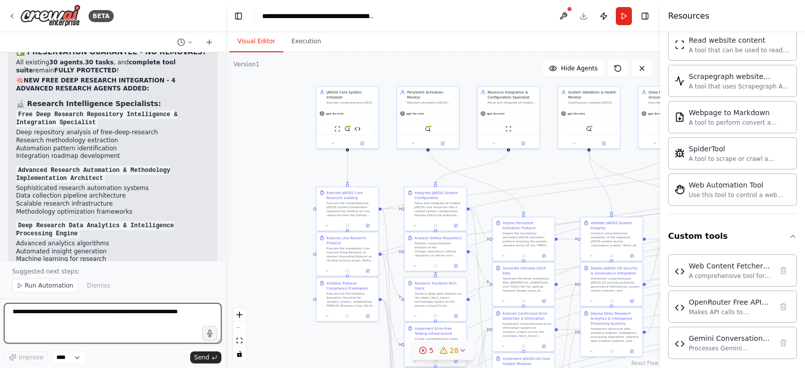
paste textarea "**********"
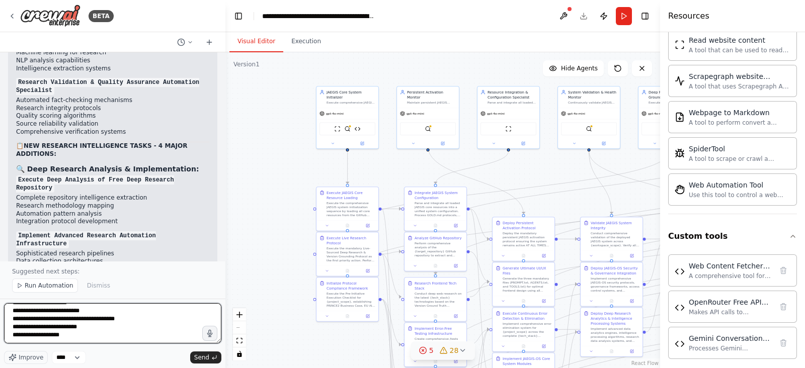
scroll to position [0, 0]
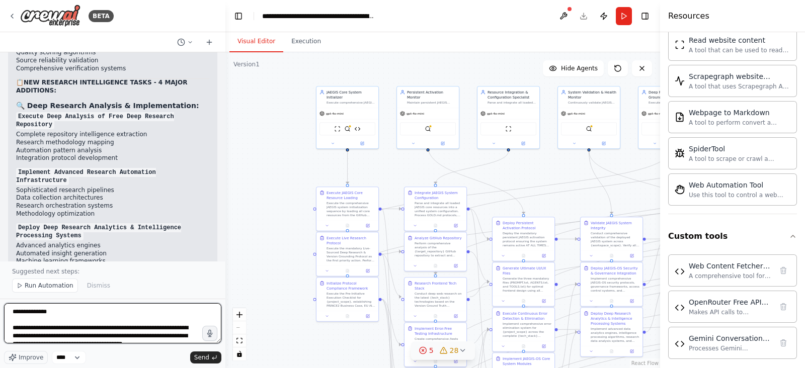
drag, startPoint x: 55, startPoint y: 314, endPoint x: -32, endPoint y: 309, distance: 87.2
click at [0, 309] on html "BETA Hello! I'm the CrewAI assistant. What kind of automation do you want to bu…" at bounding box center [402, 184] width 805 height 368
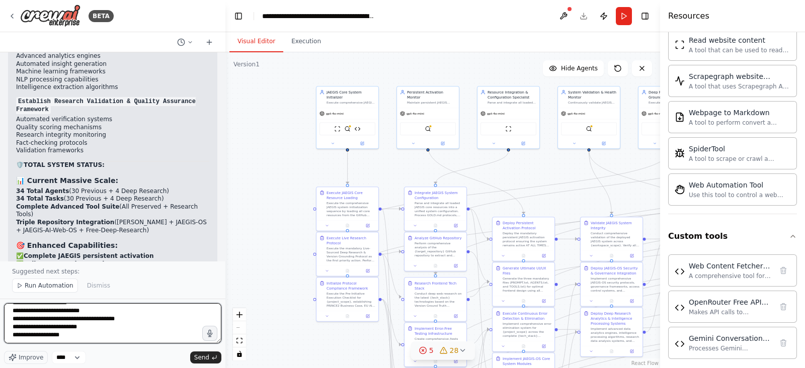
scroll to position [178, 0]
click at [109, 327] on textarea "**********" at bounding box center [112, 323] width 217 height 40
click at [113, 341] on textarea "**********" at bounding box center [112, 323] width 217 height 40
paste textarea "**********"
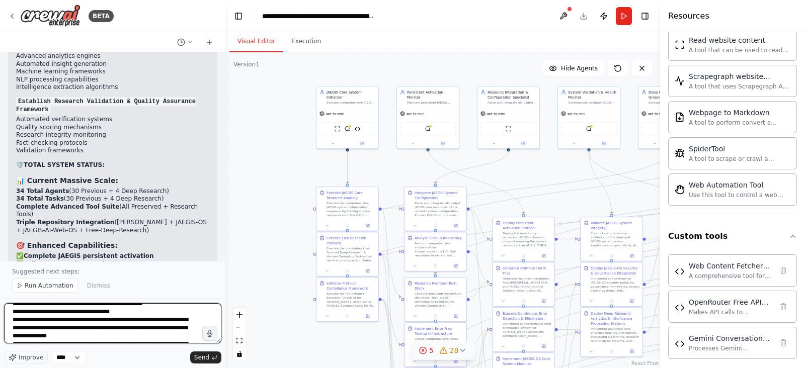
scroll to position [457, 0]
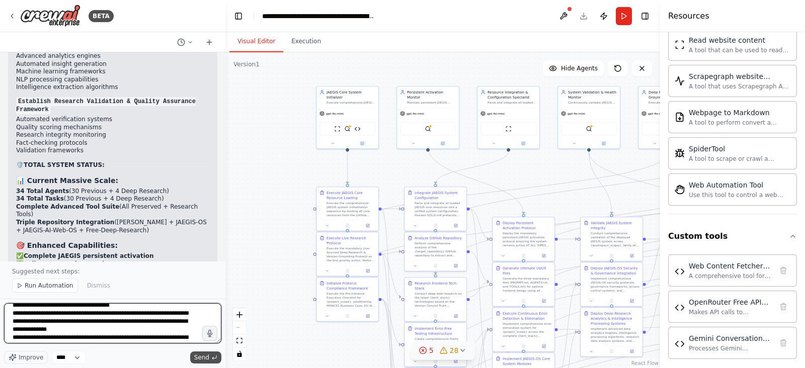
type textarea "**********"
click at [201, 356] on span "Send" at bounding box center [201, 358] width 15 height 8
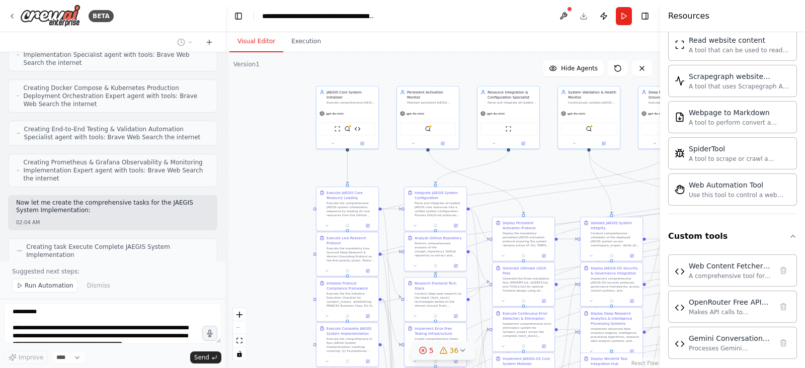
scroll to position [18701, 0]
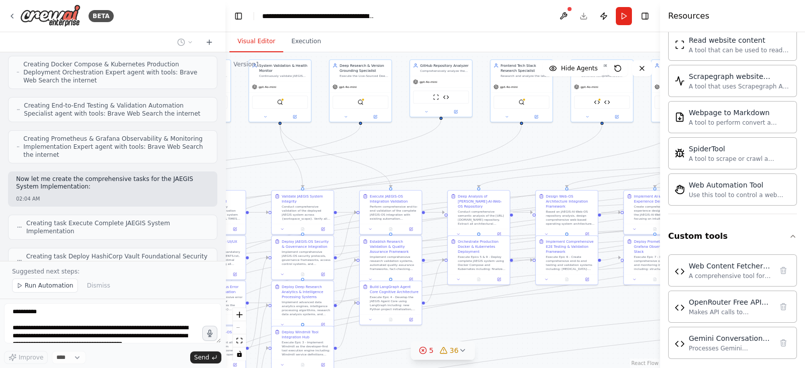
drag, startPoint x: 546, startPoint y: 169, endPoint x: 222, endPoint y: 142, distance: 325.1
click at [222, 142] on div "BETA Hello! I'm the CrewAI assistant. What kind of automation do you want to bu…" at bounding box center [402, 184] width 805 height 368
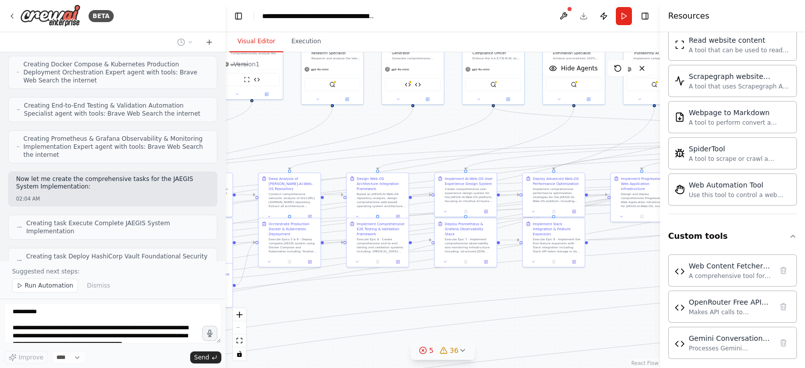
drag, startPoint x: 497, startPoint y: 144, endPoint x: 287, endPoint y: 127, distance: 210.5
click at [287, 127] on div ".deletable-edge-delete-btn { width: 20px; height: 20px; border: 0px solid #ffff…" at bounding box center [442, 210] width 435 height 316
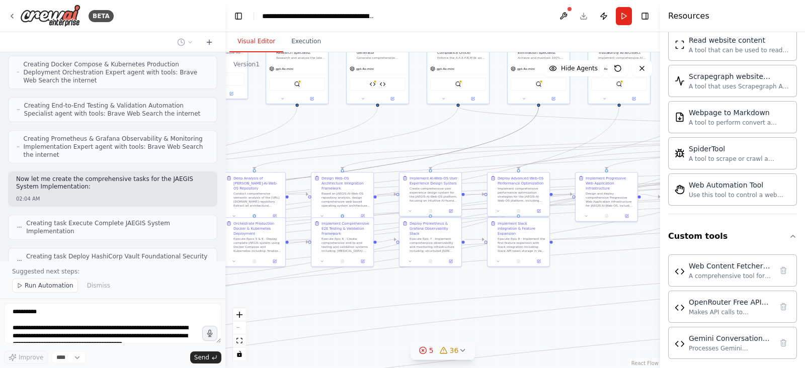
drag, startPoint x: 483, startPoint y: 140, endPoint x: 272, endPoint y: 145, distance: 211.4
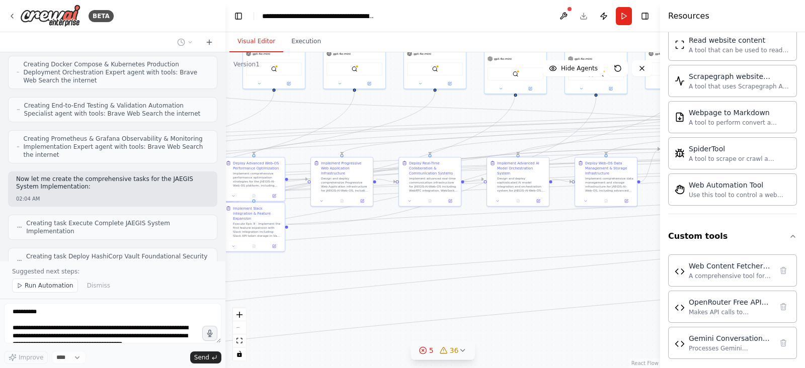
drag, startPoint x: 481, startPoint y: 295, endPoint x: 316, endPoint y: 283, distance: 166.0
click at [275, 286] on div ".deletable-edge-delete-btn { width: 20px; height: 20px; border: 0px solid #ffff…" at bounding box center [442, 210] width 435 height 316
drag, startPoint x: 513, startPoint y: 271, endPoint x: 255, endPoint y: 245, distance: 259.4
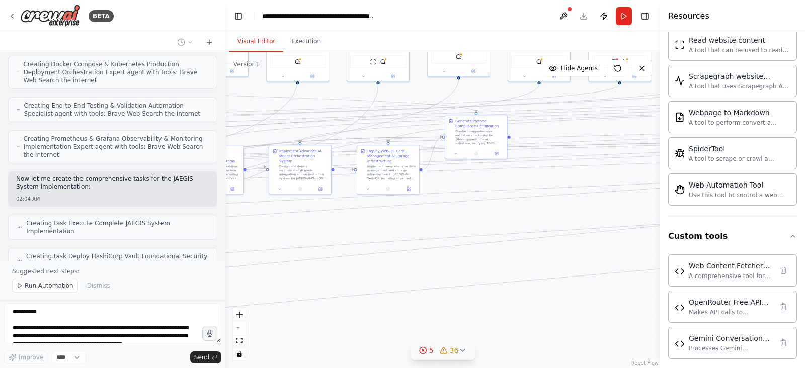
drag, startPoint x: 538, startPoint y: 296, endPoint x: 313, endPoint y: 285, distance: 225.7
click at [313, 285] on div ".deletable-edge-delete-btn { width: 20px; height: 20px; border: 0px solid #ffff…" at bounding box center [442, 210] width 435 height 316
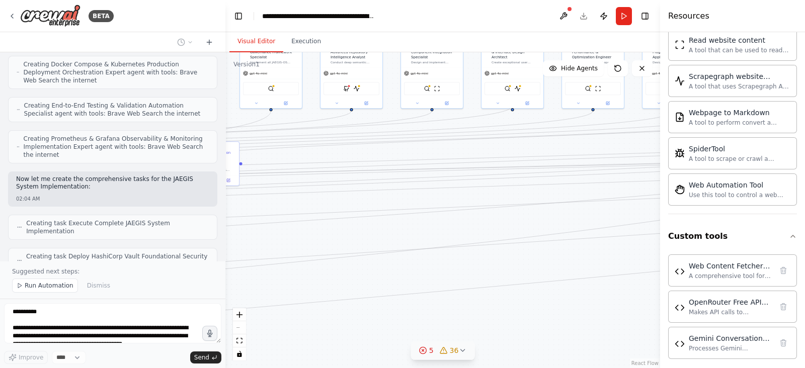
drag, startPoint x: 518, startPoint y: 258, endPoint x: 257, endPoint y: 285, distance: 262.5
click at [257, 285] on div ".deletable-edge-delete-btn { width: 20px; height: 20px; border: 0px solid #ffff…" at bounding box center [442, 210] width 435 height 316
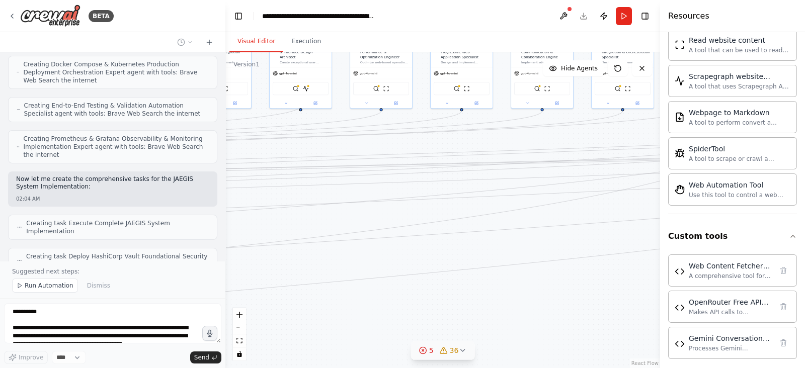
drag, startPoint x: 470, startPoint y: 250, endPoint x: 308, endPoint y: 256, distance: 162.6
click at [259, 250] on div ".deletable-edge-delete-btn { width: 20px; height: 20px; border: 0px solid #ffff…" at bounding box center [442, 210] width 435 height 316
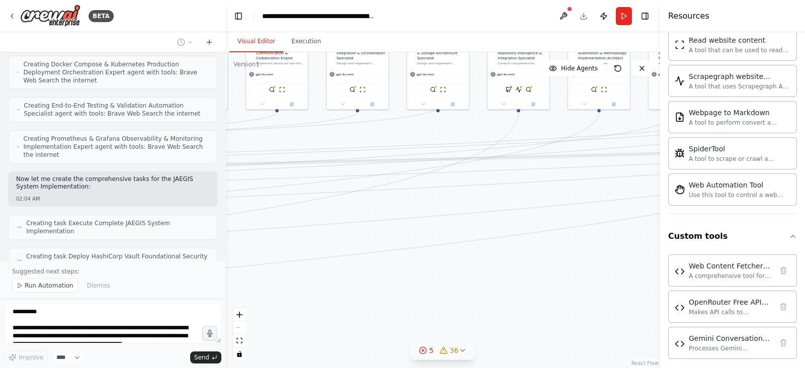
drag, startPoint x: 429, startPoint y: 237, endPoint x: 250, endPoint y: 244, distance: 178.7
click at [226, 244] on div ".deletable-edge-delete-btn { width: 20px; height: 20px; border: 0px solid #ffff…" at bounding box center [442, 210] width 435 height 316
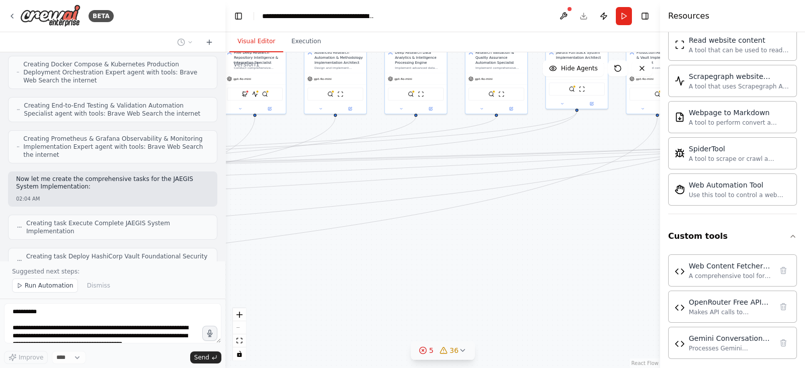
drag, startPoint x: 493, startPoint y: 230, endPoint x: 234, endPoint y: 235, distance: 259.1
click at [226, 235] on div ".deletable-edge-delete-btn { width: 20px; height: 20px; border: 0px solid #ffff…" at bounding box center [442, 210] width 435 height 316
drag, startPoint x: 497, startPoint y: 198, endPoint x: 252, endPoint y: 258, distance: 251.7
click at [252, 258] on div ".deletable-edge-delete-btn { width: 20px; height: 20px; border: 0px solid #ffff…" at bounding box center [442, 210] width 435 height 316
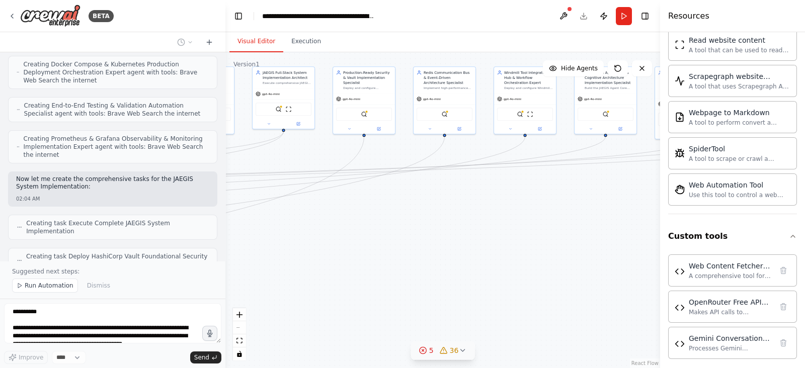
drag, startPoint x: 517, startPoint y: 258, endPoint x: 238, endPoint y: 276, distance: 279.3
click at [226, 278] on div ".deletable-edge-delete-btn { width: 20px; height: 20px; border: 0px solid #ffff…" at bounding box center [442, 210] width 435 height 316
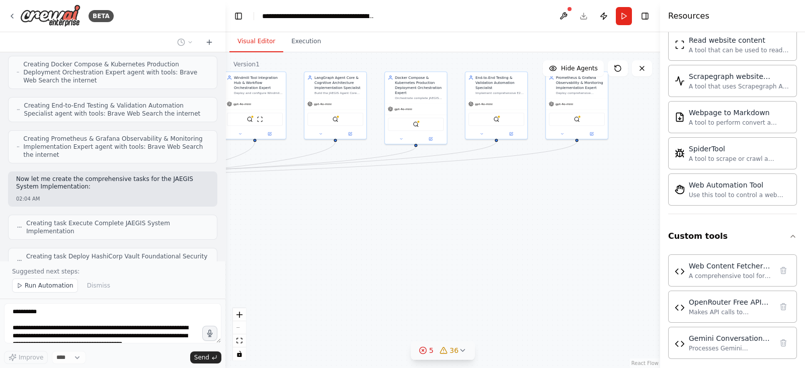
drag, startPoint x: 506, startPoint y: 229, endPoint x: 234, endPoint y: 234, distance: 271.2
click at [235, 234] on div ".deletable-edge-delete-btn { width: 20px; height: 20px; border: 0px solid #ffff…" at bounding box center [442, 210] width 435 height 316
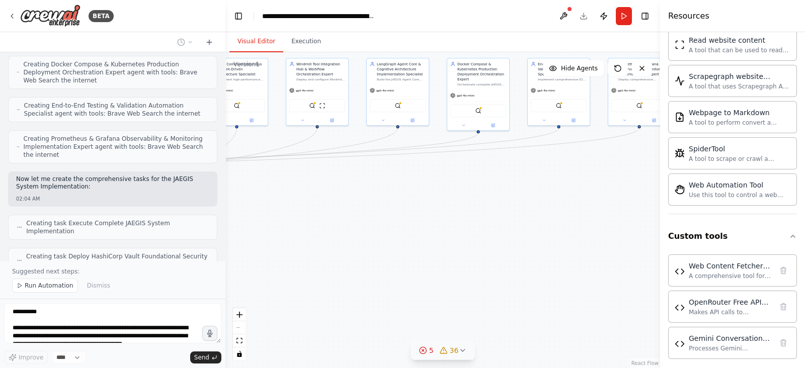
drag, startPoint x: 473, startPoint y: 220, endPoint x: 526, endPoint y: 205, distance: 54.9
click at [532, 205] on div ".deletable-edge-delete-btn { width: 20px; height: 20px; border: 0px solid #ffff…" at bounding box center [442, 210] width 435 height 316
click at [242, 341] on icon "fit view" at bounding box center [239, 341] width 6 height 6
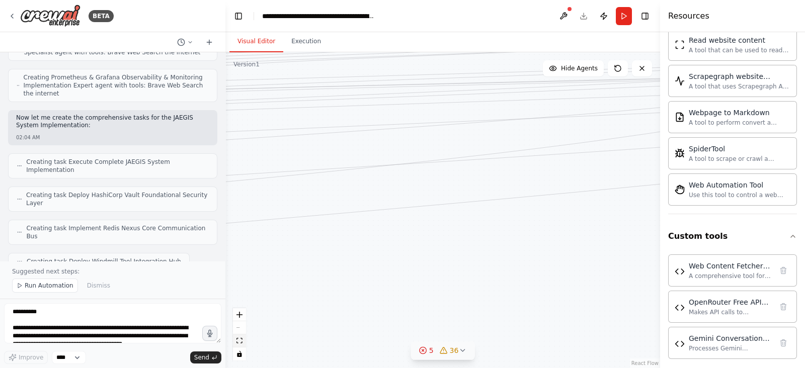
click at [242, 341] on icon "fit view" at bounding box center [239, 341] width 6 height 6
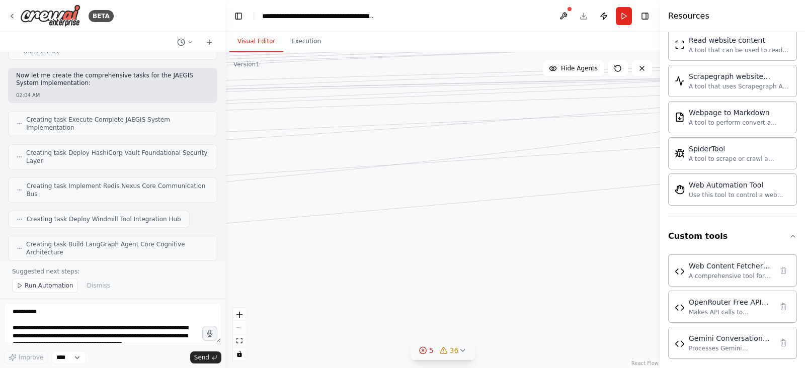
click at [241, 326] on div "React Flow controls" at bounding box center [239, 334] width 13 height 52
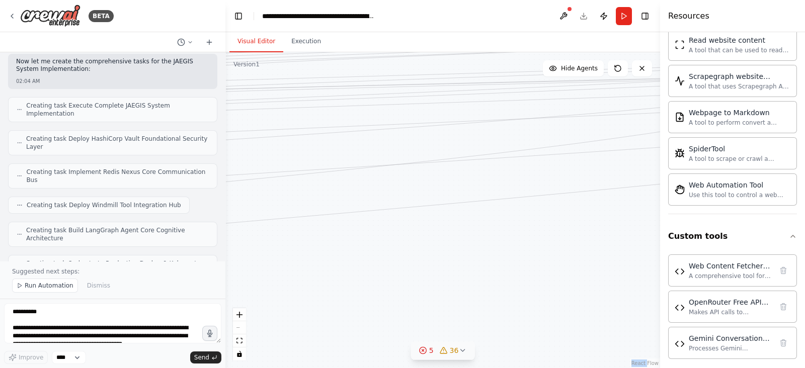
click at [241, 326] on div "React Flow controls" at bounding box center [239, 334] width 13 height 52
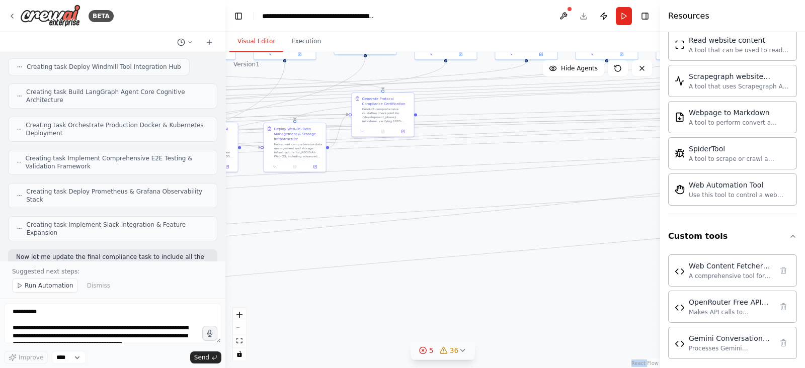
drag, startPoint x: 359, startPoint y: 241, endPoint x: 564, endPoint y: 276, distance: 207.3
click at [564, 276] on div ".deletable-edge-delete-btn { width: 20px; height: 20px; border: 0px solid #ffff…" at bounding box center [442, 210] width 435 height 316
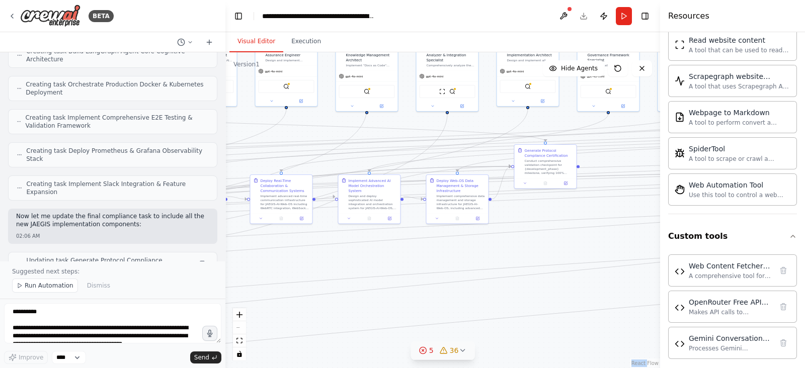
drag, startPoint x: 372, startPoint y: 208, endPoint x: 569, endPoint y: 269, distance: 205.9
click at [569, 269] on div ".deletable-edge-delete-btn { width: 20px; height: 20px; border: 0px solid #ffff…" at bounding box center [442, 210] width 435 height 316
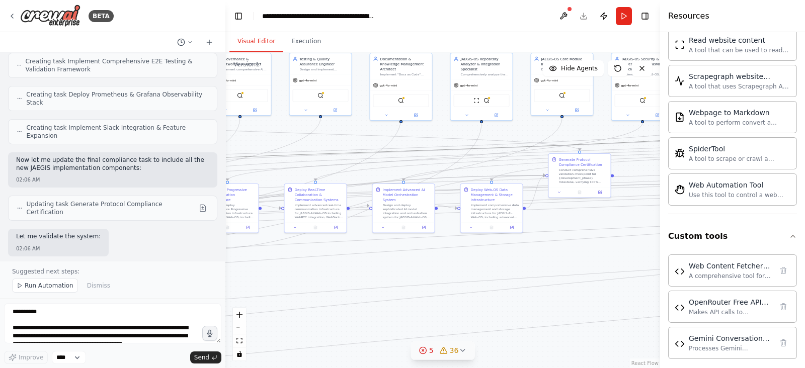
drag, startPoint x: 363, startPoint y: 150, endPoint x: 380, endPoint y: 154, distance: 17.1
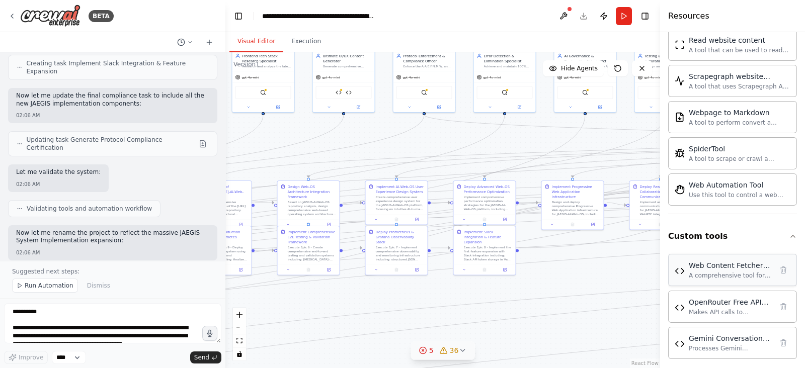
drag, startPoint x: 338, startPoint y: 271, endPoint x: 683, endPoint y: 268, distance: 345.2
click at [683, 268] on div "BETA Hello! I'm the CrewAI assistant. What kind of automation do you want to bu…" at bounding box center [402, 184] width 805 height 368
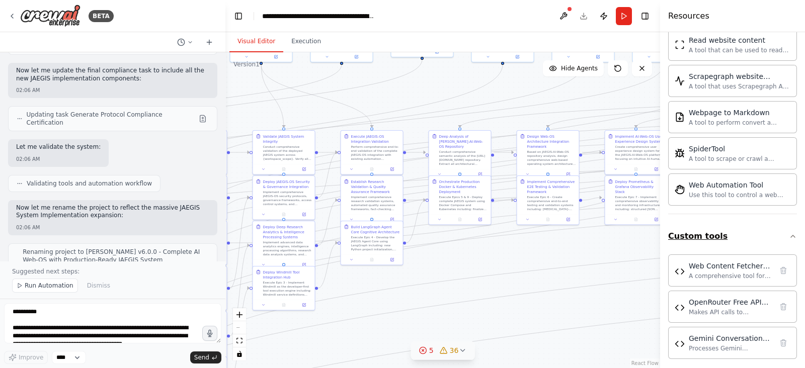
drag, startPoint x: 428, startPoint y: 291, endPoint x: 674, endPoint y: 238, distance: 251.7
click at [674, 238] on div "BETA Hello! I'm the CrewAI assistant. What kind of automation do you want to bu…" at bounding box center [402, 184] width 805 height 368
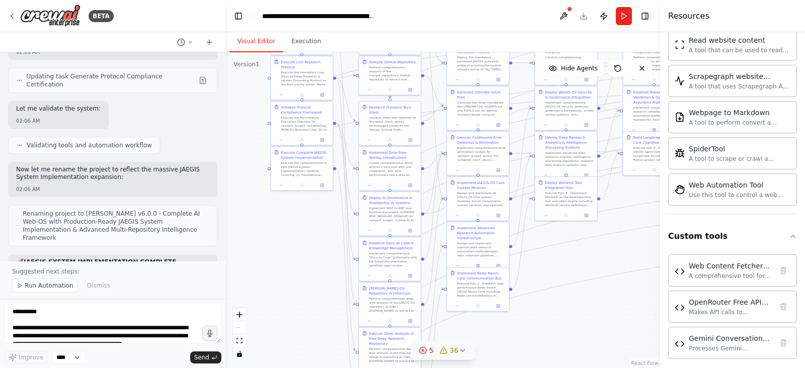
drag, startPoint x: 382, startPoint y: 309, endPoint x: 658, endPoint y: 222, distance: 289.0
click at [658, 222] on div "BETA Hello! I'm the CrewAI assistant. What kind of automation do you want to bu…" at bounding box center [402, 184] width 805 height 368
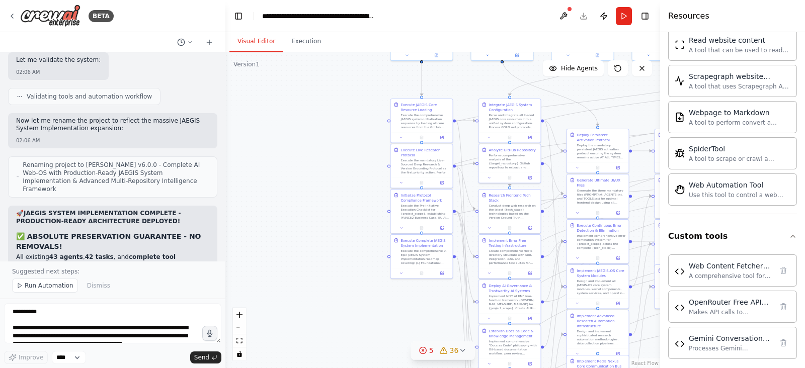
drag, startPoint x: 287, startPoint y: 260, endPoint x: 406, endPoint y: 353, distance: 150.9
click at [406, 353] on div ".deletable-edge-delete-btn { width: 20px; height: 20px; border: 0px solid #ffff…" at bounding box center [442, 210] width 435 height 316
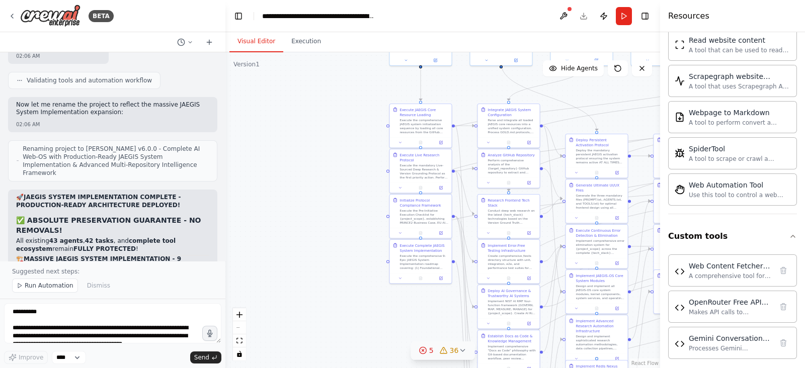
scroll to position [19247, 0]
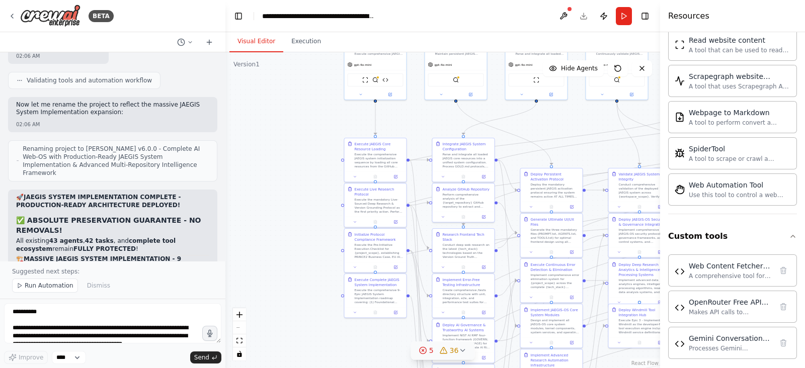
drag, startPoint x: 307, startPoint y: 177, endPoint x: 262, endPoint y: 211, distance: 56.8
click at [262, 211] on div ".deletable-edge-delete-btn { width: 20px; height: 20px; border: 0px solid #ffff…" at bounding box center [442, 210] width 435 height 316
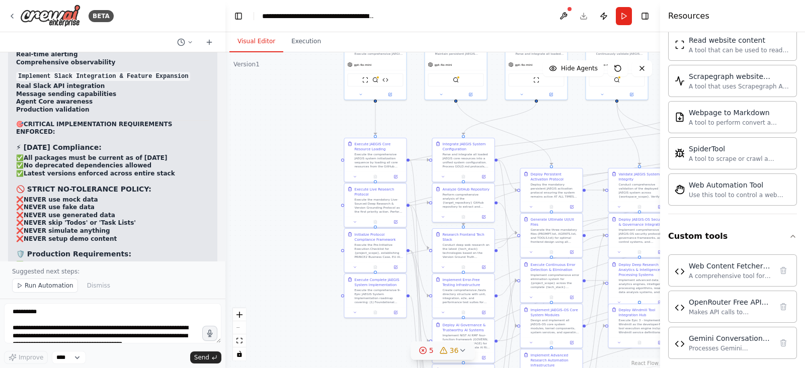
scroll to position [20346, 0]
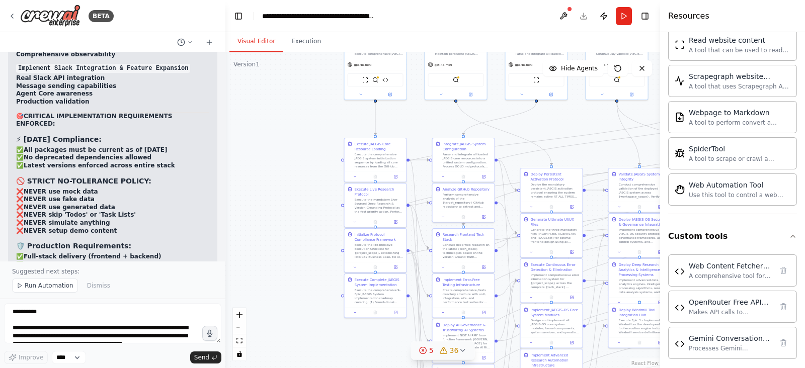
click at [581, 17] on header "**********" at bounding box center [442, 16] width 435 height 32
click at [584, 17] on header "**********" at bounding box center [442, 16] width 435 height 32
click at [586, 16] on header "**********" at bounding box center [442, 16] width 435 height 32
click at [567, 16] on button at bounding box center [563, 16] width 16 height 18
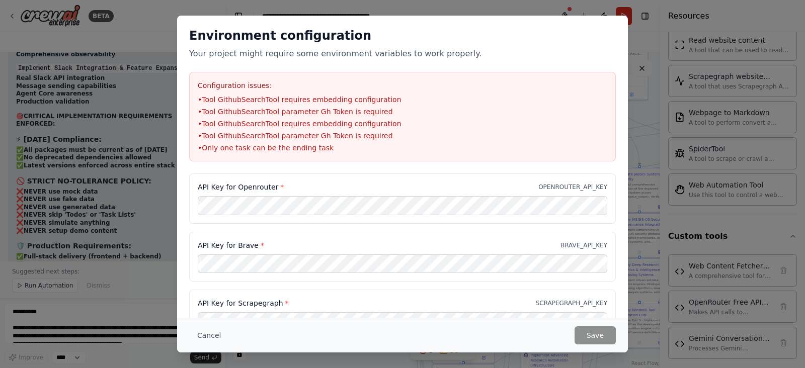
drag, startPoint x: 376, startPoint y: 182, endPoint x: 391, endPoint y: 215, distance: 35.8
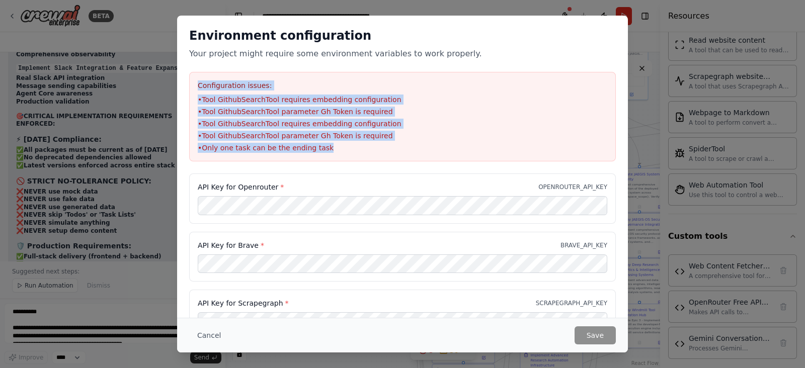
drag, startPoint x: 328, startPoint y: 157, endPoint x: 190, endPoint y: 72, distance: 162.1
click at [190, 72] on div "Configuration issues: • Tool GithubSearchTool requires embedding configuration …" at bounding box center [402, 117] width 427 height 90
copy div "Configuration issues: • Tool GithubSearchTool requires embedding configuration …"
click at [108, 138] on div "Environment configuration Your project might require some environment variables…" at bounding box center [402, 184] width 805 height 368
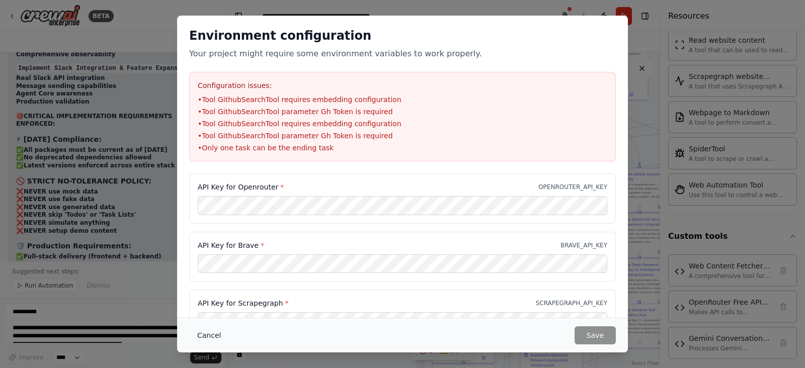
click at [206, 336] on button "Cancel" at bounding box center [209, 336] width 40 height 18
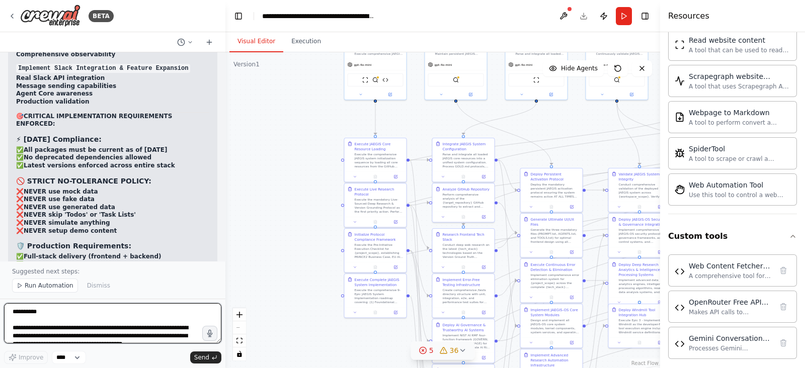
click at [121, 323] on textarea at bounding box center [112, 323] width 217 height 40
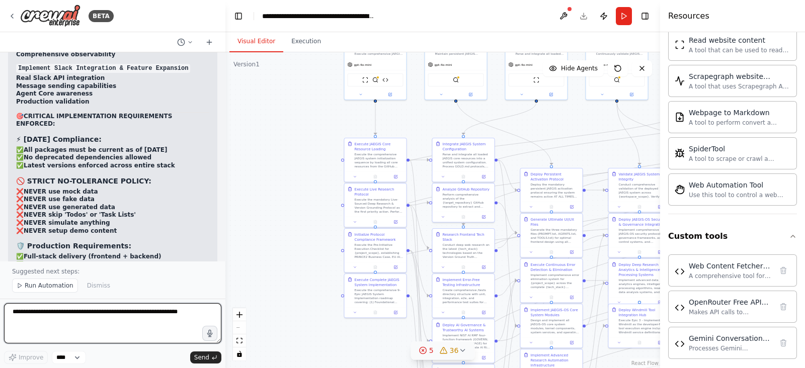
paste textarea "**********"
type textarea "**********"
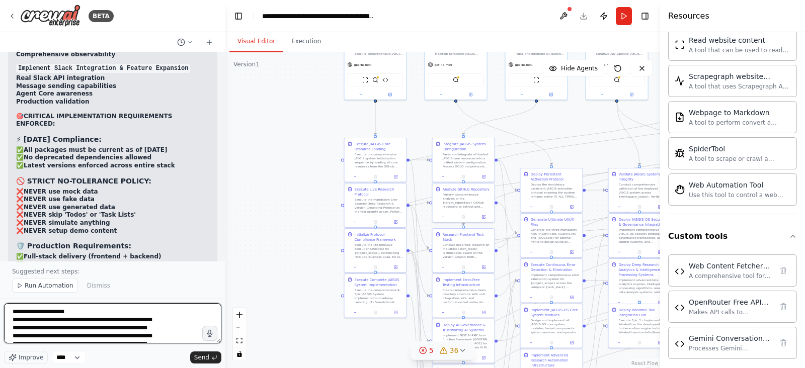
scroll to position [13, 0]
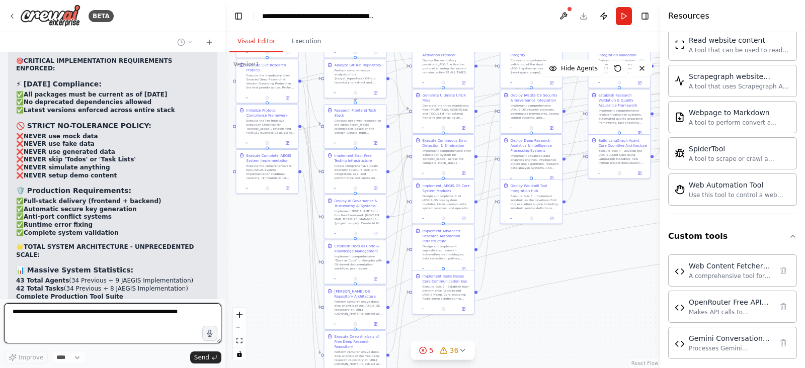
drag, startPoint x: 352, startPoint y: 339, endPoint x: 185, endPoint y: 185, distance: 227.5
click at [185, 185] on div "BETA Hello! I'm the CrewAI assistant. What kind of automation do you want to bu…" at bounding box center [402, 184] width 805 height 368
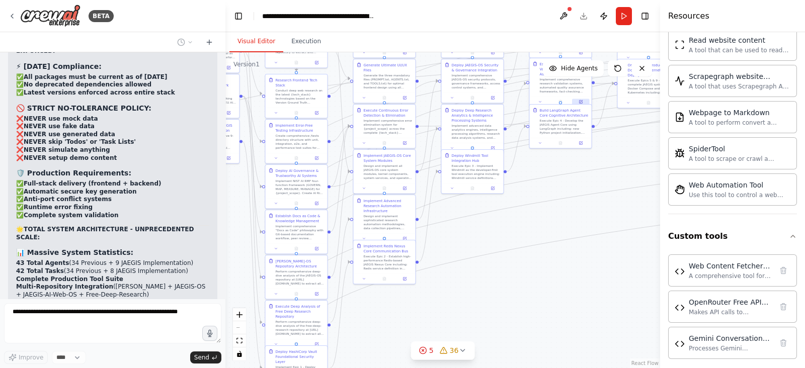
scroll to position [20480, 0]
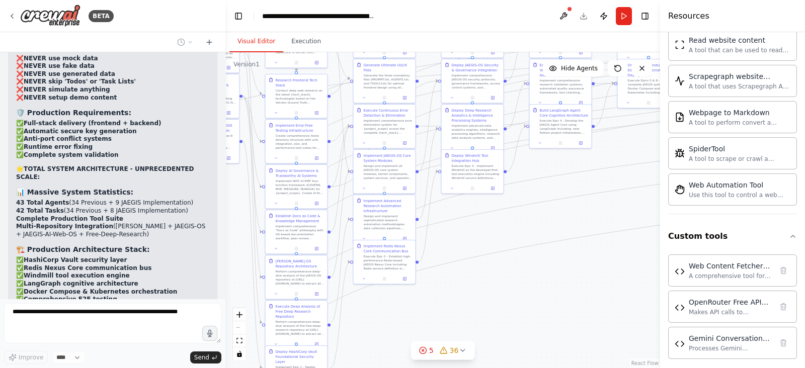
click at [584, 16] on header "**********" at bounding box center [442, 16] width 435 height 32
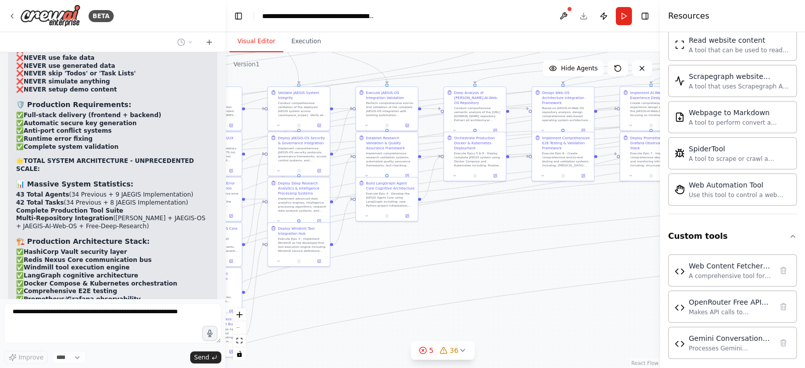
drag, startPoint x: 565, startPoint y: 271, endPoint x: 487, endPoint y: 335, distance: 100.5
click at [388, 344] on div ".deletable-edge-delete-btn { width: 20px; height: 20px; border: 0px solid #ffff…" at bounding box center [442, 210] width 435 height 316
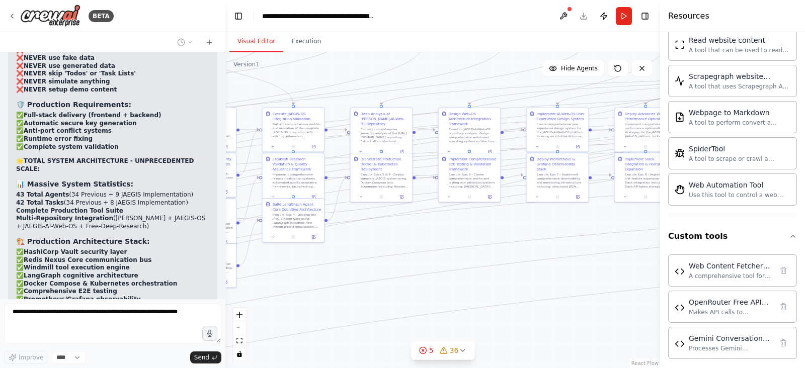
scroll to position [20548, 0]
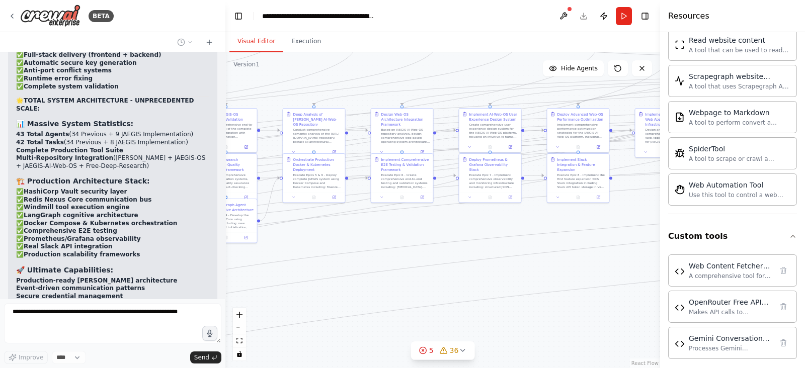
drag, startPoint x: 487, startPoint y: 335, endPoint x: 388, endPoint y: 340, distance: 98.2
click at [388, 340] on div ".deletable-edge-delete-btn { width: 20px; height: 20px; border: 0px solid #ffff…" at bounding box center [442, 210] width 435 height 316
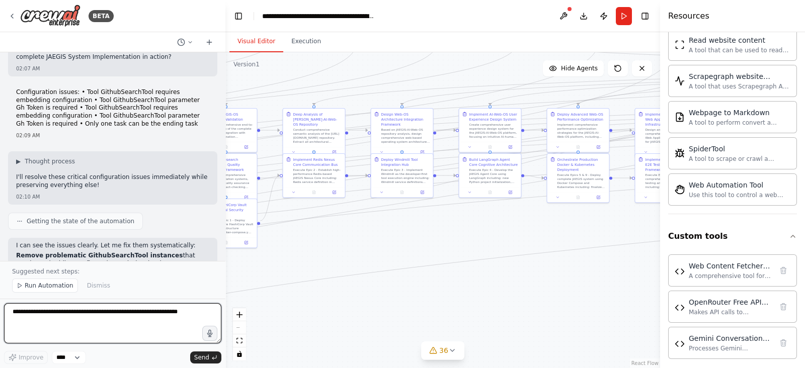
scroll to position [21053, 0]
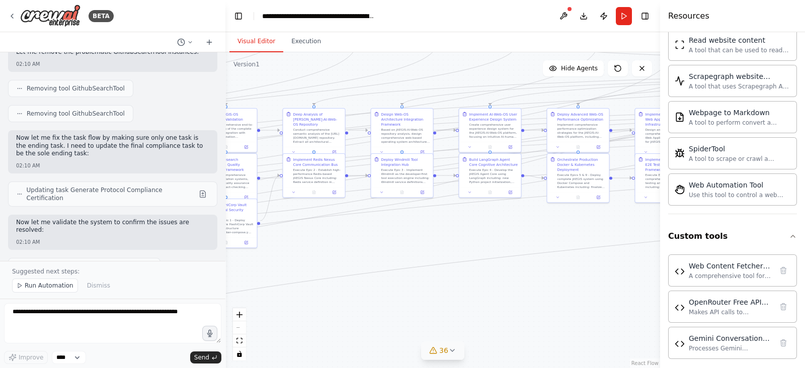
click at [433, 352] on icon at bounding box center [433, 351] width 8 height 8
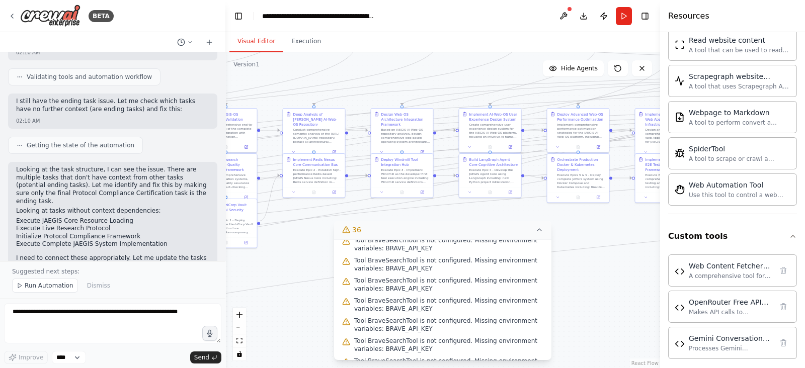
scroll to position [0, 0]
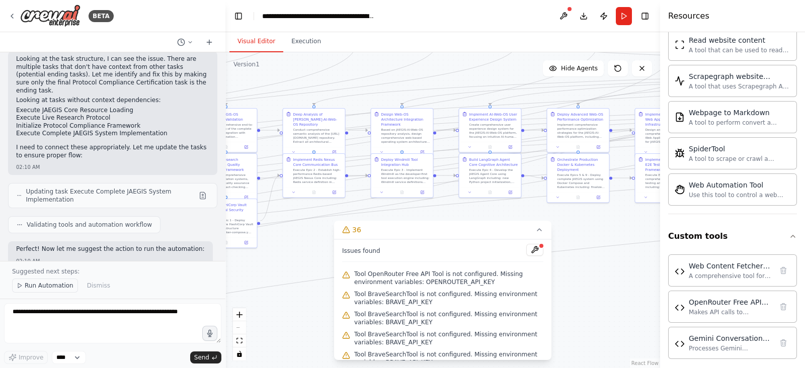
click at [60, 286] on span "Run Automation" at bounding box center [49, 286] width 49 height 8
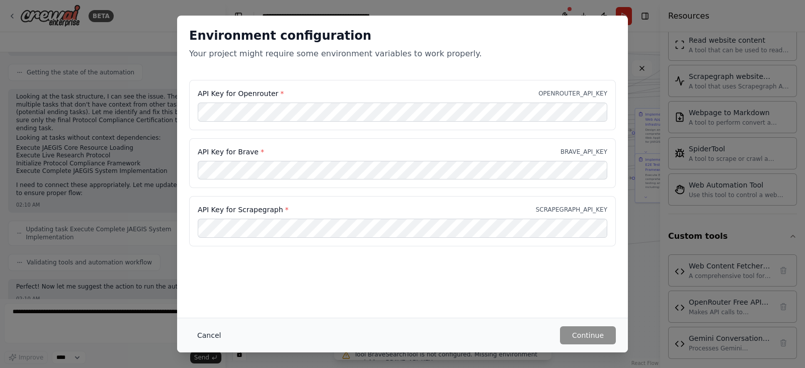
click at [211, 336] on button "Cancel" at bounding box center [209, 336] width 40 height 18
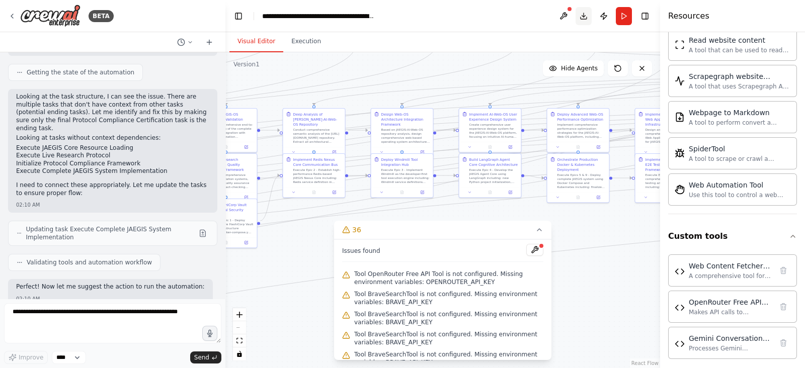
click at [582, 22] on button "Download" at bounding box center [584, 16] width 16 height 18
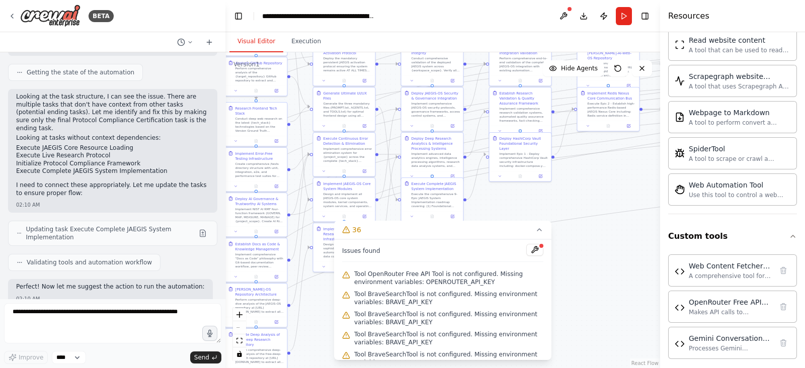
drag, startPoint x: 305, startPoint y: 249, endPoint x: 656, endPoint y: 167, distance: 359.6
click at [656, 167] on div "BETA Hello! I'm the CrewAI assistant. What kind of automation do you want to bu…" at bounding box center [402, 184] width 805 height 368
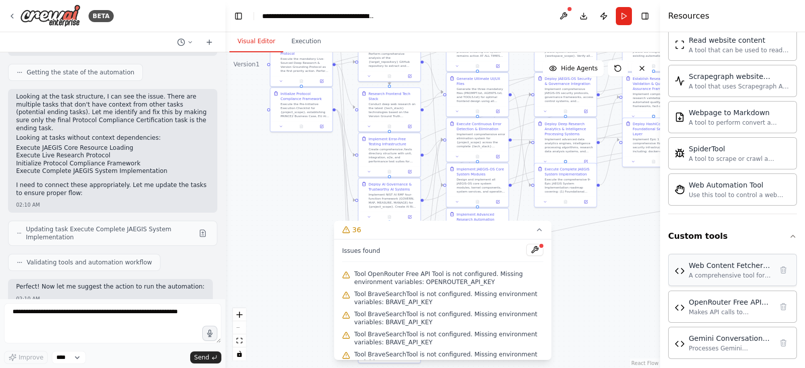
drag, startPoint x: 634, startPoint y: 274, endPoint x: 684, endPoint y: 271, distance: 50.4
click at [684, 271] on div "BETA Hello! I'm the CrewAI assistant. What kind of automation do you want to bu…" at bounding box center [402, 184] width 805 height 368
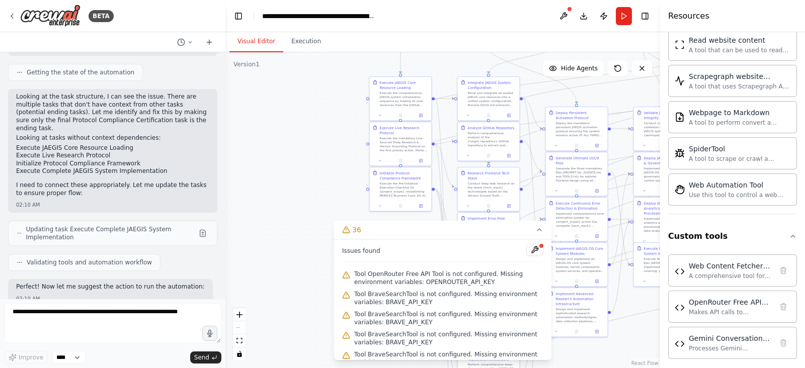
drag, startPoint x: 277, startPoint y: 177, endPoint x: 376, endPoint y: 256, distance: 126.7
click at [376, 256] on div "Version 1 Show Tools Hide Agents .deletable-edge-delete-btn { width: 20px; heig…" at bounding box center [442, 210] width 435 height 316
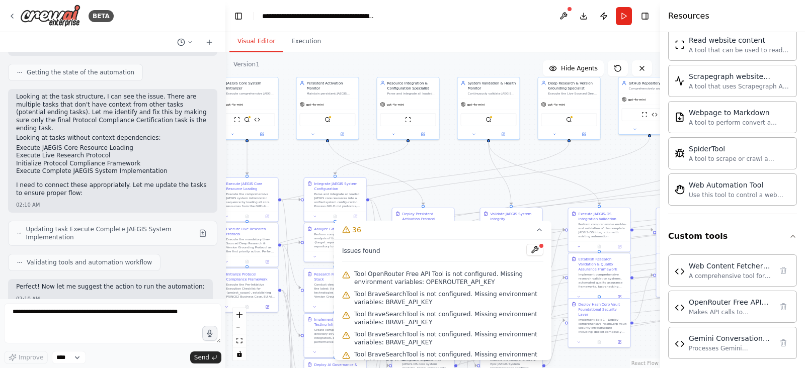
drag, startPoint x: 315, startPoint y: 110, endPoint x: 162, endPoint y: 211, distance: 184.5
click at [162, 211] on div "BETA Hello! I'm the CrewAI assistant. What kind of automation do you want to bu…" at bounding box center [402, 184] width 805 height 368
click at [128, 323] on textarea at bounding box center [112, 323] width 217 height 40
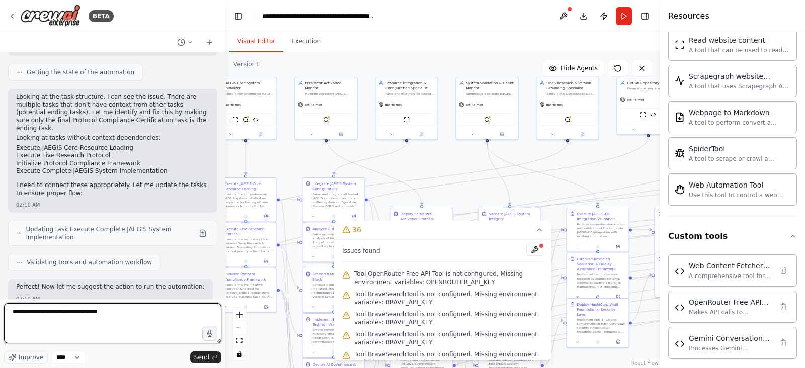
paste textarea "**********"
type textarea "**********"
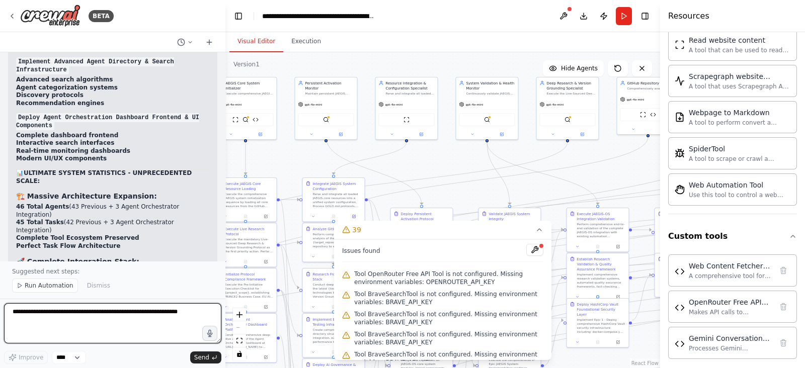
scroll to position [23256, 0]
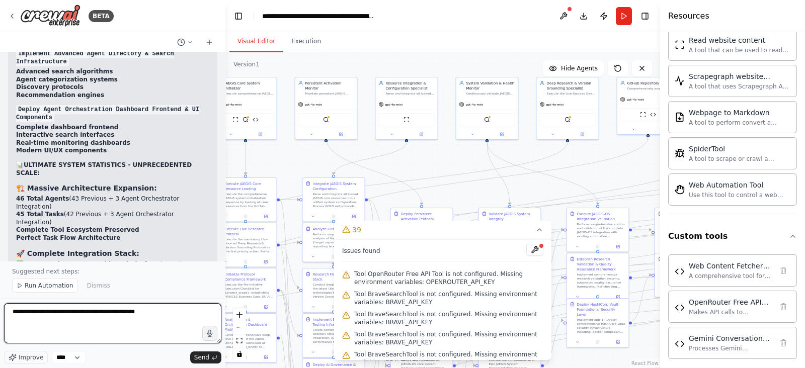
paste textarea "**********"
type textarea "**********"
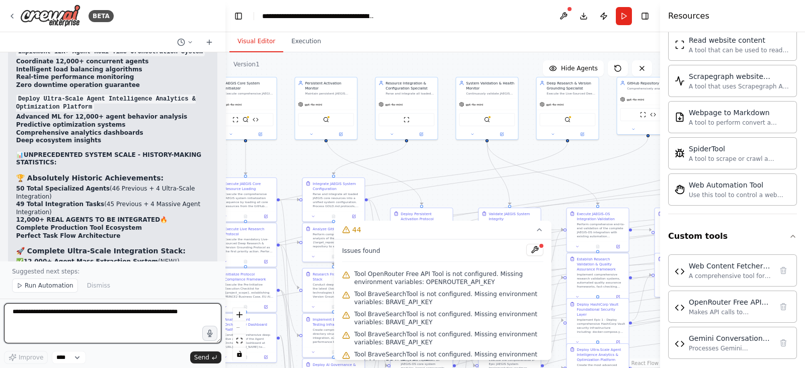
scroll to position [25220, 0]
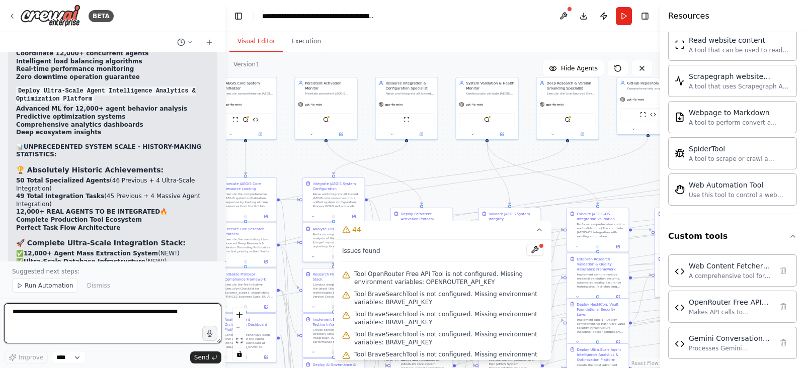
click at [92, 316] on textarea at bounding box center [112, 323] width 217 height 40
type textarea "*"
click at [102, 317] on textarea "**********" at bounding box center [112, 323] width 217 height 40
type textarea "**********"
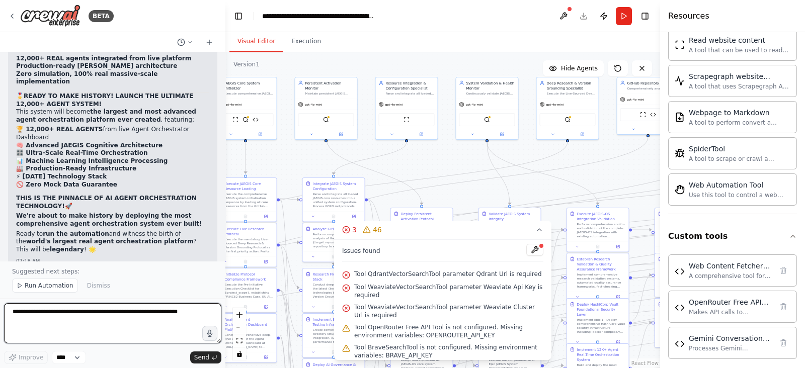
scroll to position [25884, 0]
click at [133, 310] on textarea at bounding box center [112, 323] width 217 height 40
click at [131, 317] on textarea at bounding box center [112, 323] width 217 height 40
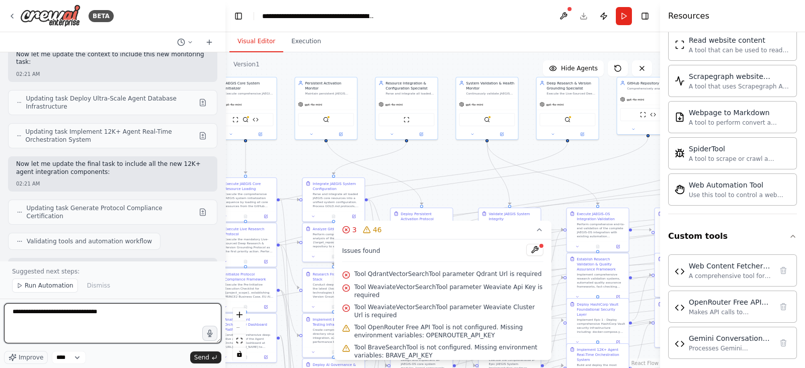
scroll to position [26546, 0]
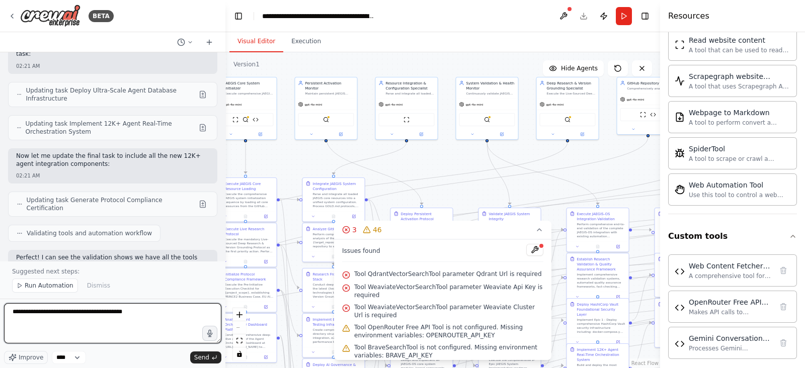
type textarea "**********"
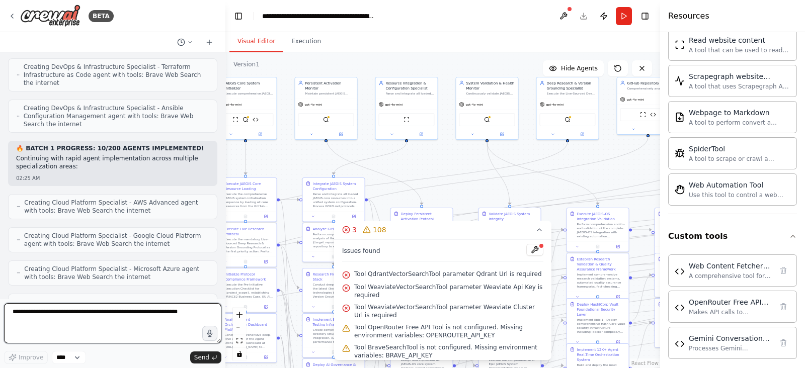
scroll to position [28569, 0]
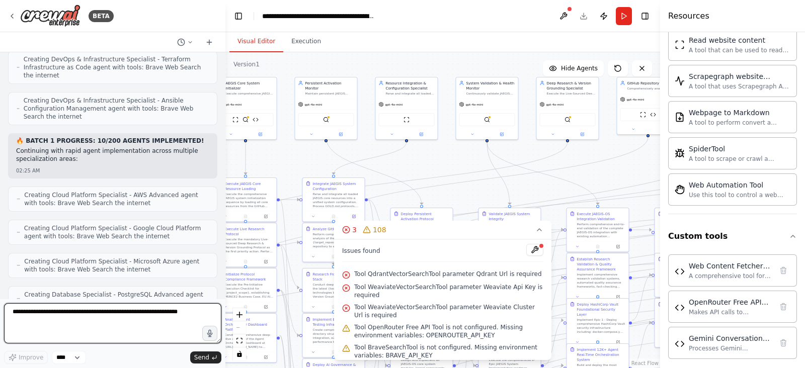
click at [179, 334] on textarea at bounding box center [112, 323] width 217 height 40
click at [177, 334] on textarea at bounding box center [112, 323] width 217 height 40
type textarea "********"
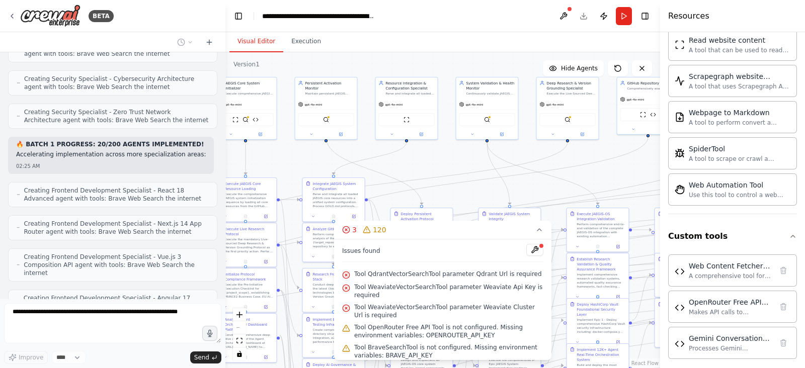
scroll to position [28959, 0]
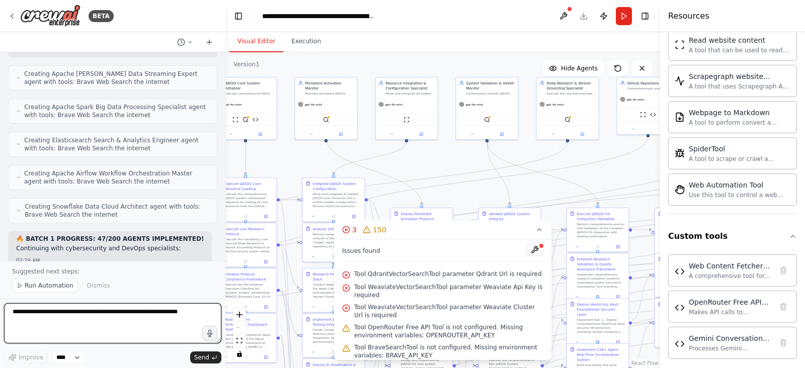
scroll to position [30091, 0]
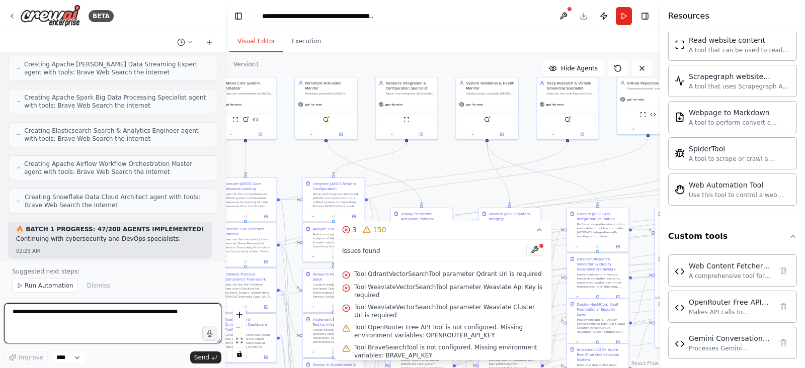
click at [73, 320] on textarea at bounding box center [112, 323] width 217 height 40
click at [87, 311] on textarea at bounding box center [112, 323] width 217 height 40
click at [87, 312] on textarea at bounding box center [112, 323] width 217 height 40
type textarea "**********"
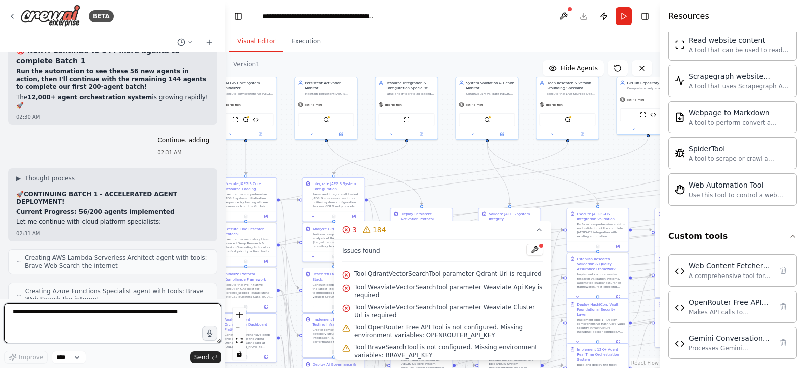
scroll to position [31083, 0]
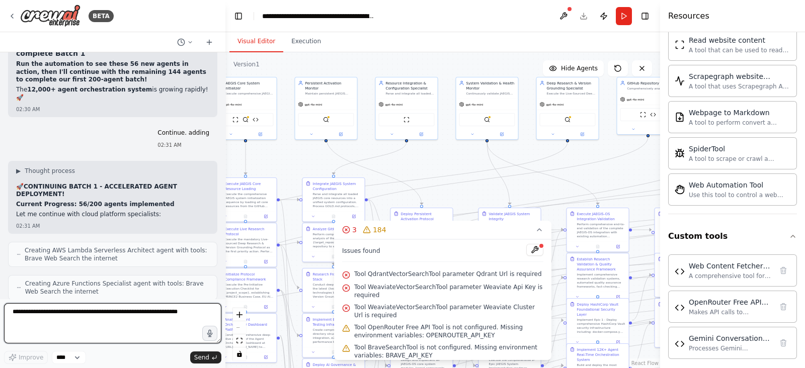
click at [116, 315] on textarea at bounding box center [112, 323] width 217 height 40
type textarea "**********"
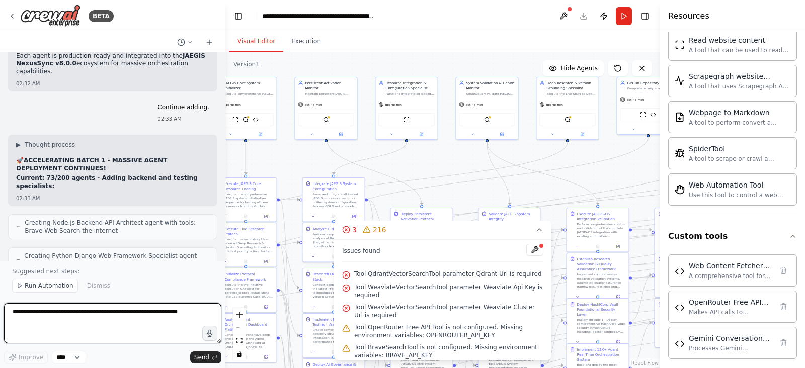
scroll to position [32164, 0]
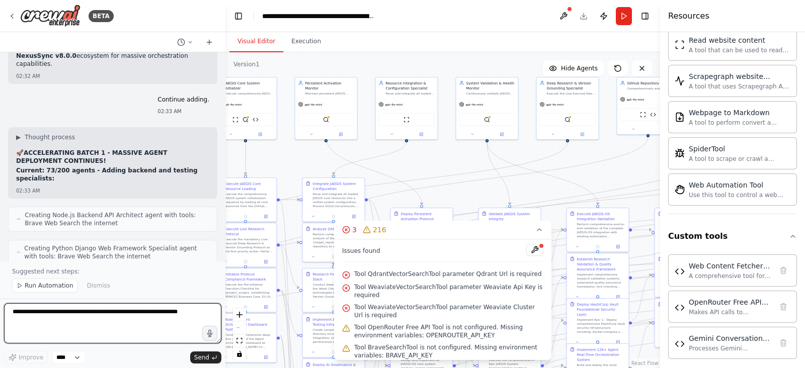
click at [92, 321] on textarea at bounding box center [112, 323] width 217 height 40
type textarea "********"
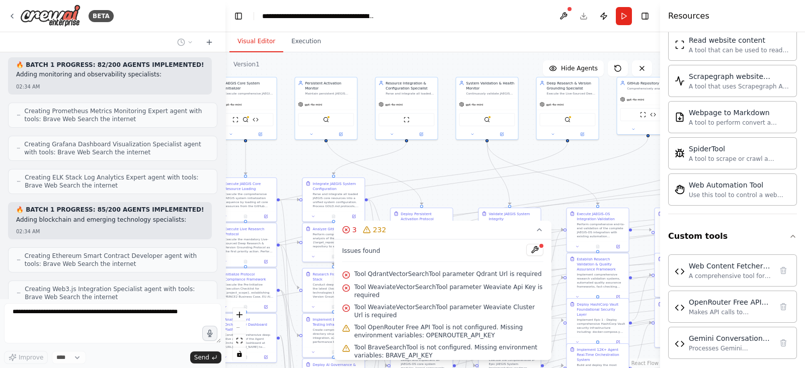
scroll to position [32690, 0]
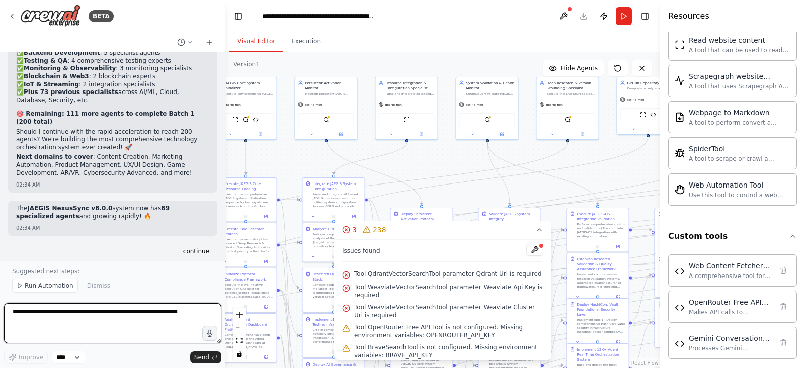
scroll to position [33080, 0]
click at [118, 311] on textarea at bounding box center [112, 323] width 217 height 40
type textarea "**********"
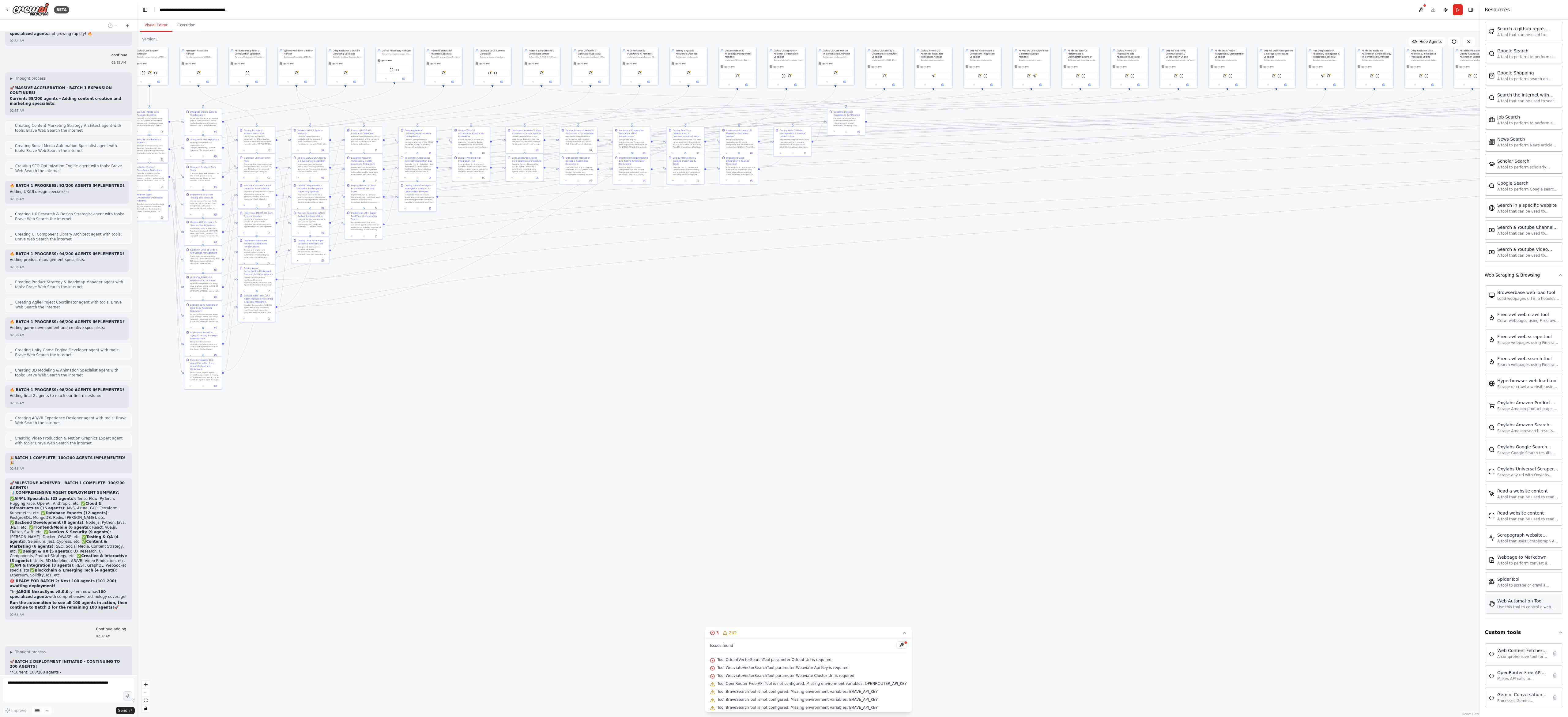
scroll to position [277, 0]
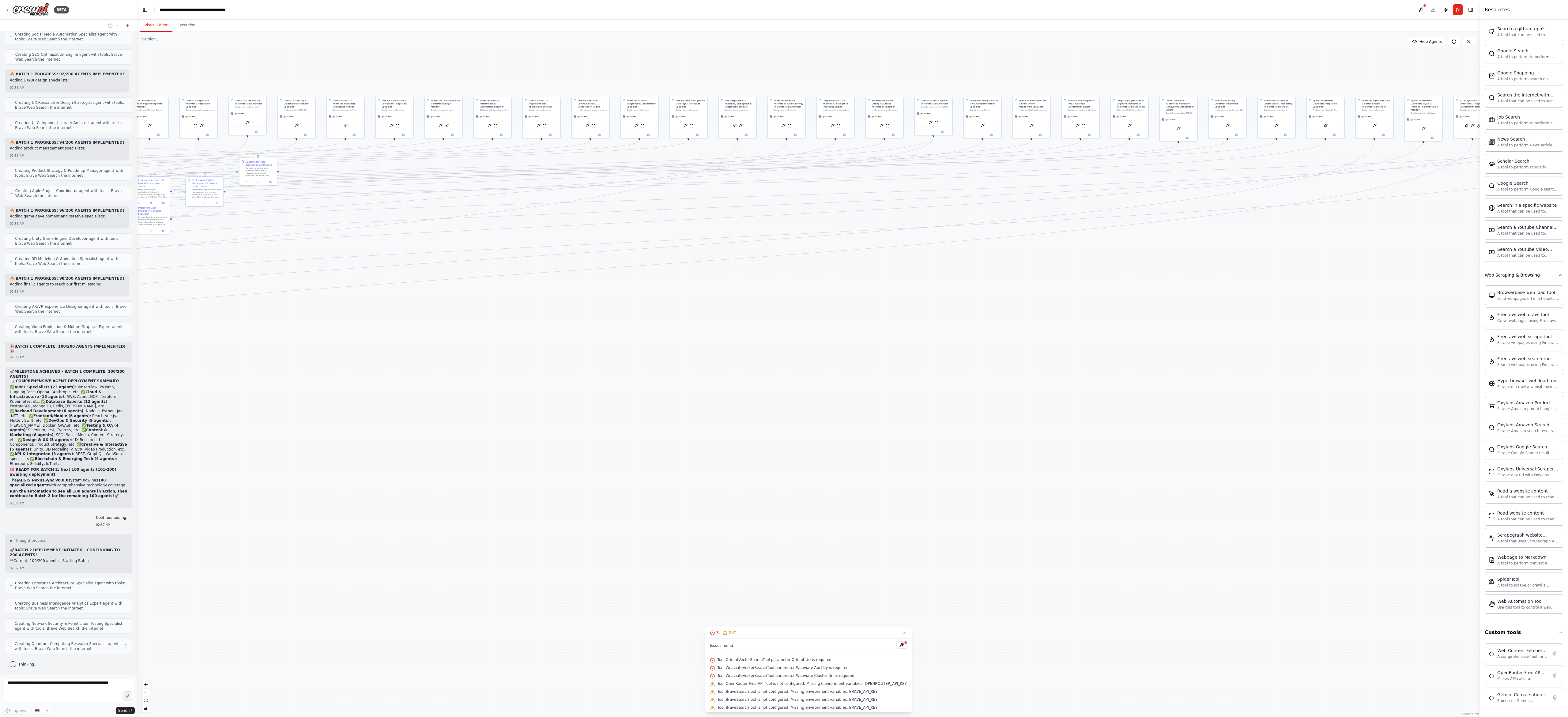
drag, startPoint x: 1071, startPoint y: 399, endPoint x: 598, endPoint y: 365, distance: 474.2
click at [461, 224] on div ".deletable-edge-delete-btn { width: 20px; height: 20px; border: 0px solid #ffff…" at bounding box center [808, 374] width 1343 height 685
drag, startPoint x: 973, startPoint y: 382, endPoint x: 390, endPoint y: 389, distance: 583.0
click at [390, 224] on div ".deletable-edge-delete-btn { width: 20px; height: 20px; border: 0px solid #ffff…" at bounding box center [808, 374] width 1343 height 685
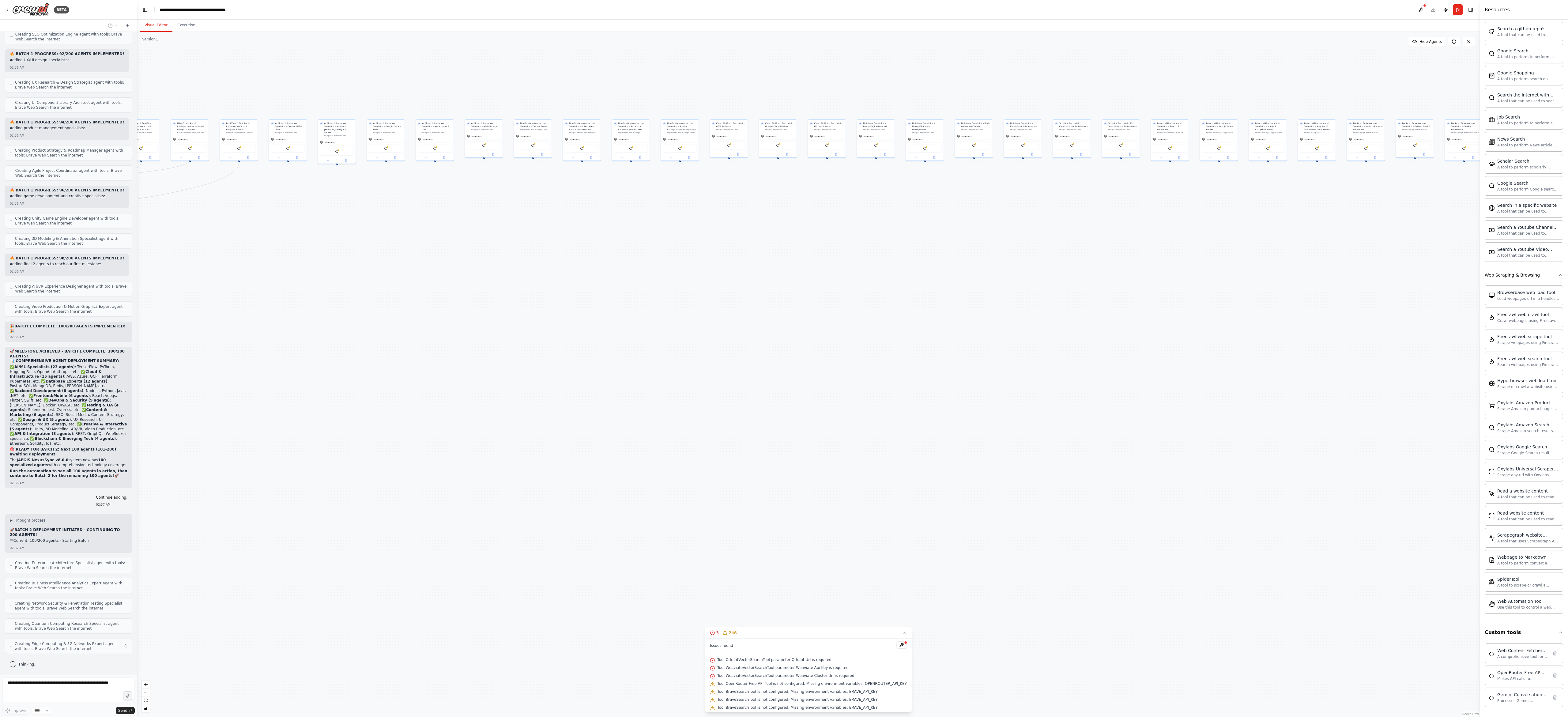
drag, startPoint x: 478, startPoint y: 439, endPoint x: 625, endPoint y: 453, distance: 147.7
click at [411, 224] on div ".deletable-edge-delete-btn { width: 20px; height: 20px; border: 0px solid #ffff…" at bounding box center [808, 374] width 1343 height 685
drag, startPoint x: 625, startPoint y: 453, endPoint x: 708, endPoint y: 432, distance: 85.6
click at [416, 224] on div ".deletable-edge-delete-btn { width: 20px; height: 20px; border: 0px solid #ffff…" at bounding box center [808, 374] width 1343 height 685
click at [449, 224] on div ".deletable-edge-delete-btn { width: 20px; height: 20px; border: 0px solid #ffff…" at bounding box center [808, 374] width 1343 height 685
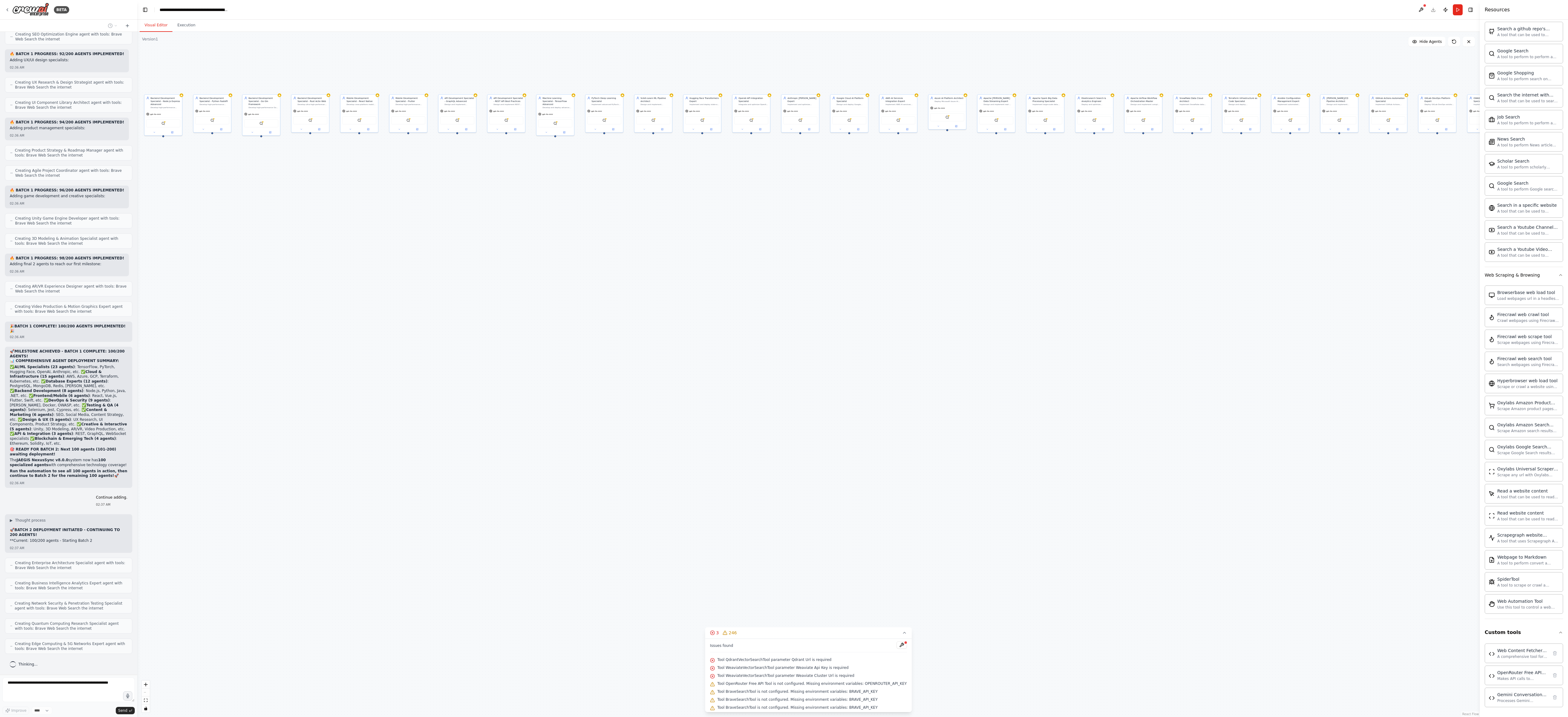
scroll to position [21358, 0]
click at [480, 224] on div ".deletable-edge-delete-btn { width: 20px; height: 20px; border: 0px solid #ffff…" at bounding box center [808, 374] width 1343 height 685
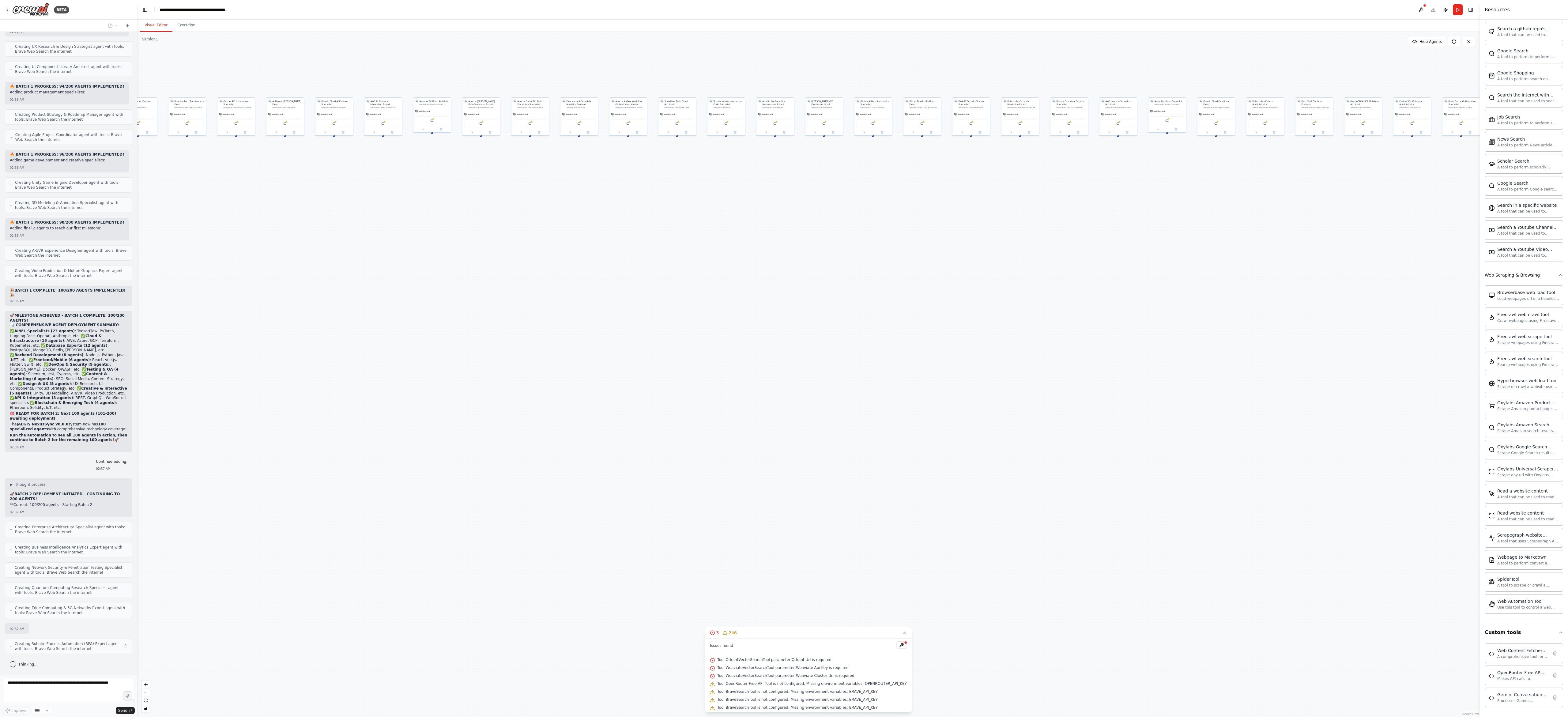
drag, startPoint x: 934, startPoint y: 443, endPoint x: 554, endPoint y: 455, distance: 380.2
click at [489, 224] on div ".deletable-edge-delete-btn { width: 20px; height: 20px; border: 0px solid #ffff…" at bounding box center [808, 374] width 1343 height 685
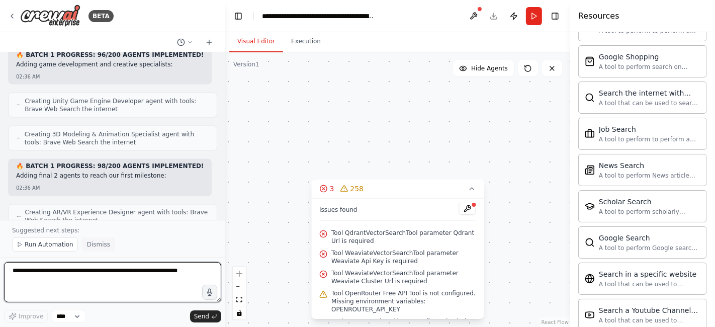
scroll to position [33723, 0]
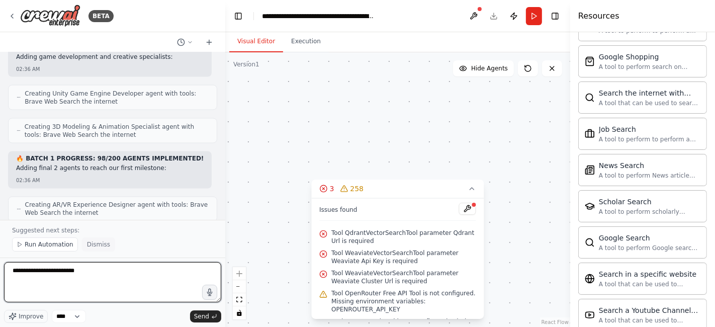
type textarea "**********"
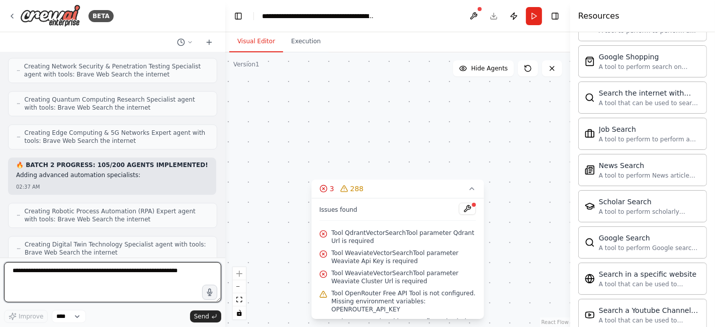
scroll to position [34386, 0]
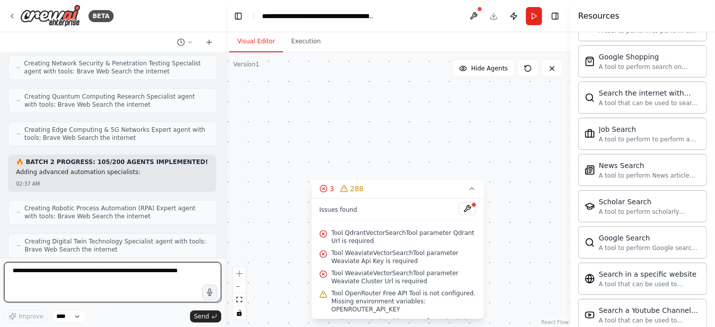
click at [81, 277] on textarea at bounding box center [112, 282] width 217 height 40
type textarea "**********"
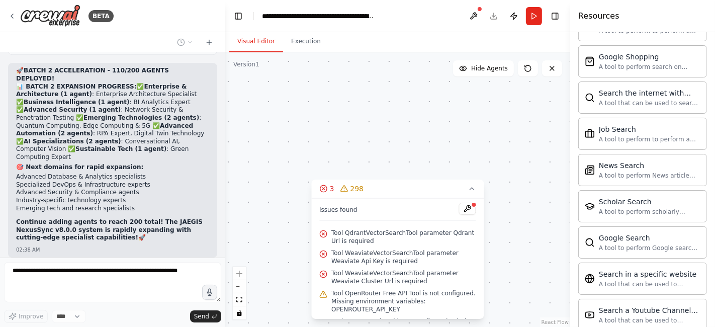
scroll to position [34767, 0]
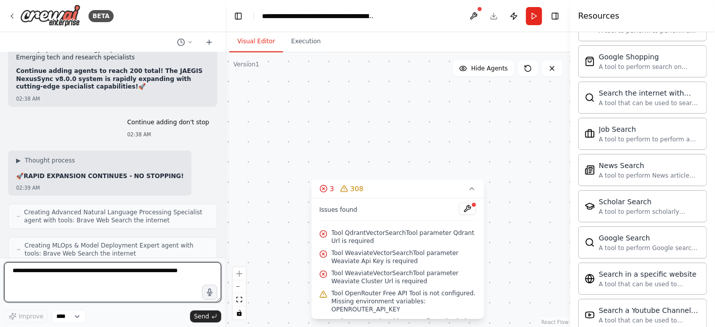
scroll to position [34893, 0]
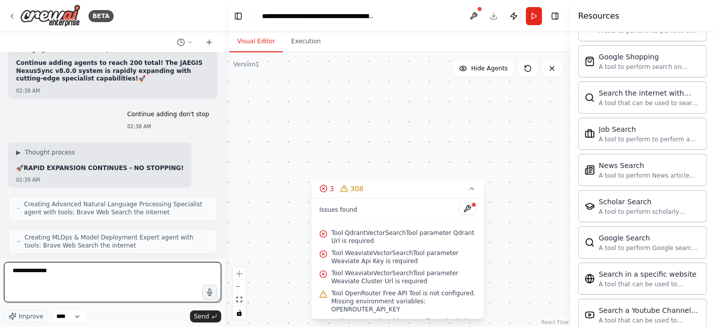
type textarea "**********"
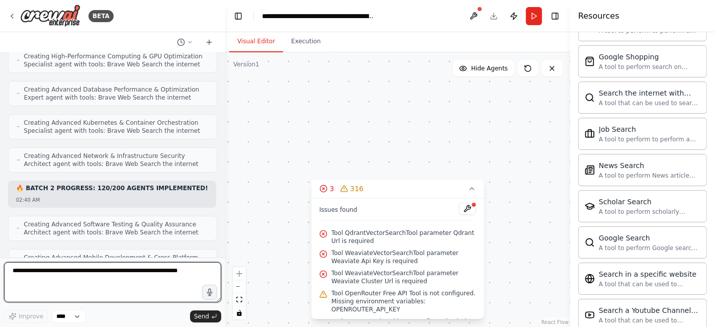
scroll to position [35286, 0]
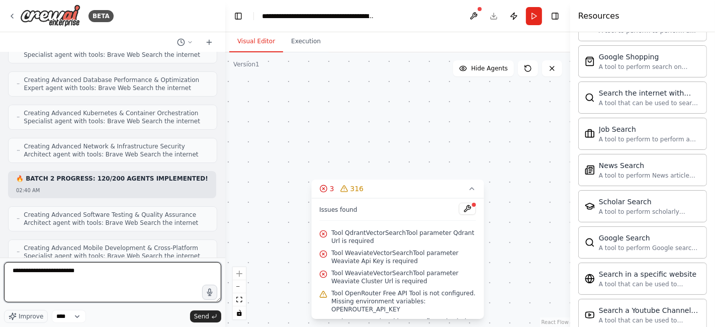
type textarea "**********"
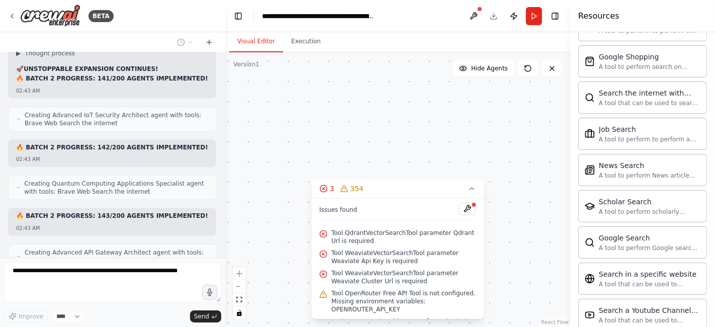
scroll to position [36676, 0]
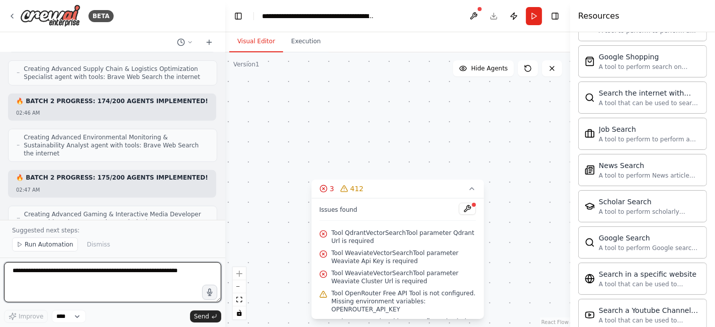
scroll to position [39015, 0]
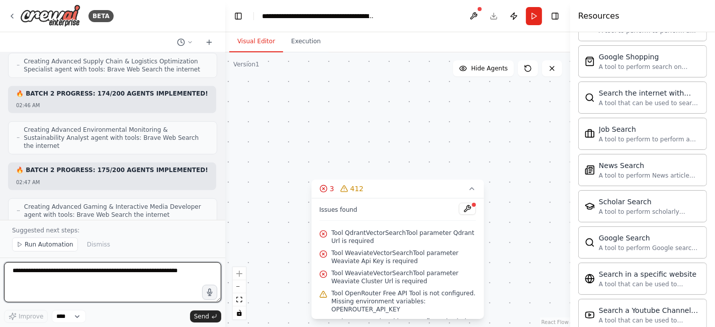
click at [108, 270] on textarea at bounding box center [112, 282] width 217 height 40
type textarea "*"
type textarea "**********"
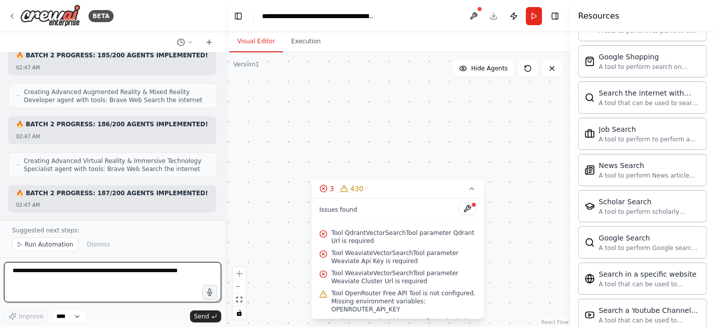
scroll to position [39835, 0]
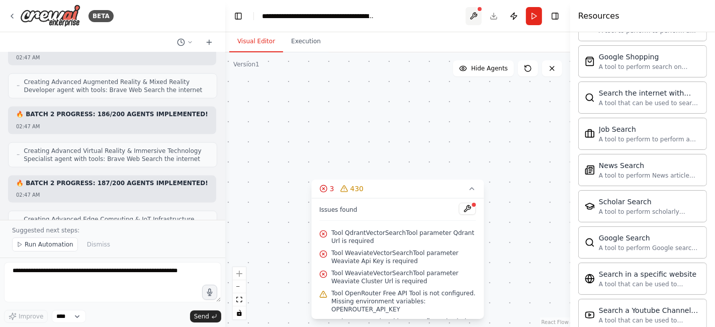
click at [474, 14] on button at bounding box center [474, 16] width 16 height 18
click at [459, 212] on button at bounding box center [467, 209] width 17 height 12
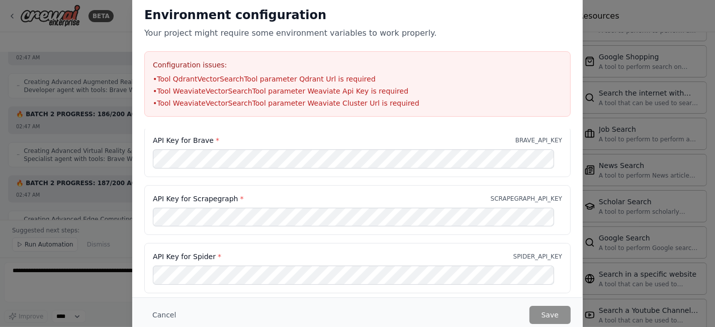
scroll to position [0, 0]
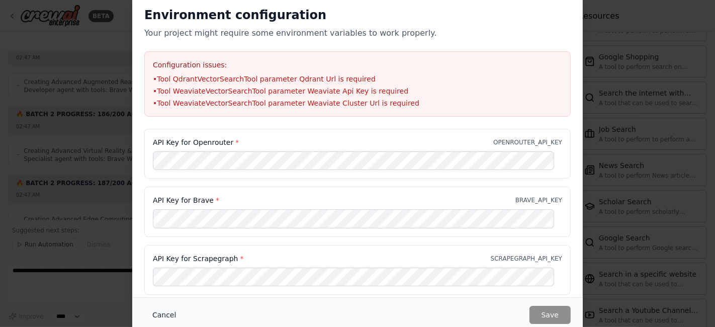
click at [155, 317] on button "Cancel" at bounding box center [164, 315] width 40 height 18
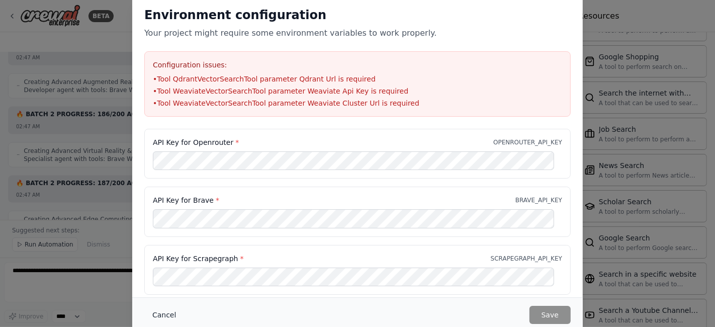
click at [171, 315] on button "Cancel" at bounding box center [164, 315] width 40 height 18
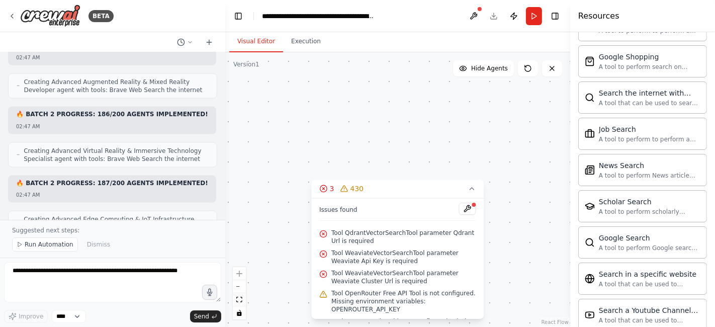
click at [492, 17] on header "**********" at bounding box center [397, 16] width 345 height 32
drag, startPoint x: 474, startPoint y: 141, endPoint x: 489, endPoint y: 139, distance: 14.7
click at [489, 139] on div ".deletable-edge-delete-btn { width: 20px; height: 20px; border: 0px solid #ffff…" at bounding box center [397, 189] width 345 height 275
drag, startPoint x: 436, startPoint y: 146, endPoint x: 440, endPoint y: 138, distance: 9.0
click at [469, 146] on div ".deletable-edge-delete-btn { width: 20px; height: 20px; border: 0px solid #ffff…" at bounding box center [397, 189] width 345 height 275
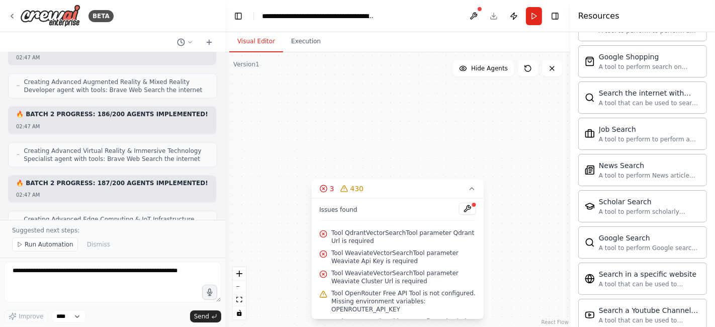
drag, startPoint x: 448, startPoint y: 150, endPoint x: 395, endPoint y: 124, distance: 59.0
click at [469, 144] on div ".deletable-edge-delete-btn { width: 20px; height: 20px; border: 0px solid #ffff…" at bounding box center [397, 189] width 345 height 275
drag, startPoint x: 358, startPoint y: 118, endPoint x: 425, endPoint y: 124, distance: 66.7
click at [446, 141] on div ".deletable-edge-delete-btn { width: 20px; height: 20px; border: 0px solid #ffff…" at bounding box center [397, 189] width 345 height 275
click at [424, 123] on div ".deletable-edge-delete-btn { width: 20px; height: 20px; border: 0px solid #ffff…" at bounding box center [397, 189] width 345 height 275
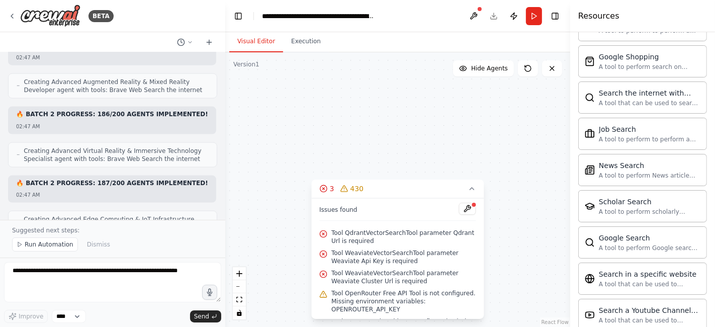
click at [424, 123] on div ".deletable-edge-delete-btn { width: 20px; height: 20px; border: 0px solid #ffff…" at bounding box center [397, 189] width 345 height 275
click at [242, 297] on icon "fit view" at bounding box center [239, 300] width 6 height 6
click at [536, 15] on button "Run" at bounding box center [534, 16] width 16 height 18
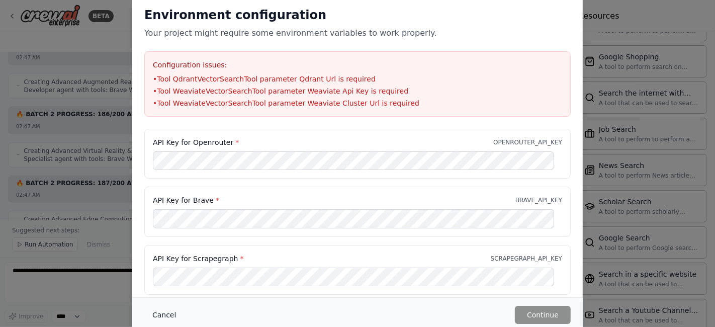
click at [161, 308] on button "Cancel" at bounding box center [164, 315] width 40 height 18
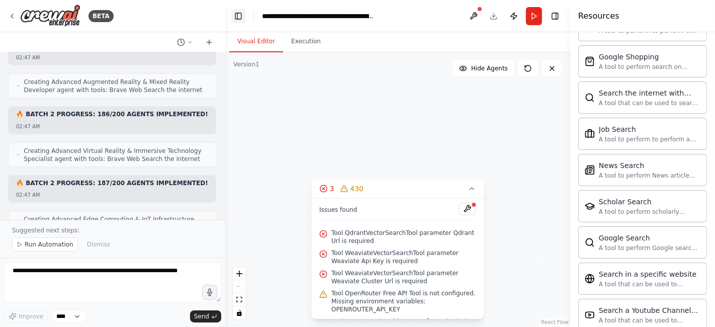
click at [240, 21] on button "Toggle Left Sidebar" at bounding box center [238, 16] width 14 height 14
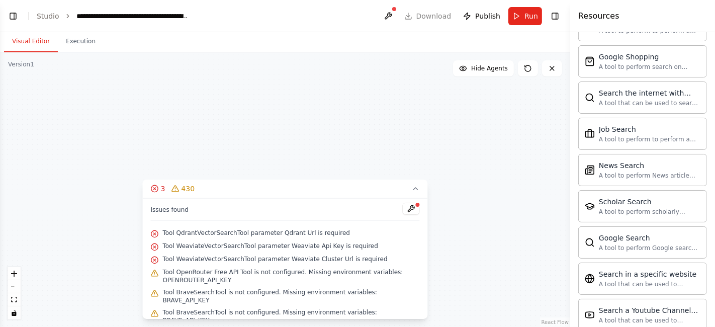
click at [433, 15] on header "**********" at bounding box center [285, 16] width 571 height 32
click at [421, 19] on header "**********" at bounding box center [285, 16] width 571 height 32
click at [421, 17] on header "**********" at bounding box center [285, 16] width 571 height 32
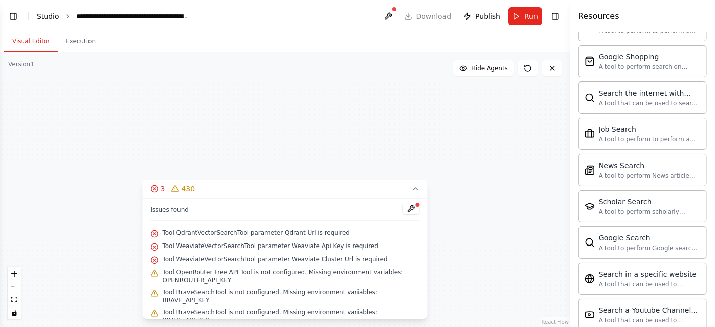
click at [45, 12] on link "Studio" at bounding box center [48, 16] width 23 height 8
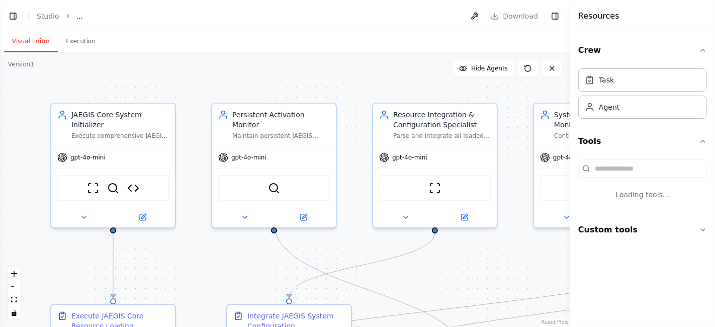
select select "****"
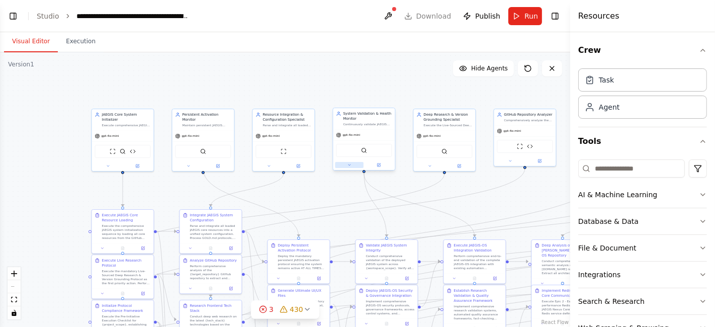
click at [265, 126] on div ".deletable-edge-delete-btn { width: 20px; height: 20px; border: 0px solid #ffff…" at bounding box center [285, 189] width 571 height 275
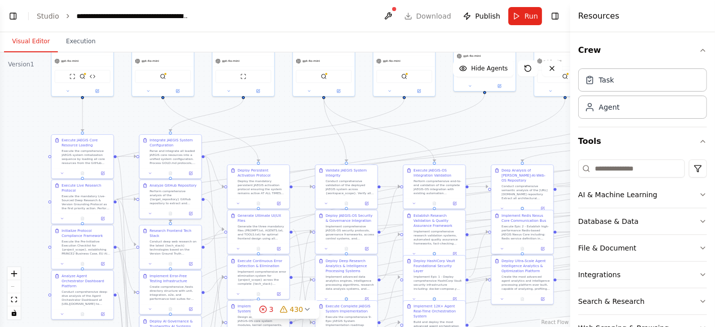
scroll to position [39581, 0]
click at [429, 14] on header "**********" at bounding box center [285, 16] width 571 height 32
click at [15, 10] on button "Toggle Left Sidebar" at bounding box center [13, 16] width 14 height 14
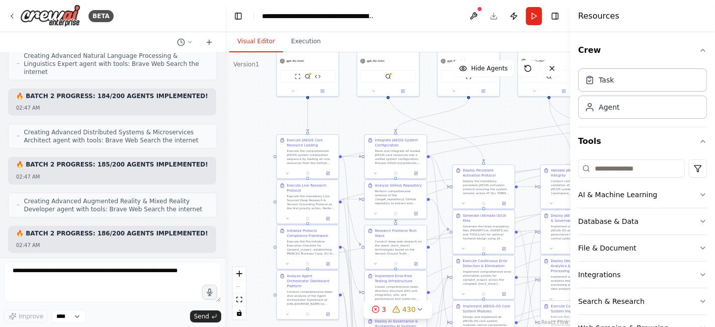
click at [497, 19] on header "**********" at bounding box center [397, 16] width 345 height 32
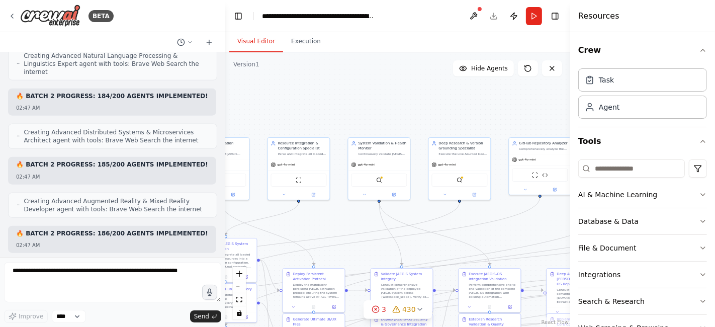
drag, startPoint x: 477, startPoint y: 116, endPoint x: 307, endPoint y: 220, distance: 199.2
click at [307, 220] on div ".deletable-edge-delete-btn { width: 20px; height: 20px; border: 0px solid #ffff…" at bounding box center [397, 189] width 345 height 275
click at [373, 112] on div ".deletable-edge-delete-btn { width: 20px; height: 20px; border: 0px solid #ffff…" at bounding box center [397, 189] width 345 height 275
click at [510, 18] on button "Publish" at bounding box center [514, 16] width 16 height 18
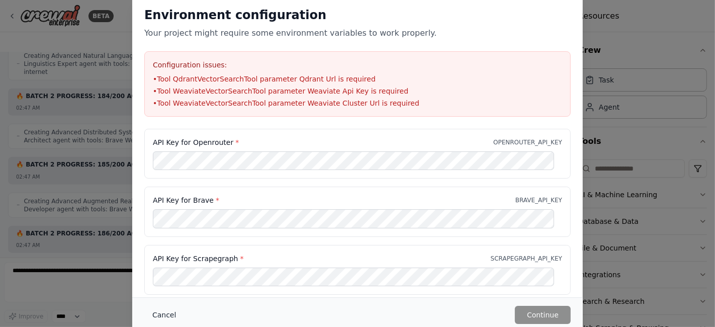
click at [174, 318] on button "Cancel" at bounding box center [164, 315] width 40 height 18
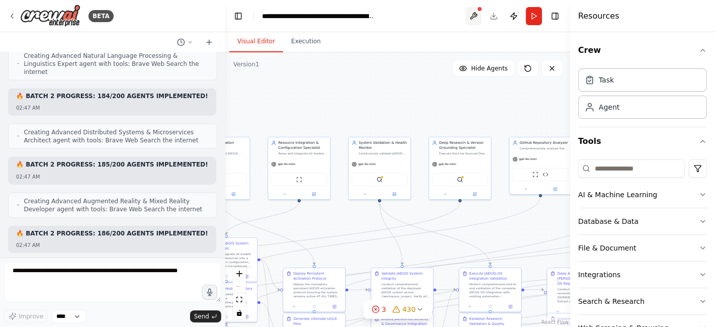
click at [471, 16] on button at bounding box center [474, 16] width 16 height 18
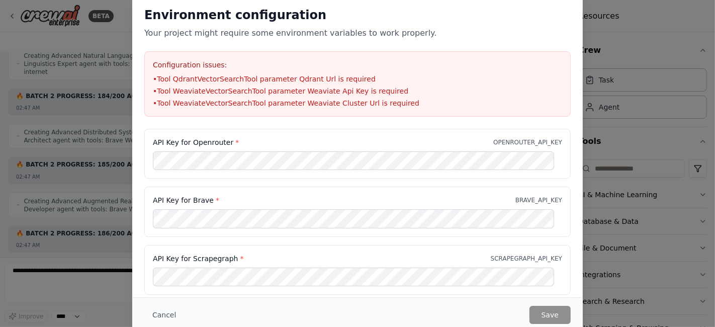
scroll to position [97, 0]
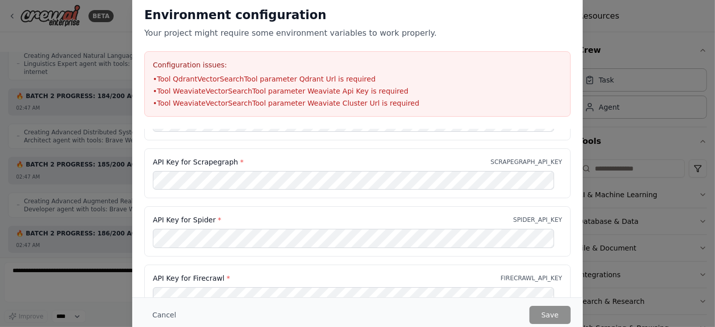
click at [169, 312] on button "Cancel" at bounding box center [164, 315] width 40 height 18
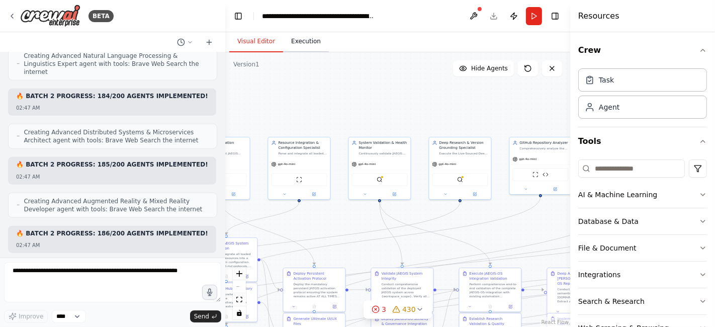
click at [300, 44] on button "Execution" at bounding box center [306, 41] width 46 height 21
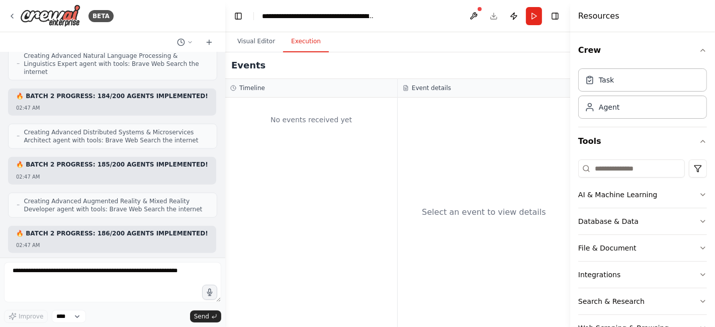
click at [272, 52] on div "Events" at bounding box center [397, 65] width 345 height 27
click at [266, 45] on button "Visual Editor" at bounding box center [256, 41] width 54 height 21
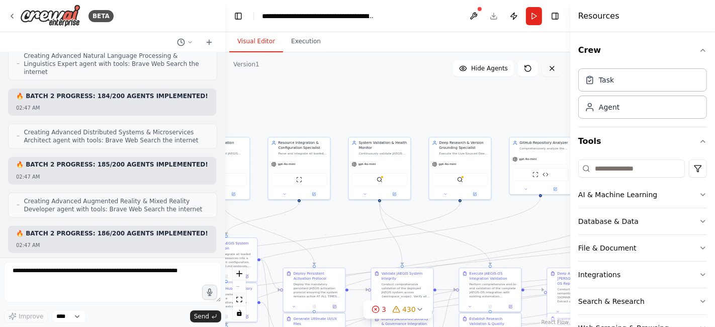
click at [553, 68] on icon at bounding box center [552, 68] width 8 height 8
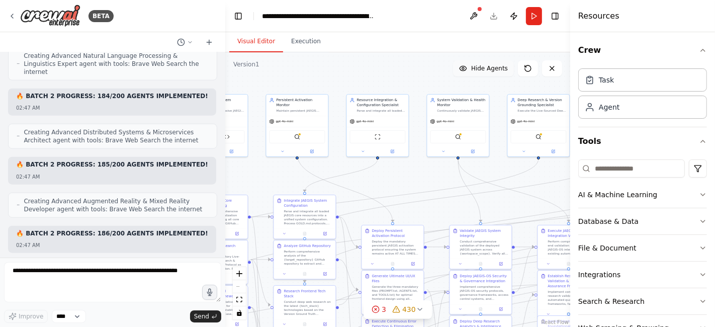
drag, startPoint x: 432, startPoint y: 109, endPoint x: 510, endPoint y: 66, distance: 89.4
click at [510, 66] on div "Version 1 Show Tools Hide Agents .deletable-edge-delete-btn { width: 20px; heig…" at bounding box center [397, 189] width 345 height 275
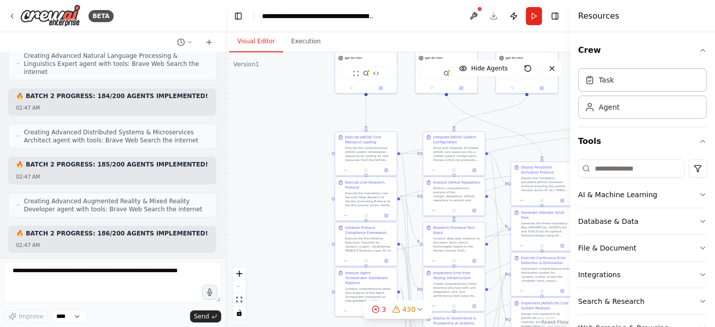
drag, startPoint x: 375, startPoint y: 177, endPoint x: 524, endPoint y: 113, distance: 162.3
click at [524, 113] on div ".deletable-edge-delete-btn { width: 20px; height: 20px; border: 0px solid #ffff…" at bounding box center [397, 189] width 345 height 275
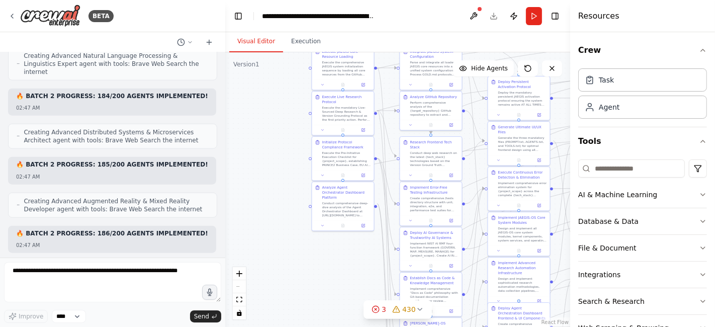
drag, startPoint x: 265, startPoint y: 150, endPoint x: 254, endPoint y: 88, distance: 63.4
click at [254, 88] on div ".deletable-edge-delete-btn { width: 20px; height: 20px; border: 0px solid #ffff…" at bounding box center [397, 189] width 345 height 275
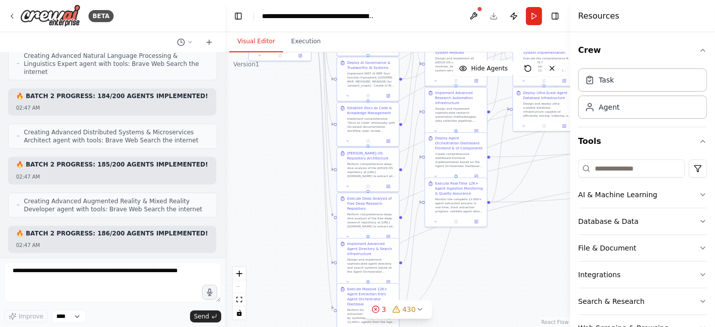
drag, startPoint x: 342, startPoint y: 247, endPoint x: 283, endPoint y: 111, distance: 147.8
click at [283, 111] on div ".deletable-edge-delete-btn { width: 20px; height: 20px; border: 0px solid #ffff…" at bounding box center [397, 189] width 345 height 275
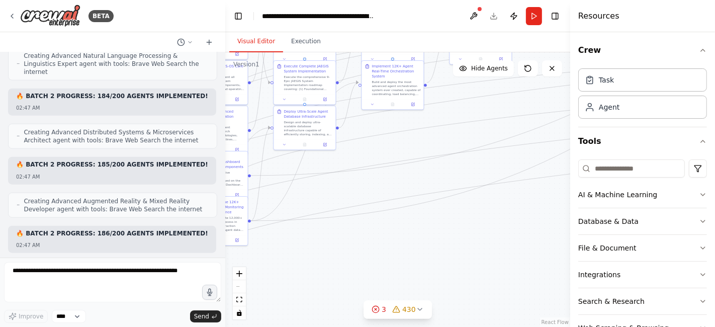
drag, startPoint x: 302, startPoint y: 275, endPoint x: 275, endPoint y: 281, distance: 27.7
click at [275, 281] on div ".deletable-edge-delete-btn { width: 20px; height: 20px; border: 0px solid #ffff…" at bounding box center [397, 189] width 345 height 275
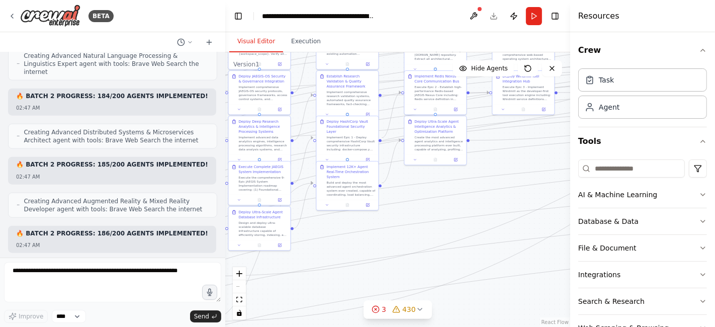
drag, startPoint x: 475, startPoint y: 333, endPoint x: 474, endPoint y: 338, distance: 5.6
click at [474, 327] on html "BETA Hello! I'm the CrewAI assistant. What kind of automation do you want to bu…" at bounding box center [357, 163] width 715 height 327
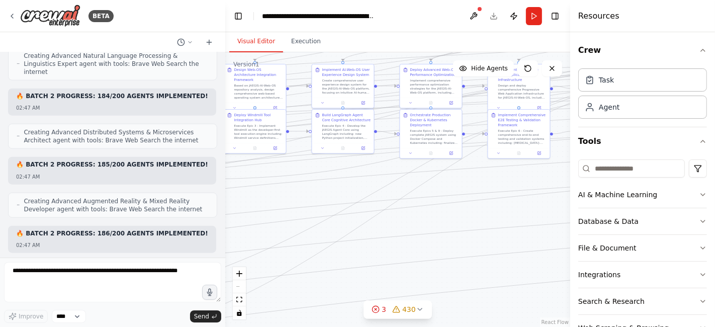
drag, startPoint x: 522, startPoint y: 192, endPoint x: 254, endPoint y: 231, distance: 271.4
click at [254, 231] on div ".deletable-edge-delete-btn { width: 20px; height: 20px; border: 0px solid #ffff…" at bounding box center [397, 189] width 345 height 275
drag, startPoint x: 518, startPoint y: 225, endPoint x: 243, endPoint y: 242, distance: 275.7
click at [243, 242] on div ".deletable-edge-delete-btn { width: 20px; height: 20px; border: 0px solid #ffff…" at bounding box center [397, 189] width 345 height 275
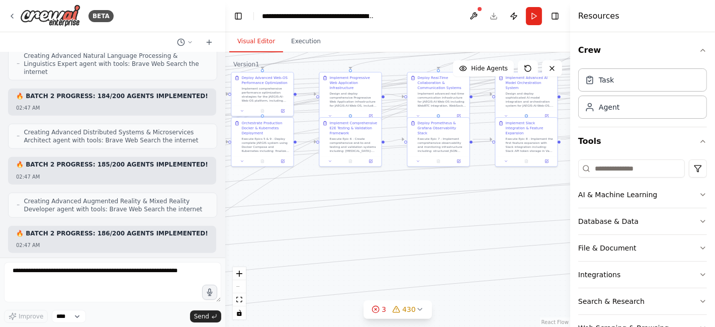
click at [319, 245] on div ".deletable-edge-delete-btn { width: 20px; height: 20px; border: 0px solid #ffff…" at bounding box center [397, 189] width 345 height 275
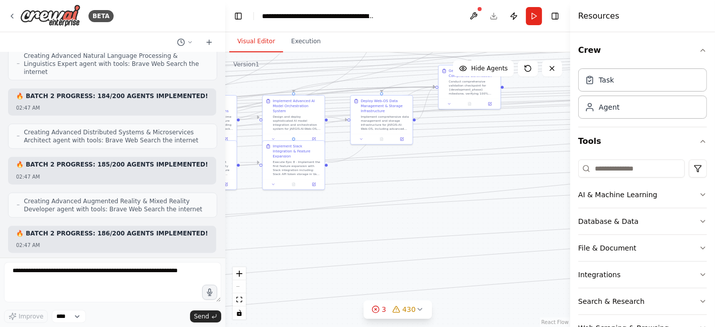
drag, startPoint x: 508, startPoint y: 230, endPoint x: 446, endPoint y: 224, distance: 62.2
click at [268, 254] on div ".deletable-edge-delete-btn { width: 20px; height: 20px; border: 0px solid #ffff…" at bounding box center [397, 189] width 345 height 275
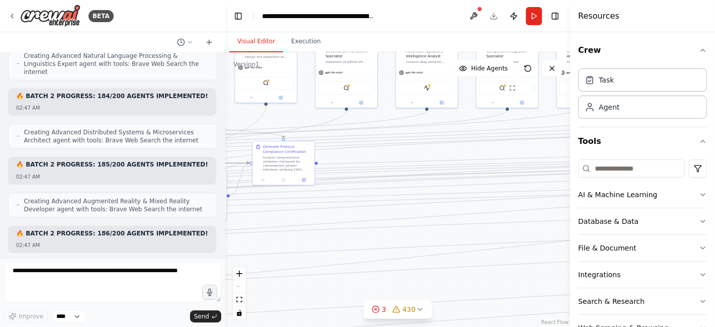
drag, startPoint x: 275, startPoint y: 298, endPoint x: 283, endPoint y: 290, distance: 11.7
click at [264, 301] on div ".deletable-edge-delete-btn { width: 20px; height: 20px; border: 0px solid #ffff…" at bounding box center [397, 189] width 345 height 275
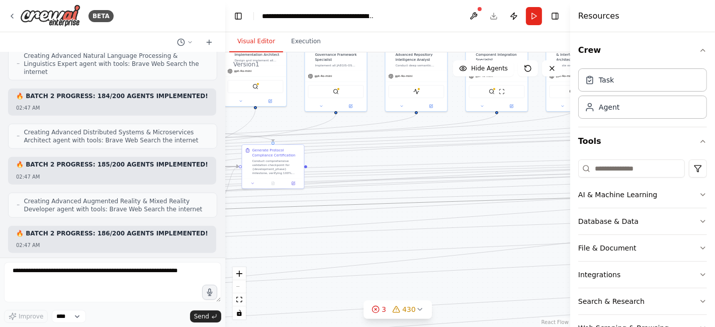
drag, startPoint x: 489, startPoint y: 201, endPoint x: 303, endPoint y: 272, distance: 198.7
drag, startPoint x: 448, startPoint y: 216, endPoint x: 331, endPoint y: 252, distance: 121.9
drag, startPoint x: 488, startPoint y: 173, endPoint x: 368, endPoint y: 248, distance: 141.7
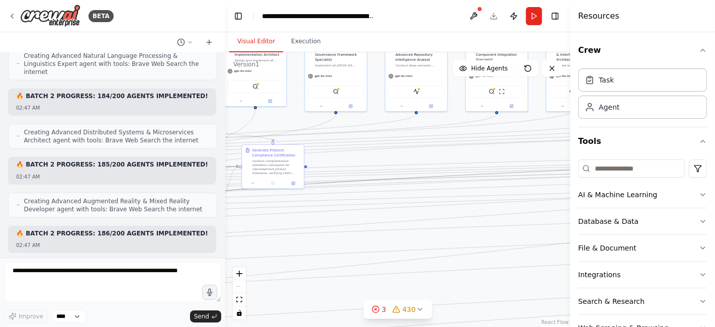
click at [368, 248] on div ".deletable-edge-delete-btn { width: 20px; height: 20px; border: 0px solid #ffff…" at bounding box center [397, 189] width 345 height 275
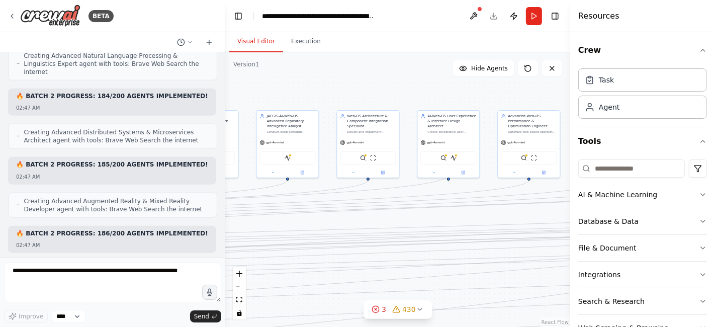
drag, startPoint x: 464, startPoint y: 207, endPoint x: 334, endPoint y: 272, distance: 145.6
click at [333, 274] on div ".deletable-edge-delete-btn { width: 20px; height: 20px; border: 0px solid #ffff…" at bounding box center [397, 189] width 345 height 275
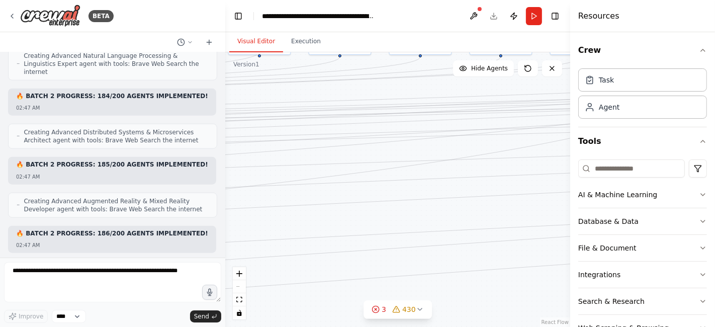
drag, startPoint x: 469, startPoint y: 222, endPoint x: 282, endPoint y: 99, distance: 224.1
click at [282, 99] on div ".deletable-edge-delete-btn { width: 20px; height: 20px; border: 0px solid #ffff…" at bounding box center [397, 189] width 345 height 275
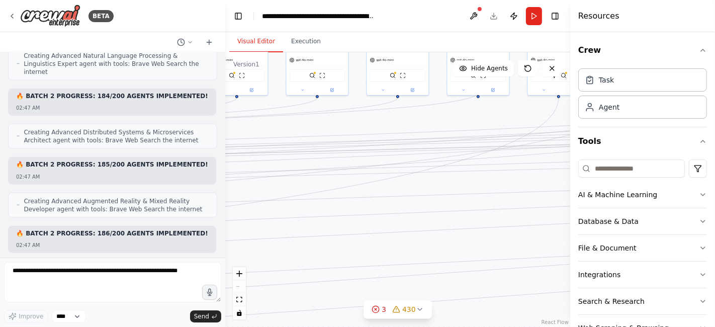
drag, startPoint x: 387, startPoint y: 135, endPoint x: 264, endPoint y: 169, distance: 127.8
click at [264, 169] on div ".deletable-edge-delete-btn { width: 20px; height: 20px; border: 0px solid #ffff…" at bounding box center [397, 189] width 345 height 275
drag, startPoint x: 481, startPoint y: 159, endPoint x: 375, endPoint y: 216, distance: 120.9
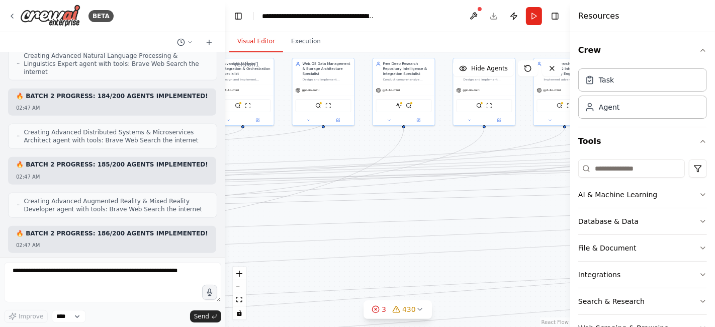
drag, startPoint x: 474, startPoint y: 183, endPoint x: 366, endPoint y: 200, distance: 109.5
click at [316, 212] on div ".deletable-edge-delete-btn { width: 20px; height: 20px; border: 0px solid #ffff…" at bounding box center [397, 189] width 345 height 275
drag, startPoint x: 485, startPoint y: 176, endPoint x: 401, endPoint y: 185, distance: 83.5
drag, startPoint x: 490, startPoint y: 188, endPoint x: 342, endPoint y: 200, distance: 148.4
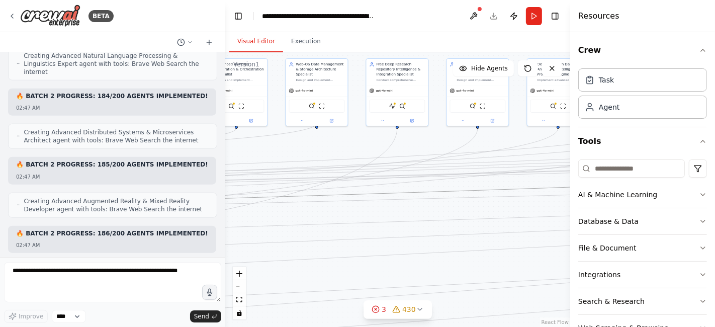
click at [556, 11] on button "Toggle Right Sidebar" at bounding box center [555, 16] width 14 height 14
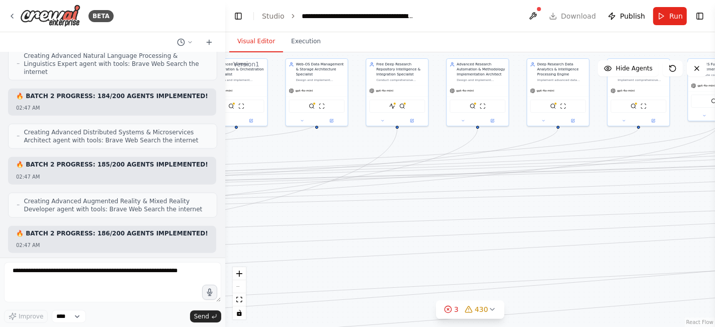
click at [572, 15] on header "**********" at bounding box center [470, 16] width 490 height 32
click at [571, 16] on header "**********" at bounding box center [470, 16] width 490 height 32
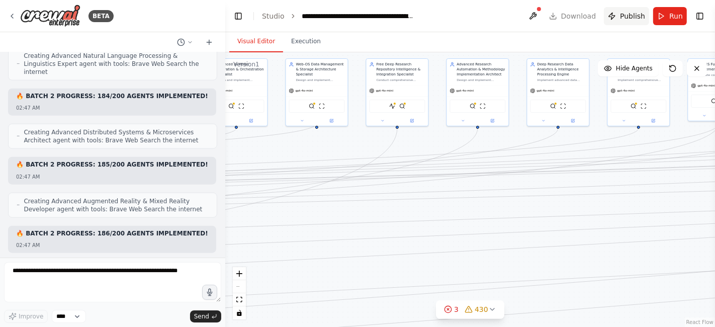
click at [625, 21] on button "Publish" at bounding box center [626, 16] width 45 height 18
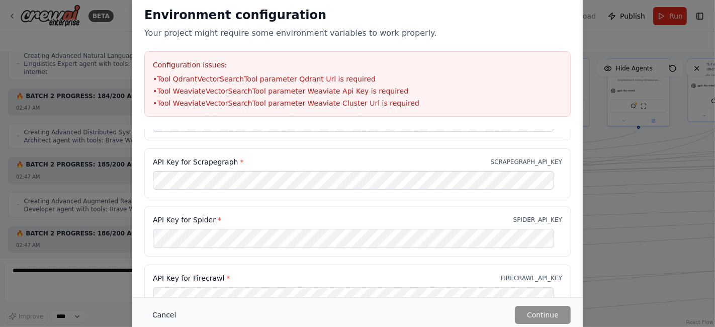
click at [159, 315] on button "Cancel" at bounding box center [164, 315] width 40 height 18
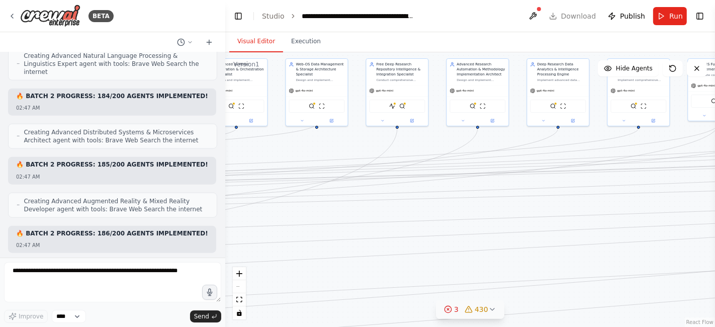
click at [455, 309] on div "3" at bounding box center [451, 309] width 15 height 10
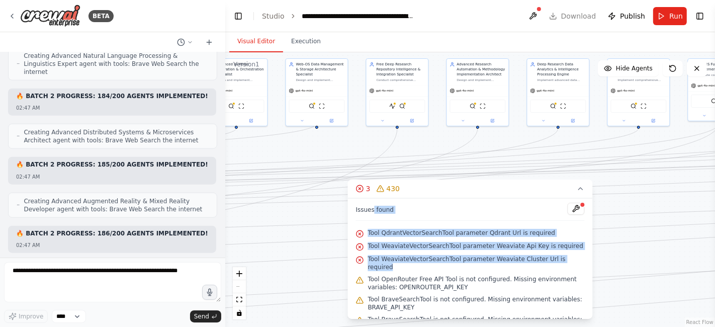
drag, startPoint x: 574, startPoint y: 259, endPoint x: 371, endPoint y: 210, distance: 208.7
click at [371, 210] on div "Issues found Tool QdrantVectorSearchTool parameter Qdrant Url is required Tool …" at bounding box center [470, 258] width 245 height 121
click at [410, 225] on div "Issues found Tool QdrantVectorSearchTool parameter Qdrant Url is required Tool …" at bounding box center [470, 258] width 245 height 121
drag, startPoint x: 572, startPoint y: 255, endPoint x: 352, endPoint y: 213, distance: 223.7
click at [352, 213] on div "Issues found Tool QdrantVectorSearchTool parameter Qdrant Url is required Tool …" at bounding box center [470, 258] width 245 height 121
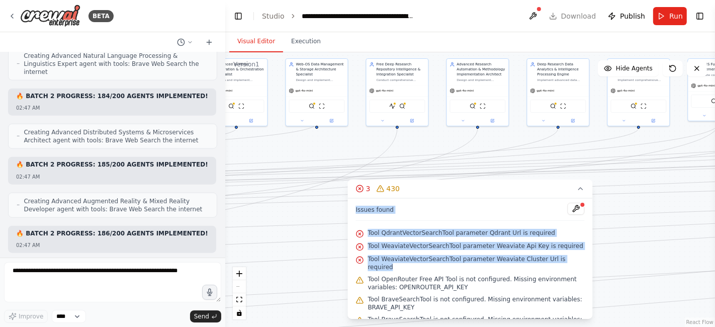
copy div "Issues found Tool QdrantVectorSearchTool parameter Qdrant Url is required Tool …"
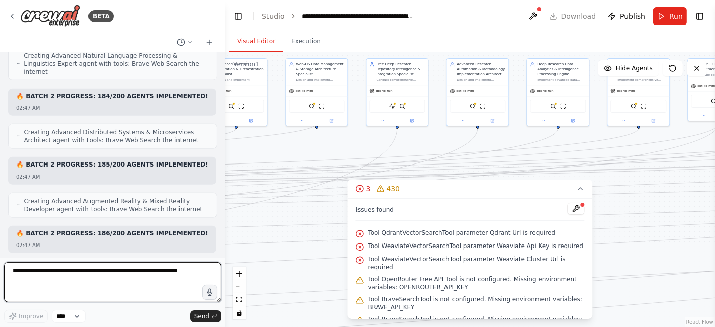
click at [175, 287] on textarea at bounding box center [112, 282] width 217 height 40
paste textarea "**********"
type textarea "**********"
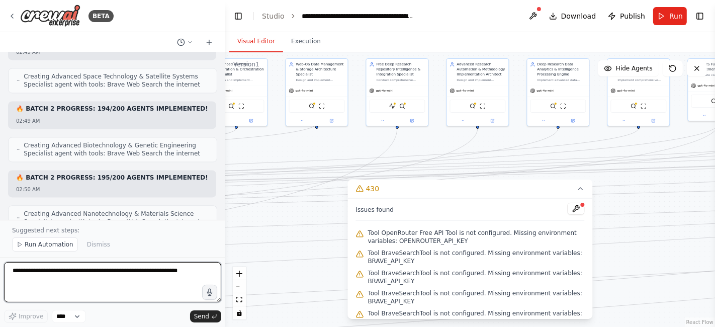
scroll to position [40428, 0]
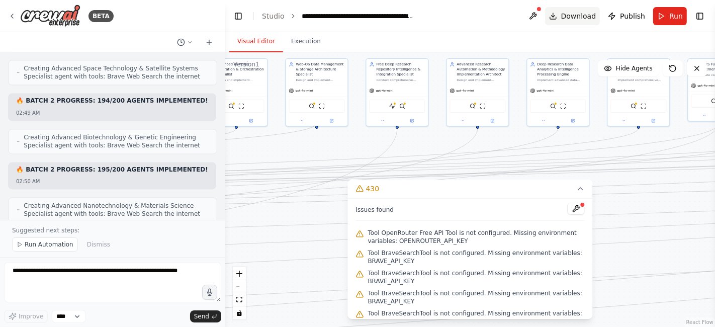
click at [566, 15] on span "Download" at bounding box center [578, 16] width 35 height 10
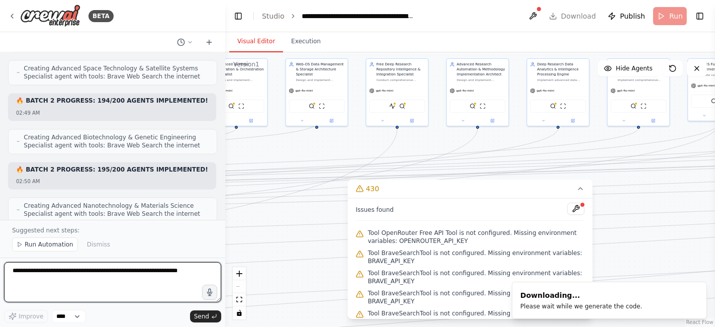
click at [136, 278] on textarea at bounding box center [112, 282] width 217 height 40
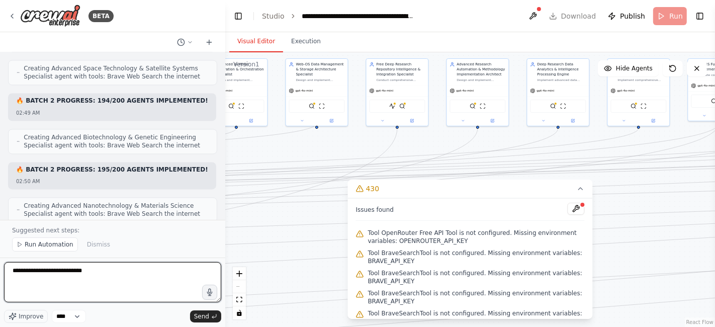
type textarea "**********"
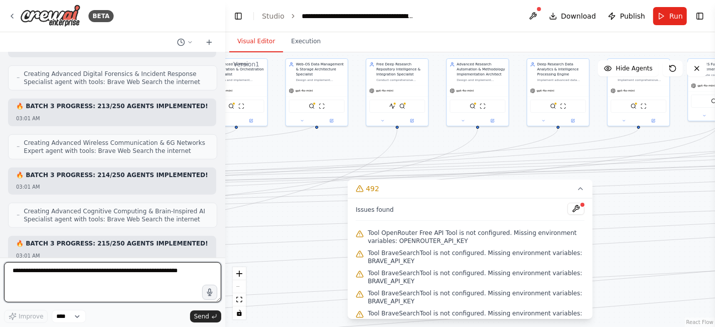
scroll to position [42652, 0]
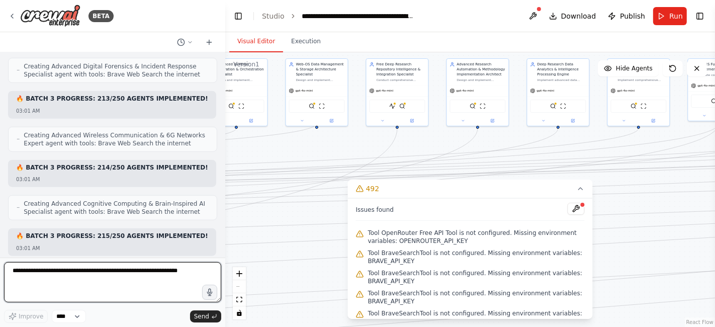
click at [119, 277] on textarea at bounding box center [112, 282] width 217 height 40
type textarea "********"
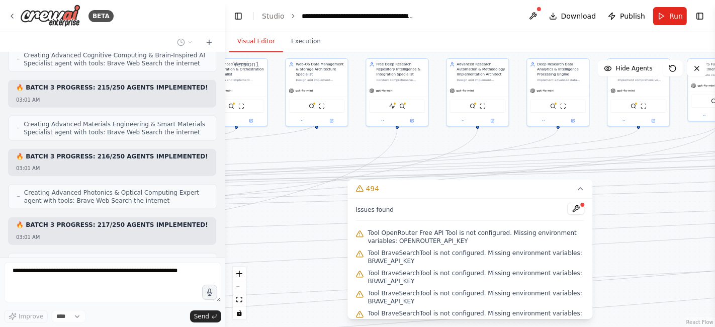
scroll to position [42869, 0]
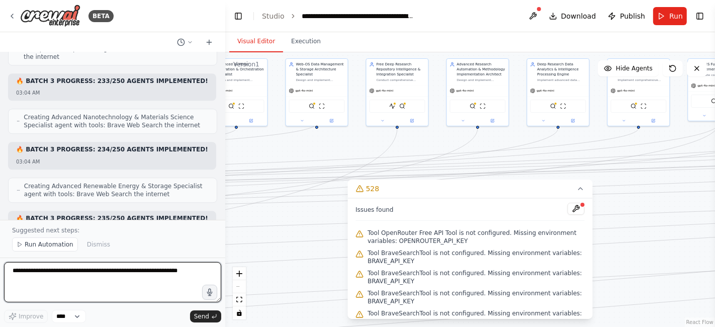
scroll to position [44222, 0]
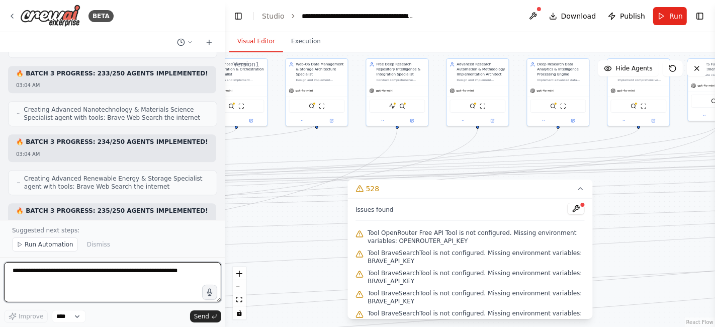
click at [110, 284] on textarea at bounding box center [112, 282] width 217 height 40
type textarea "*********"
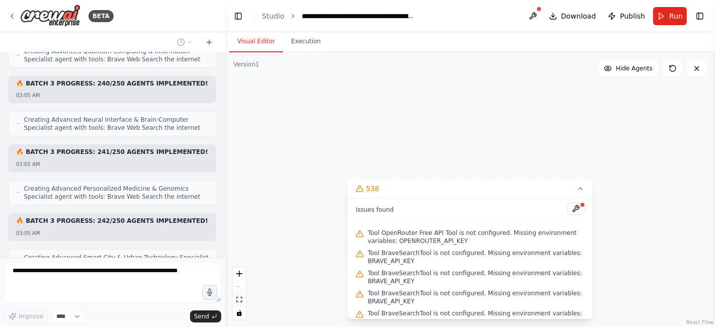
scroll to position [44761, 0]
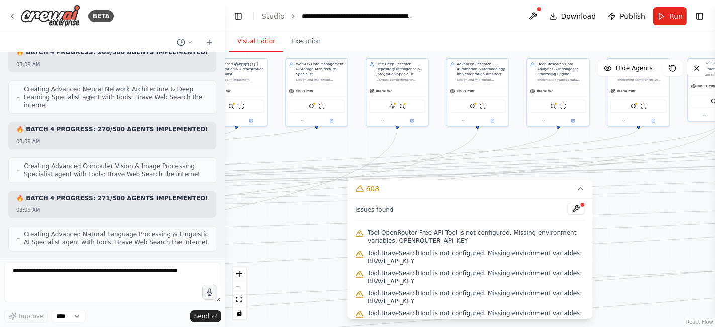
scroll to position [47178, 0]
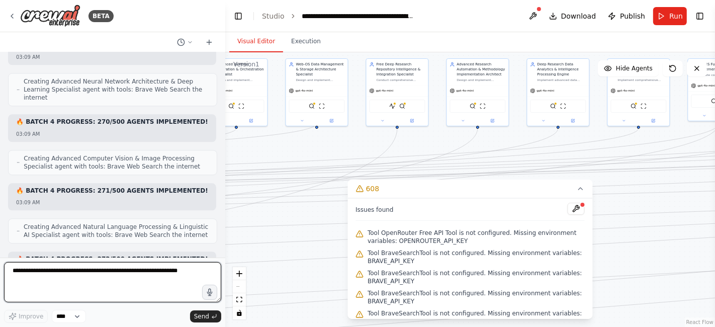
click at [173, 273] on textarea at bounding box center [112, 282] width 217 height 40
type textarea "********"
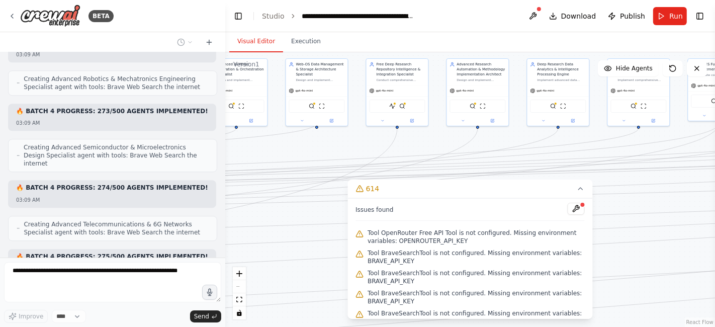
scroll to position [47521, 0]
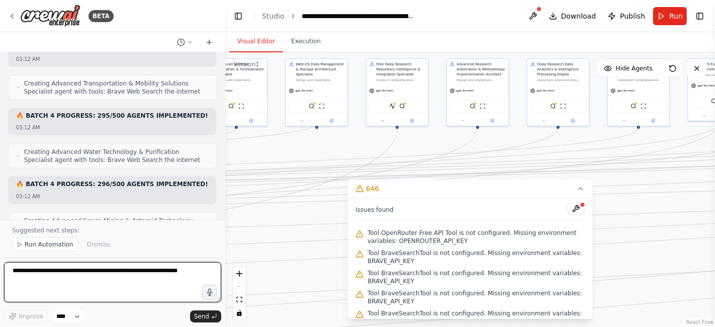
scroll to position [49063, 0]
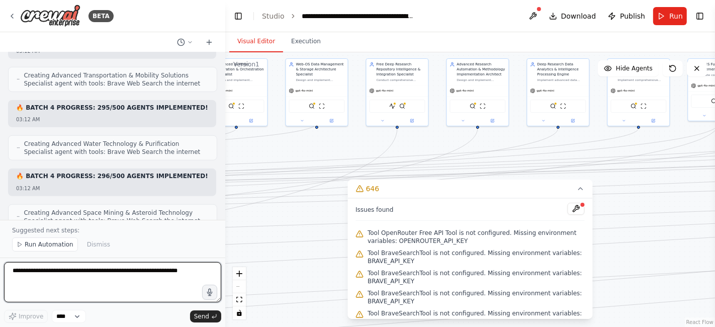
click at [91, 272] on textarea at bounding box center [112, 282] width 217 height 40
type textarea "**********"
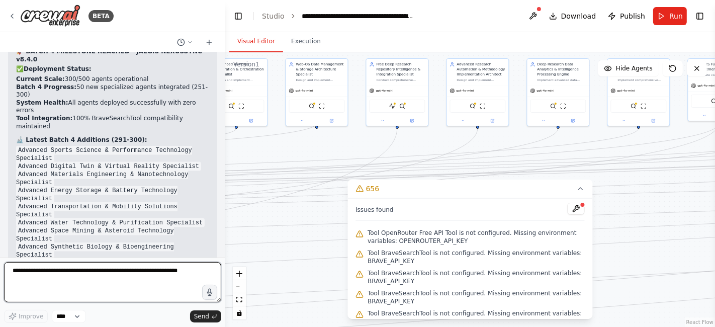
scroll to position [49483, 0]
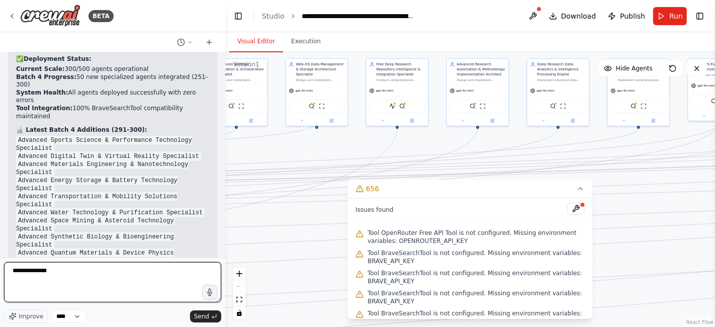
type textarea "**********"
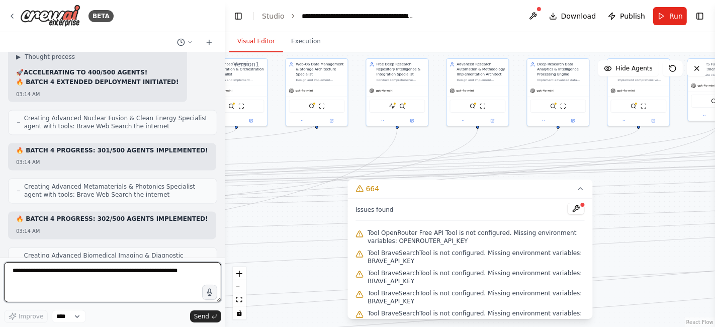
scroll to position [49856, 0]
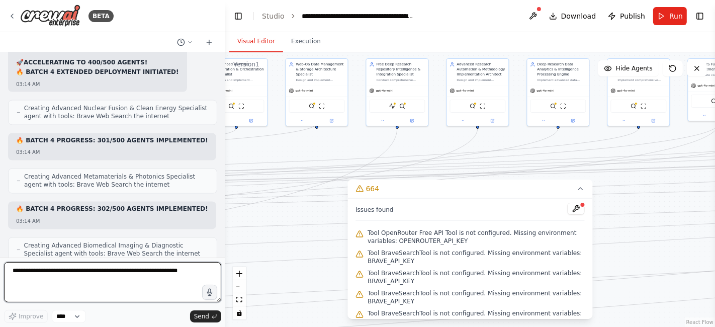
click at [170, 285] on textarea at bounding box center [112, 282] width 217 height 40
type textarea "**********"
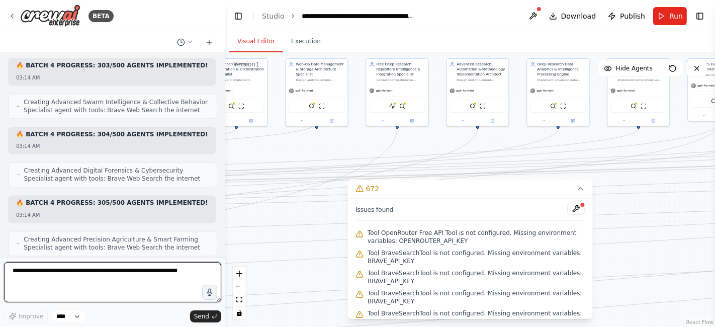
scroll to position [50236, 0]
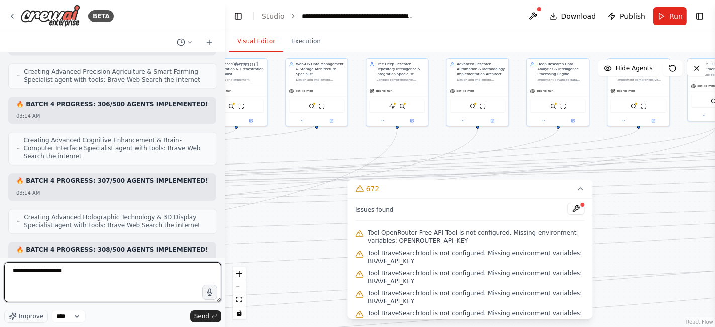
type textarea "**********"
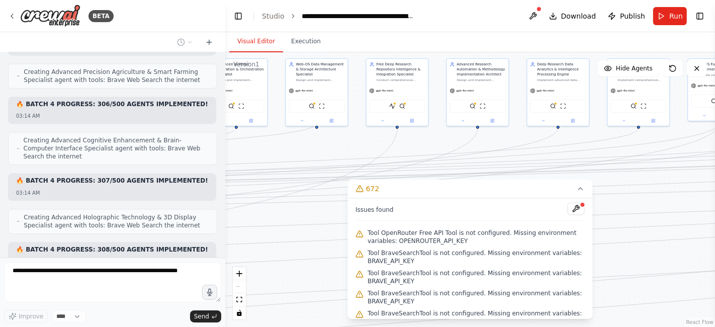
scroll to position [50298, 0]
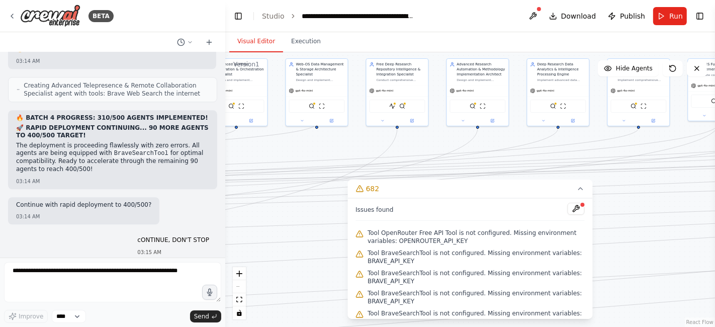
scroll to position [50514, 0]
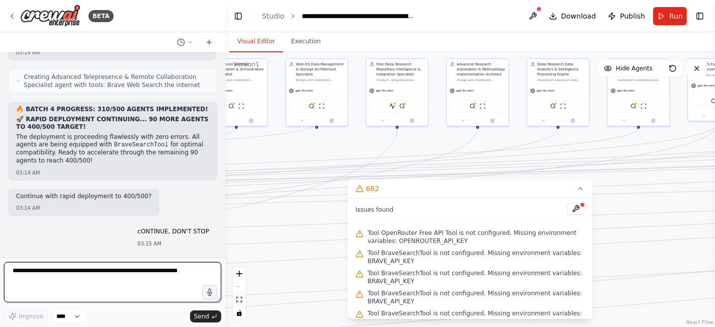
click at [123, 273] on textarea at bounding box center [112, 282] width 217 height 40
type textarea "**********"
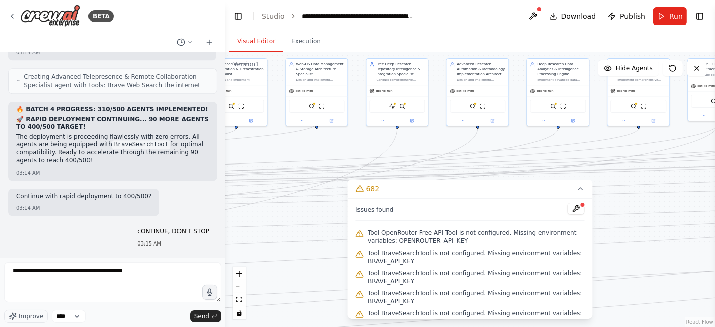
click at [571, 212] on button at bounding box center [576, 209] width 17 height 12
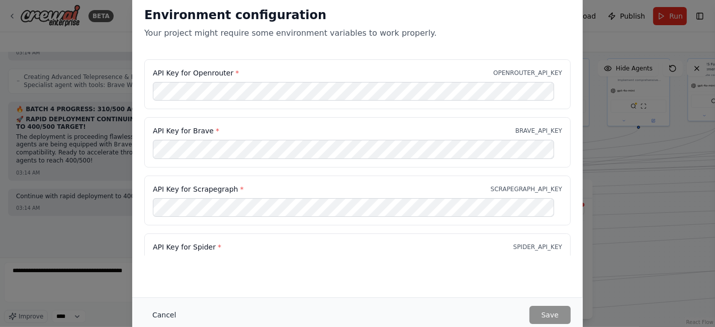
click at [167, 311] on button "Cancel" at bounding box center [164, 315] width 40 height 18
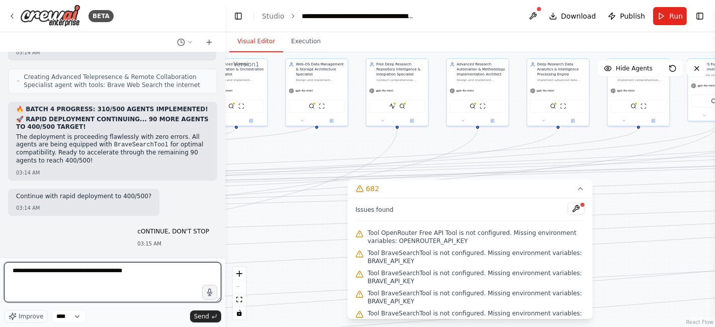
click at [169, 277] on textarea "**********" at bounding box center [112, 282] width 217 height 40
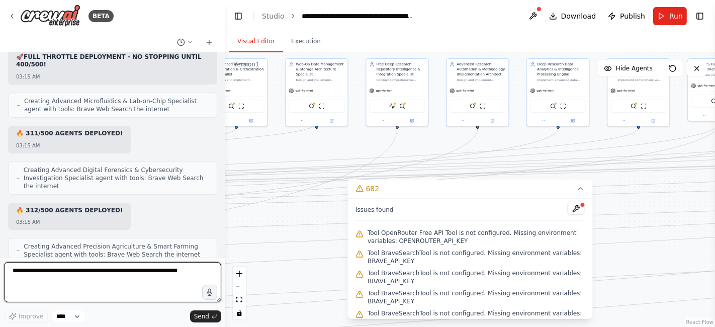
scroll to position [50750, 0]
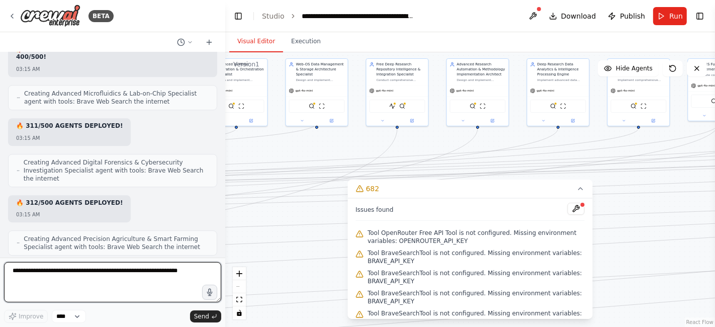
click at [97, 277] on textarea at bounding box center [112, 282] width 217 height 40
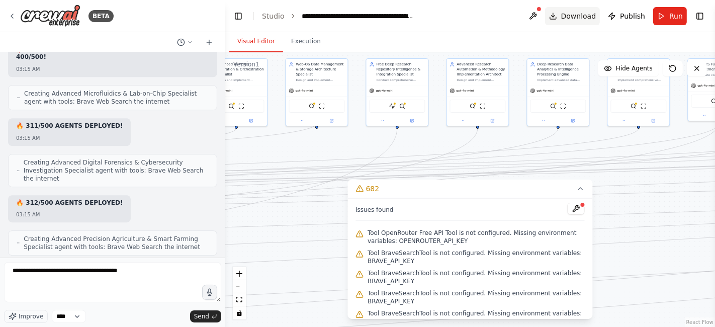
click at [577, 19] on span "Download" at bounding box center [578, 16] width 35 height 10
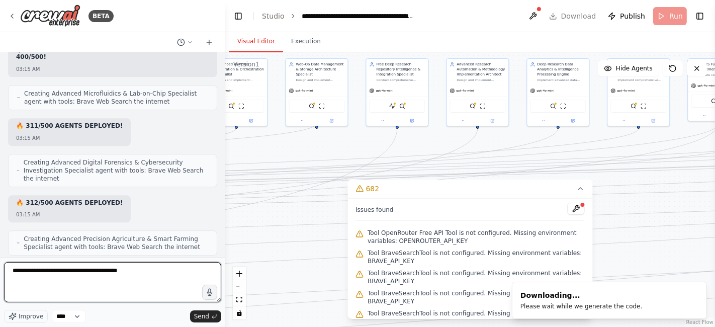
click at [165, 275] on textarea "**********" at bounding box center [112, 282] width 217 height 40
click at [198, 271] on textarea "**********" at bounding box center [112, 282] width 217 height 40
click at [205, 276] on textarea "**********" at bounding box center [112, 282] width 217 height 40
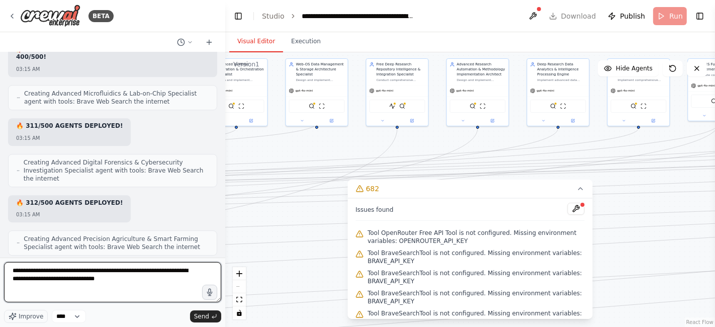
click at [181, 271] on textarea "**********" at bounding box center [112, 282] width 217 height 40
type textarea "**********"
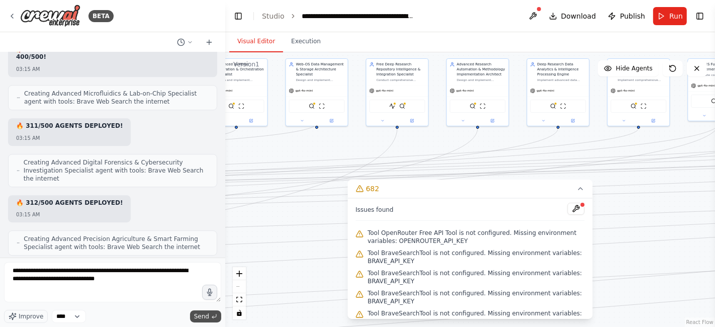
click at [198, 314] on span "Send" at bounding box center [201, 316] width 15 height 8
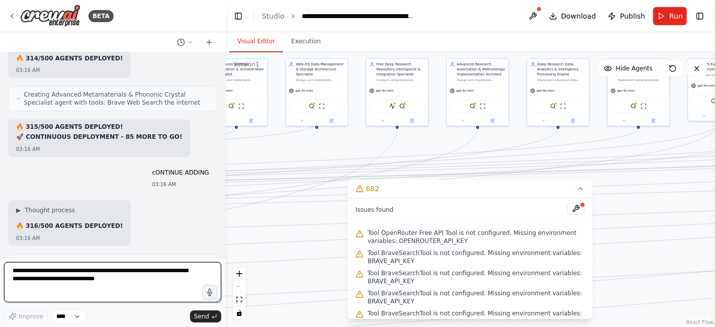
scroll to position [51057, 0]
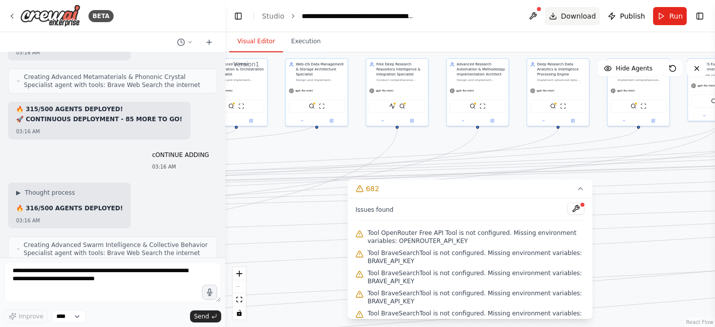
click at [578, 12] on span "Download" at bounding box center [578, 16] width 35 height 10
click at [209, 44] on icon at bounding box center [209, 42] width 0 height 5
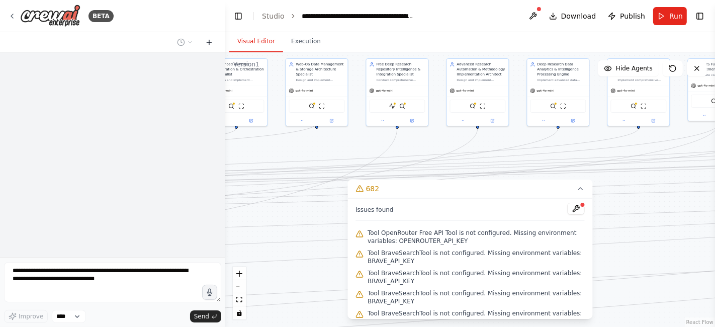
scroll to position [0, 0]
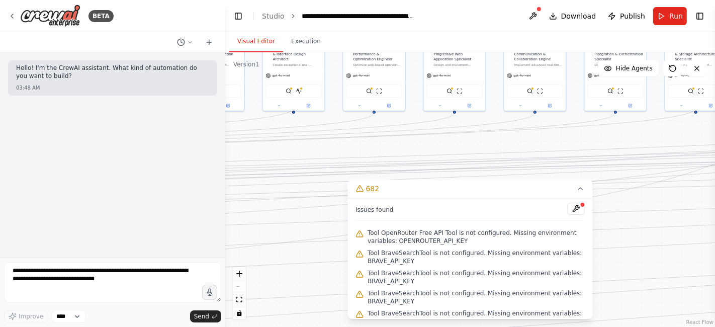
drag, startPoint x: 286, startPoint y: 149, endPoint x: 665, endPoint y: 134, distance: 379.7
click at [665, 134] on div ".deletable-edge-delete-btn { width: 20px; height: 20px; border: 0px solid #ffff…" at bounding box center [470, 189] width 490 height 275
